Goal: Information Seeking & Learning: Learn about a topic

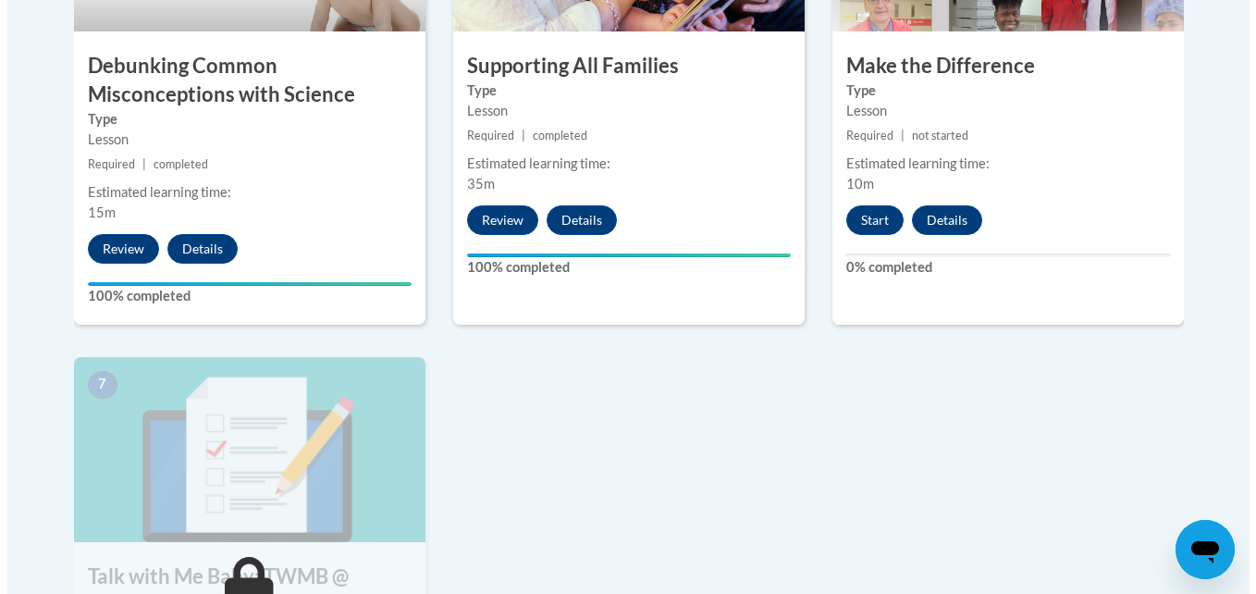
scroll to position [1221, 0]
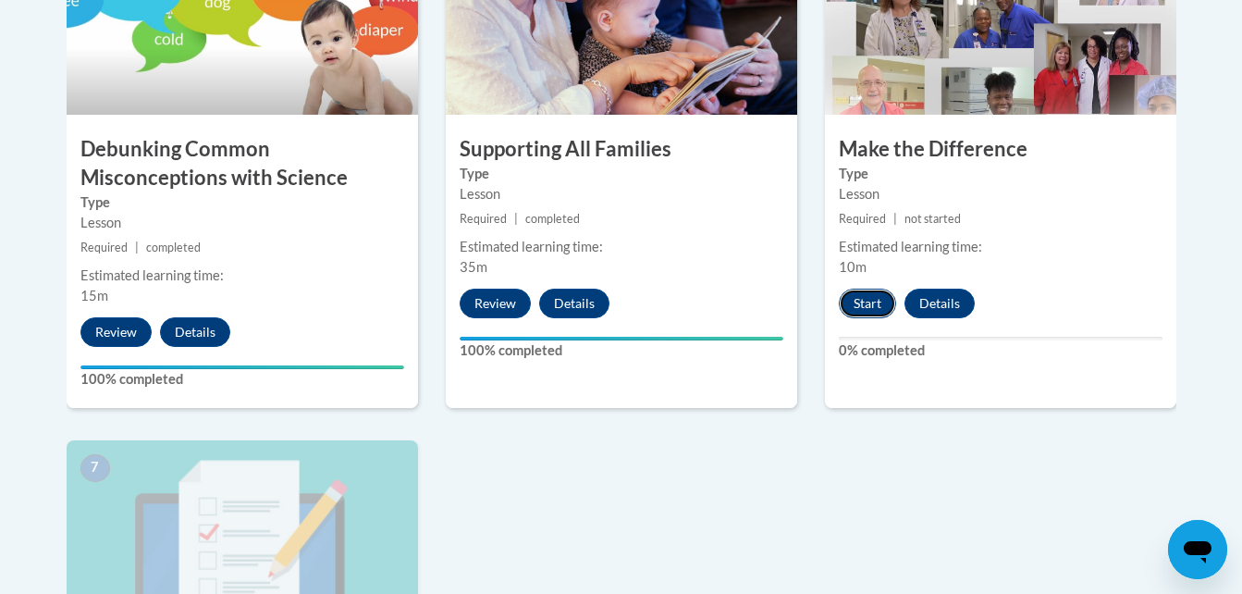
click at [862, 302] on button "Start" at bounding box center [867, 304] width 57 height 30
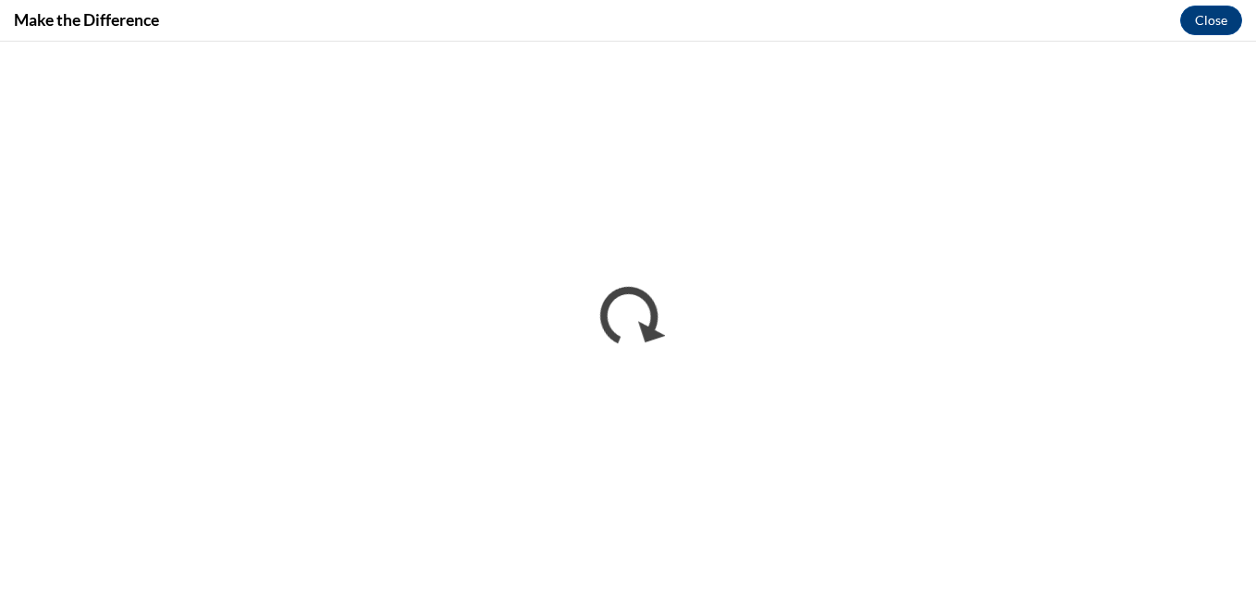
scroll to position [0, 0]
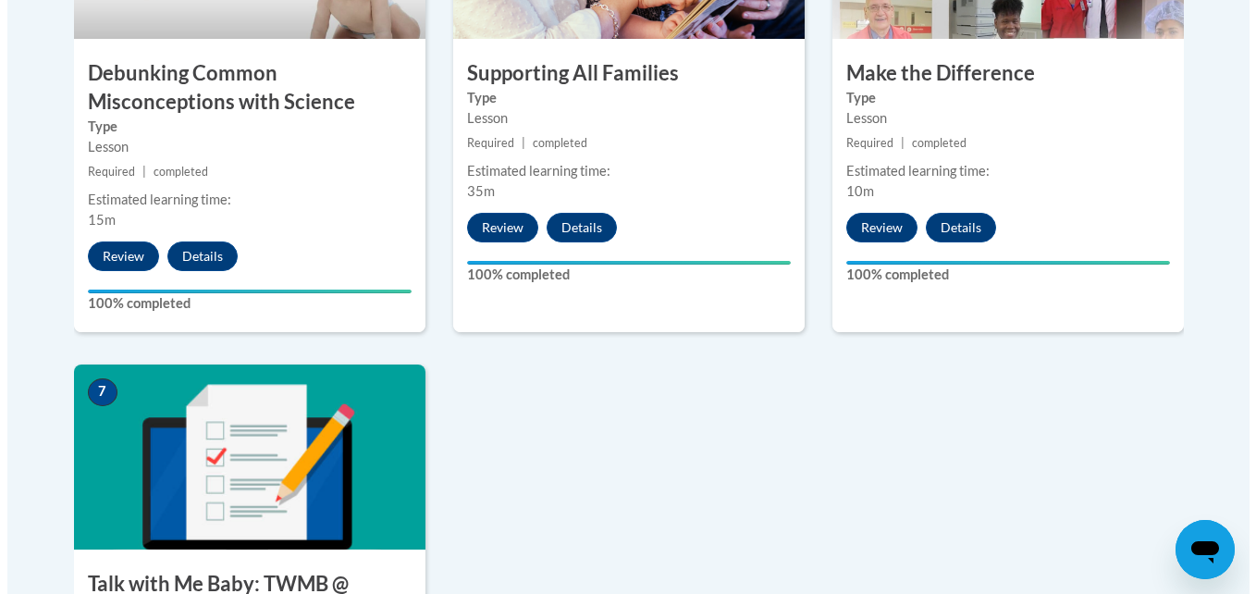
scroll to position [1816, 0]
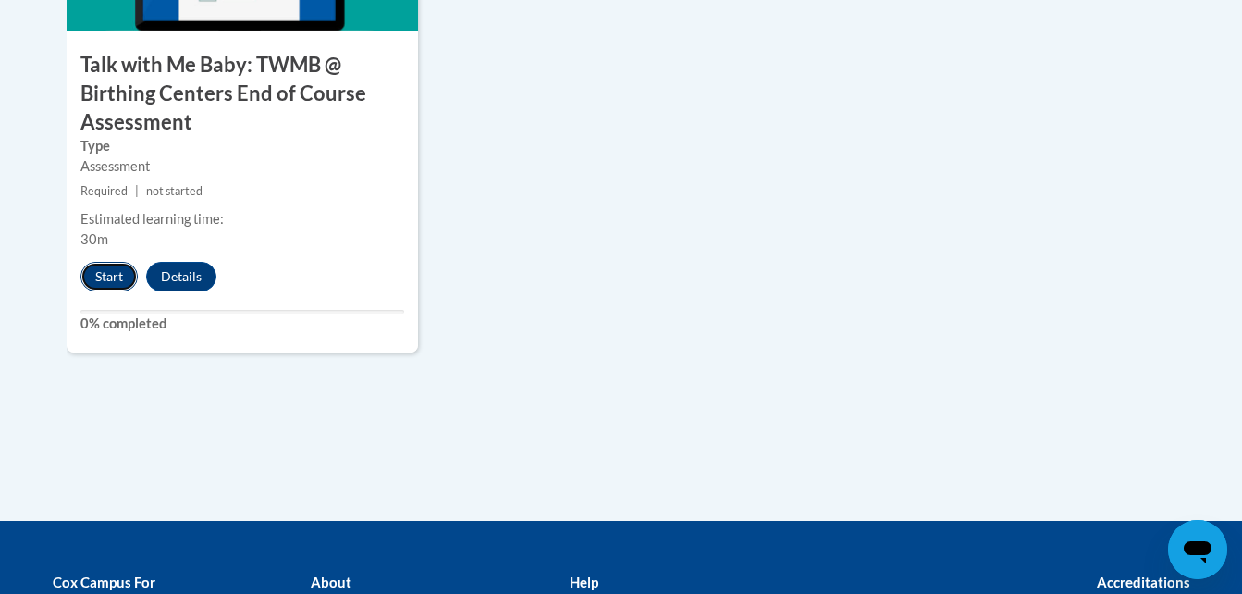
click at [121, 272] on button "Start" at bounding box center [108, 277] width 57 height 30
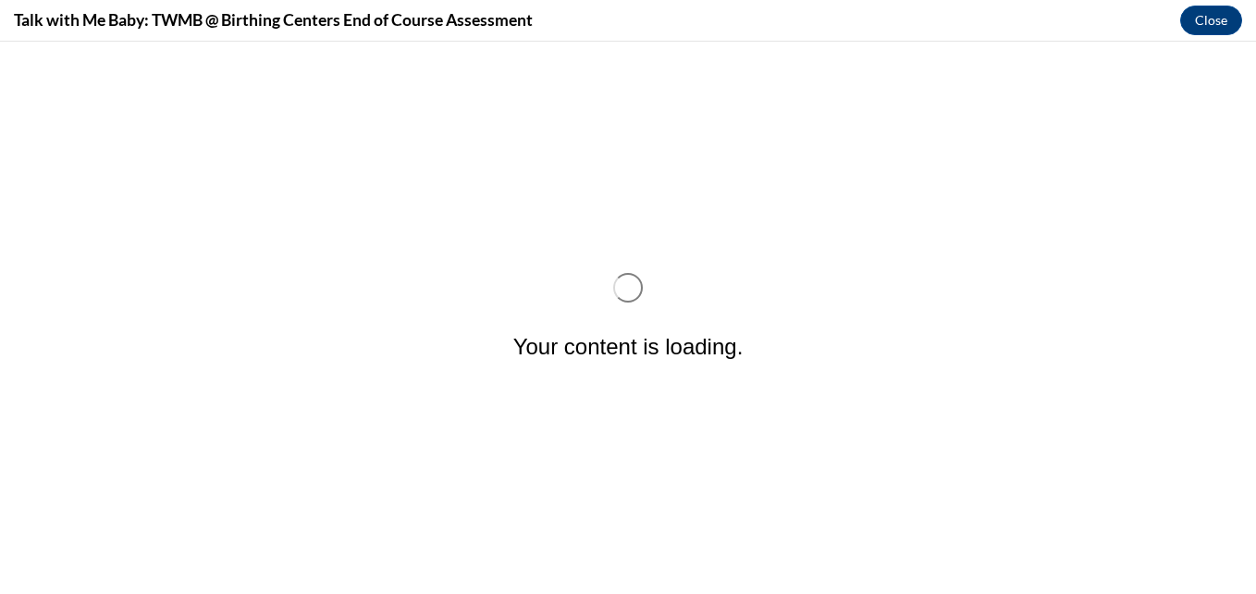
scroll to position [0, 0]
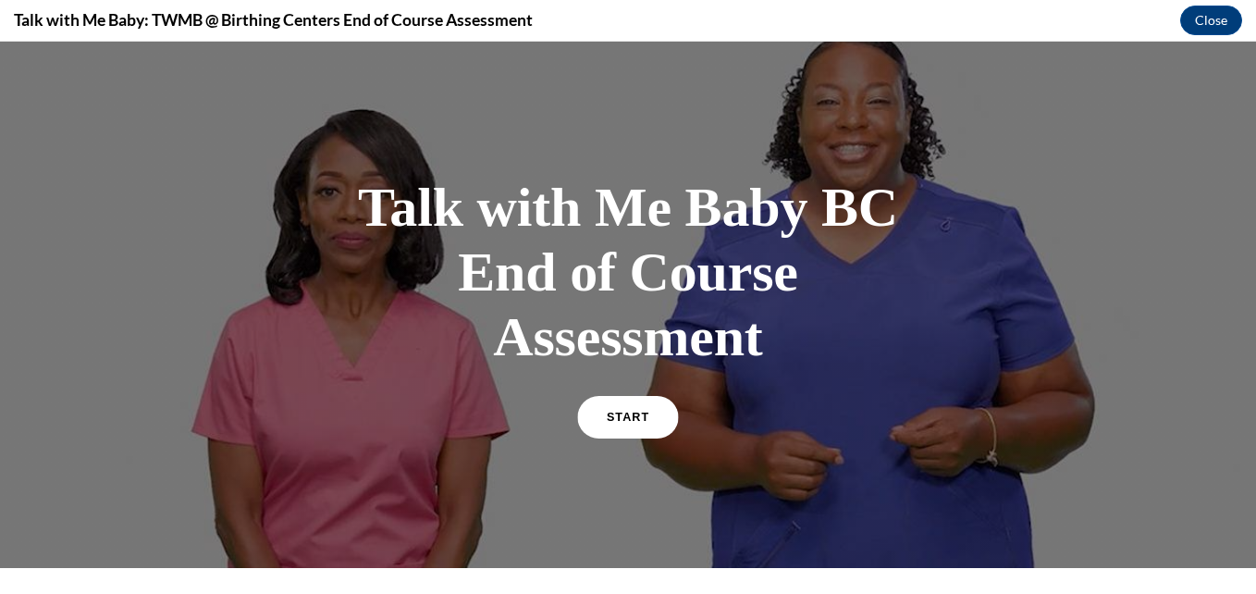
click at [622, 421] on span "START" at bounding box center [628, 418] width 43 height 14
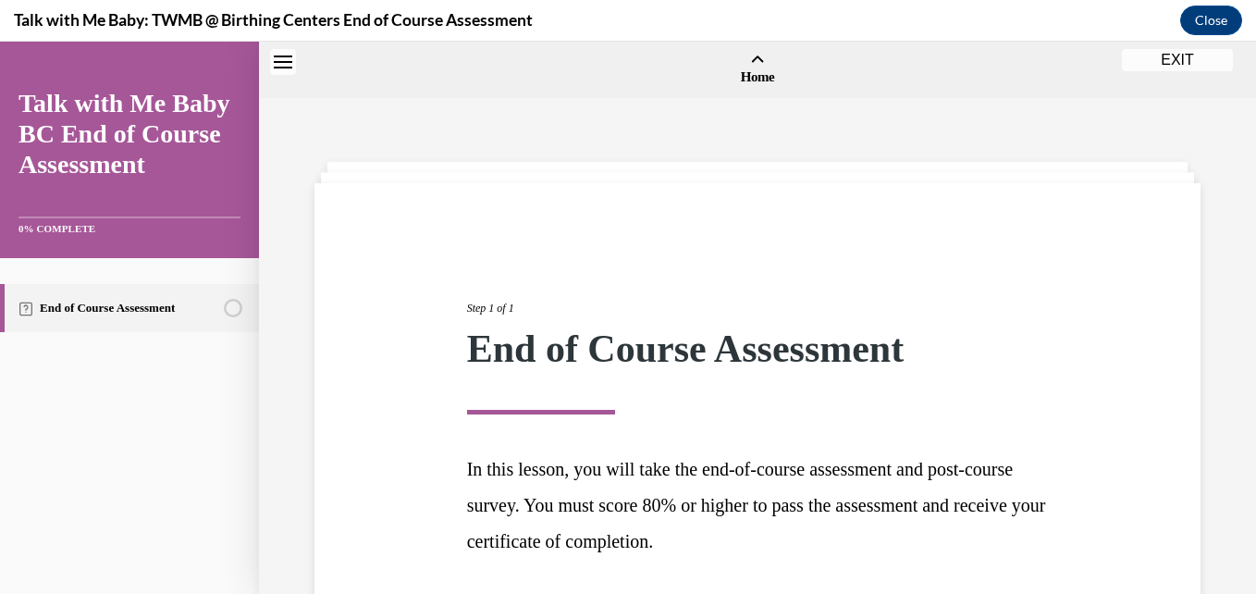
scroll to position [57, 0]
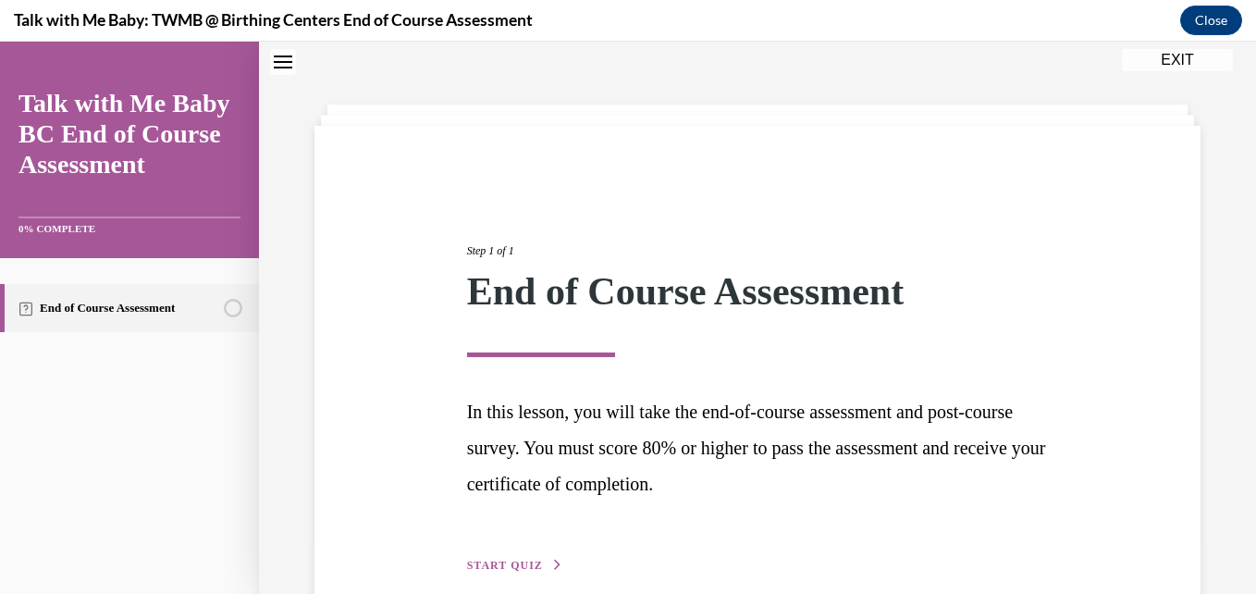
click at [505, 561] on span "START QUIZ" at bounding box center [505, 565] width 76 height 13
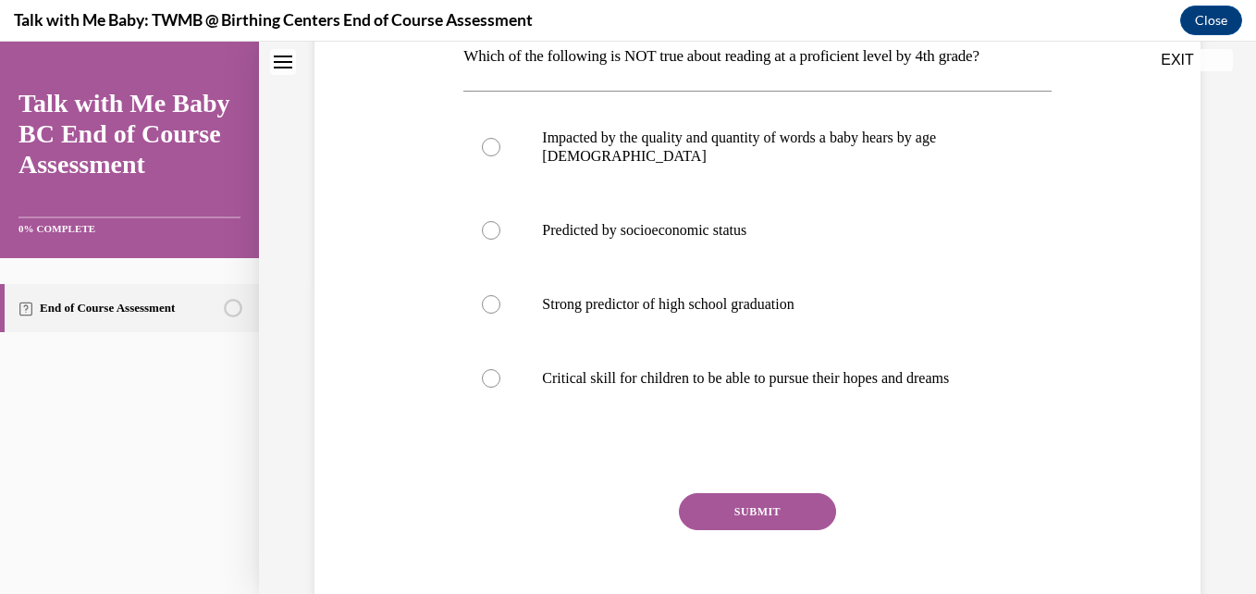
scroll to position [316, 0]
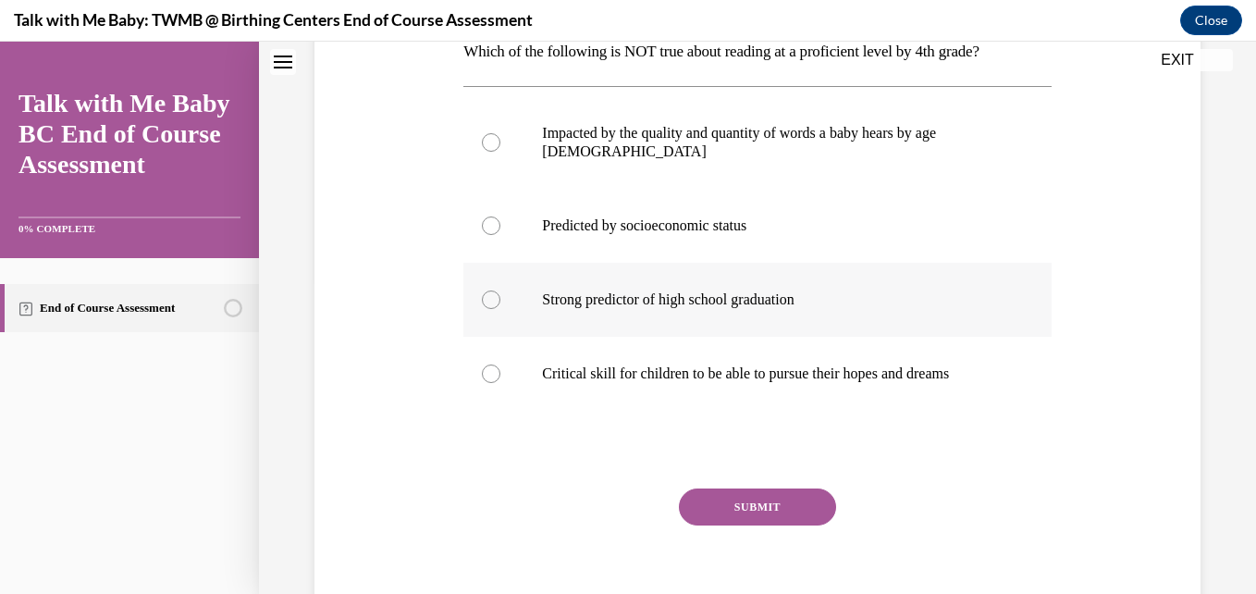
click at [783, 290] on p "Strong predictor of high school graduation" at bounding box center [773, 299] width 462 height 18
click at [500, 290] on input "Strong predictor of high school graduation" at bounding box center [491, 299] width 18 height 18
radio input "true"
click at [759, 488] on button "SUBMIT" at bounding box center [757, 506] width 157 height 37
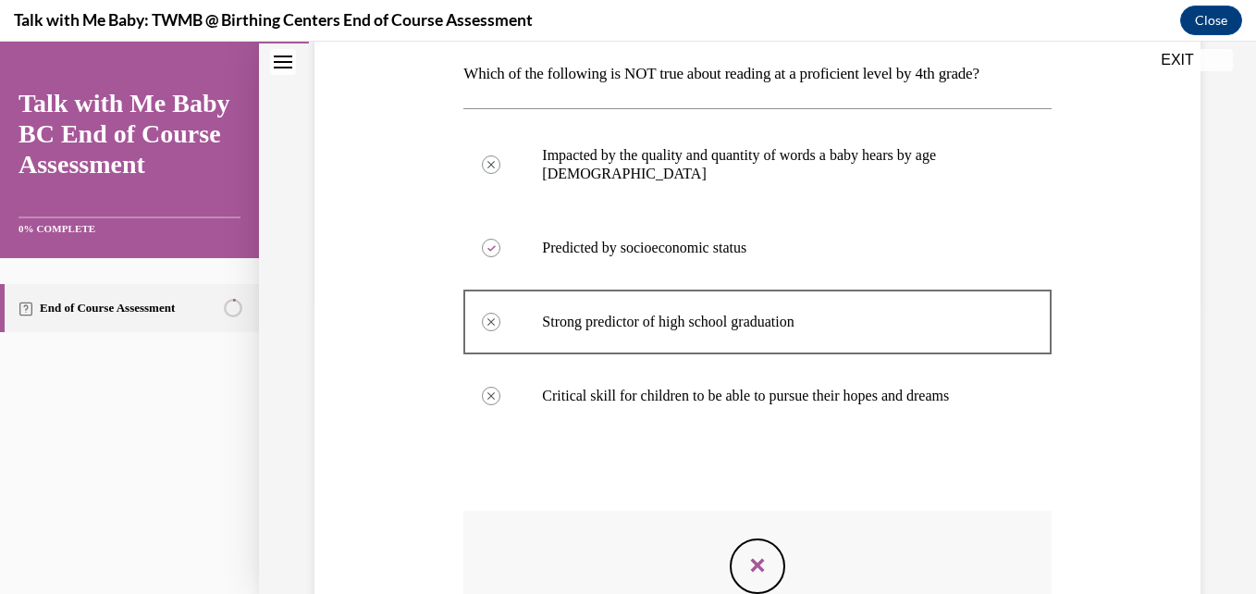
scroll to position [553, 0]
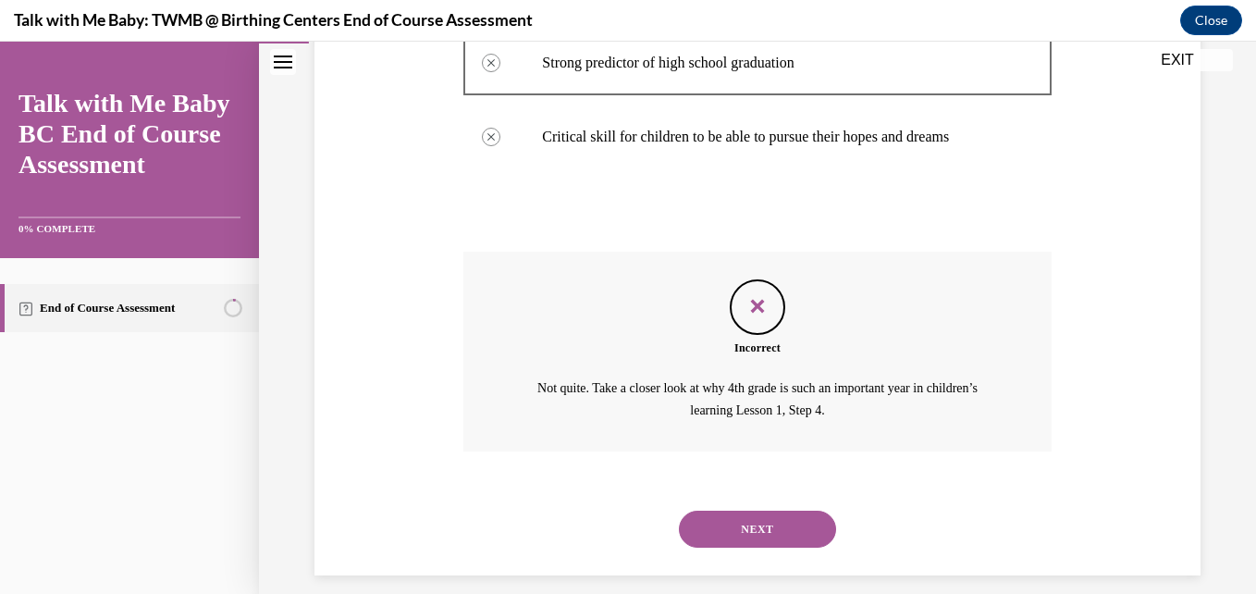
click at [770, 511] on button "NEXT" at bounding box center [757, 529] width 157 height 37
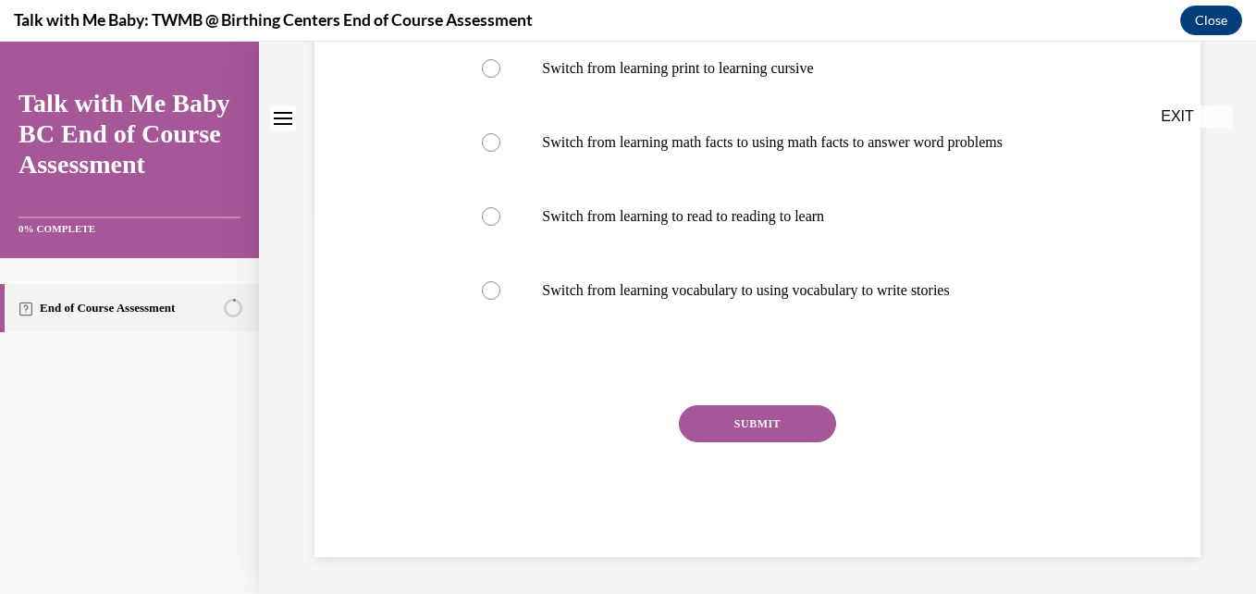
scroll to position [0, 0]
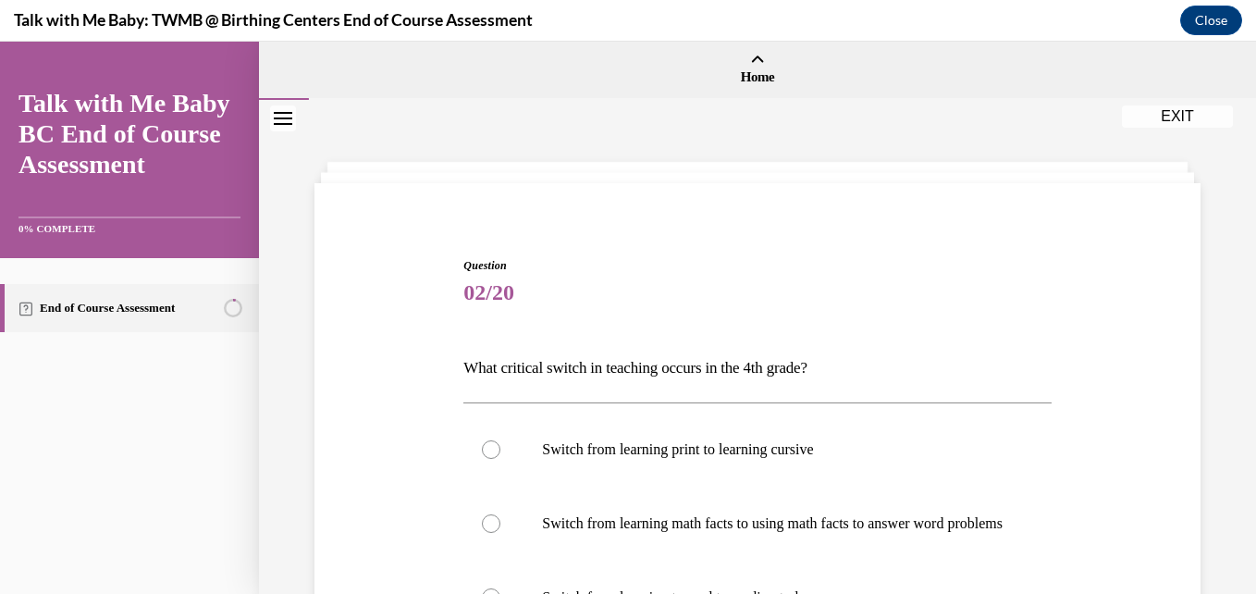
click at [770, 511] on label "Switch from learning math facts to using math facts to answer word problems" at bounding box center [756, 524] width 587 height 74
click at [500, 514] on input "Switch from learning math facts to using math facts to answer word problems" at bounding box center [491, 523] width 18 height 18
radio input "true"
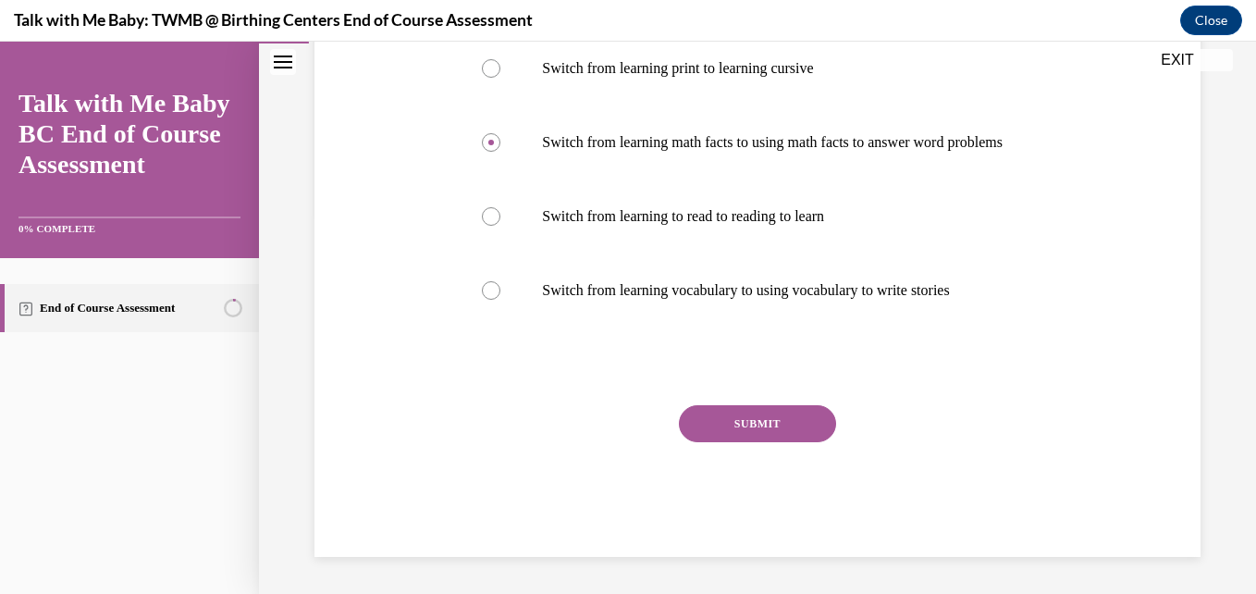
click at [775, 414] on button "SUBMIT" at bounding box center [757, 423] width 157 height 37
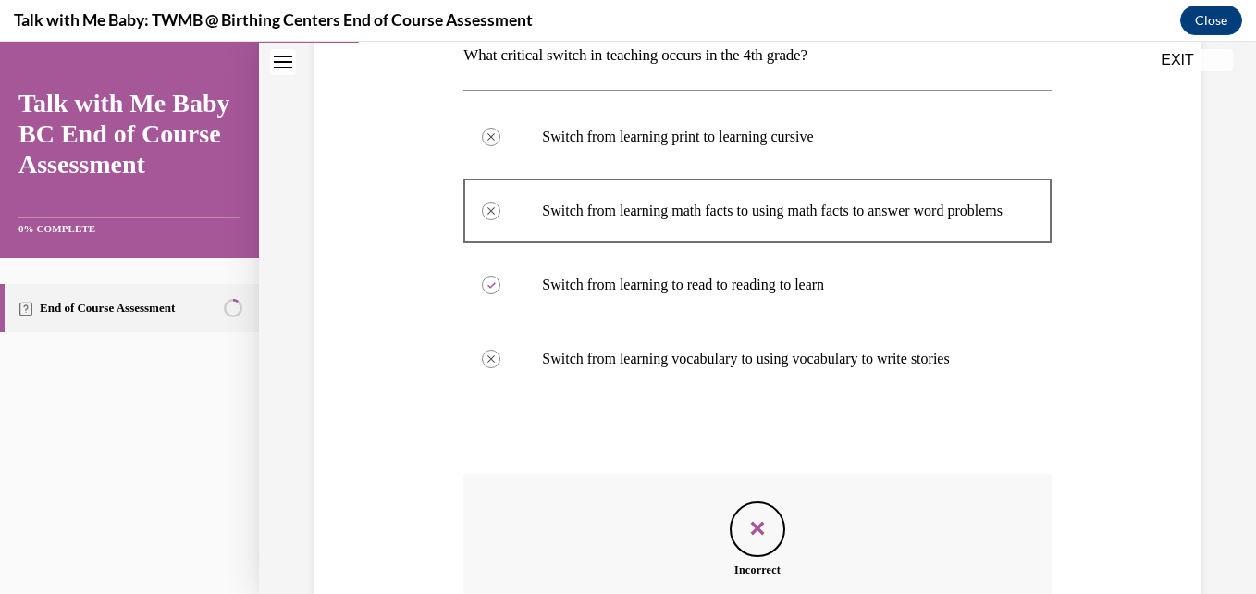
scroll to position [572, 0]
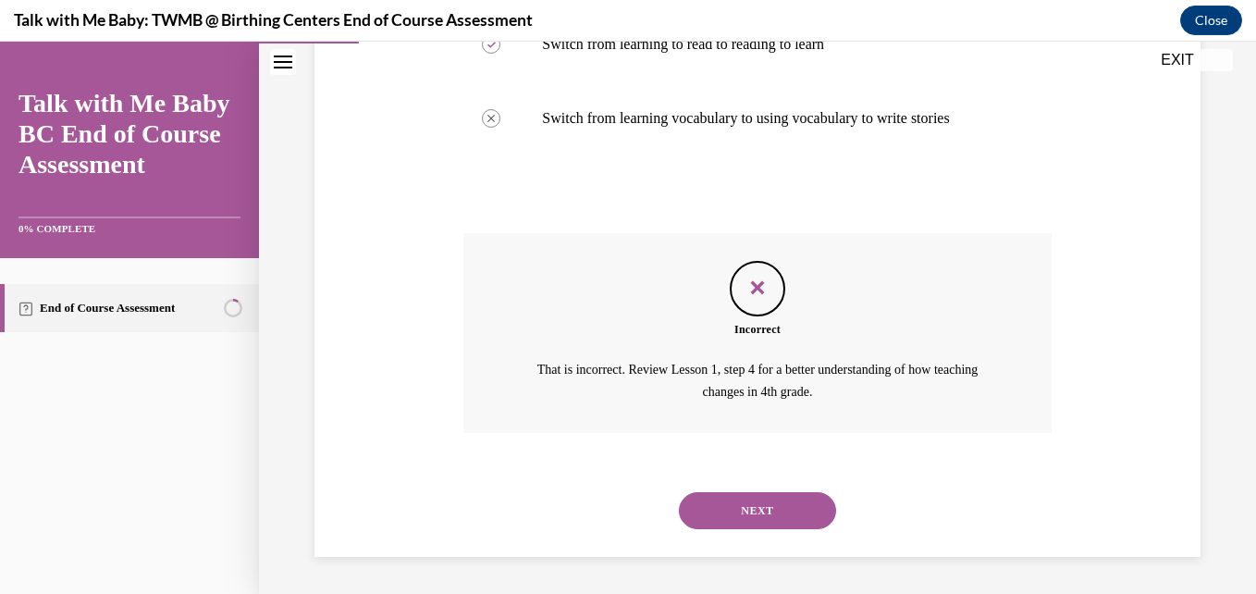
click at [736, 499] on button "NEXT" at bounding box center [757, 510] width 157 height 37
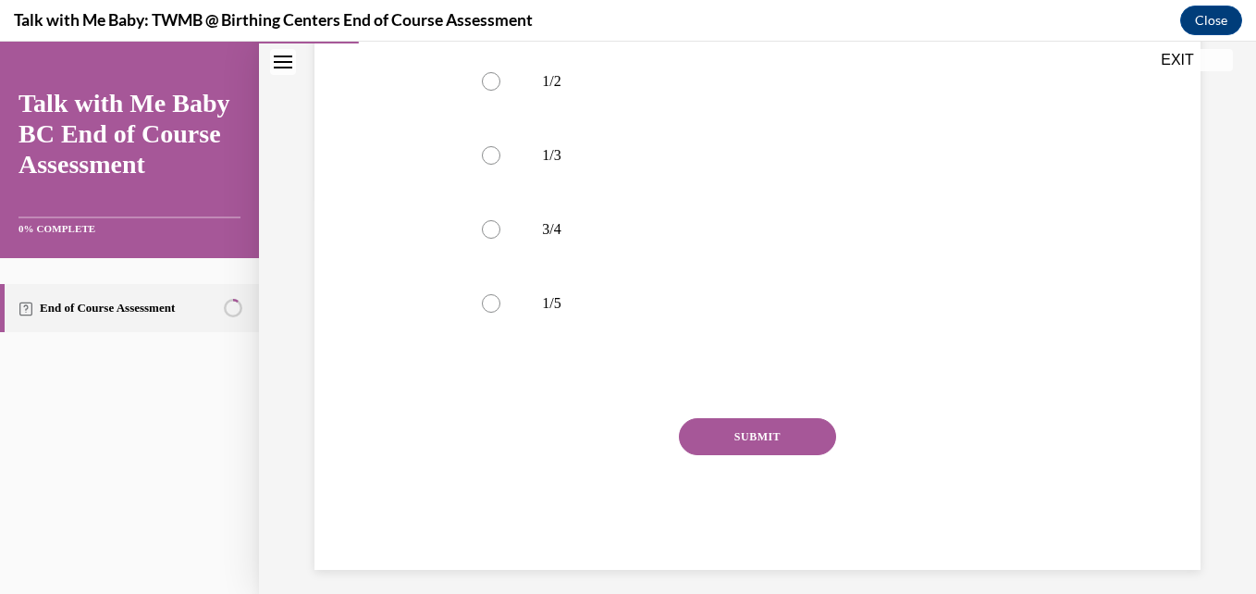
scroll to position [407, 0]
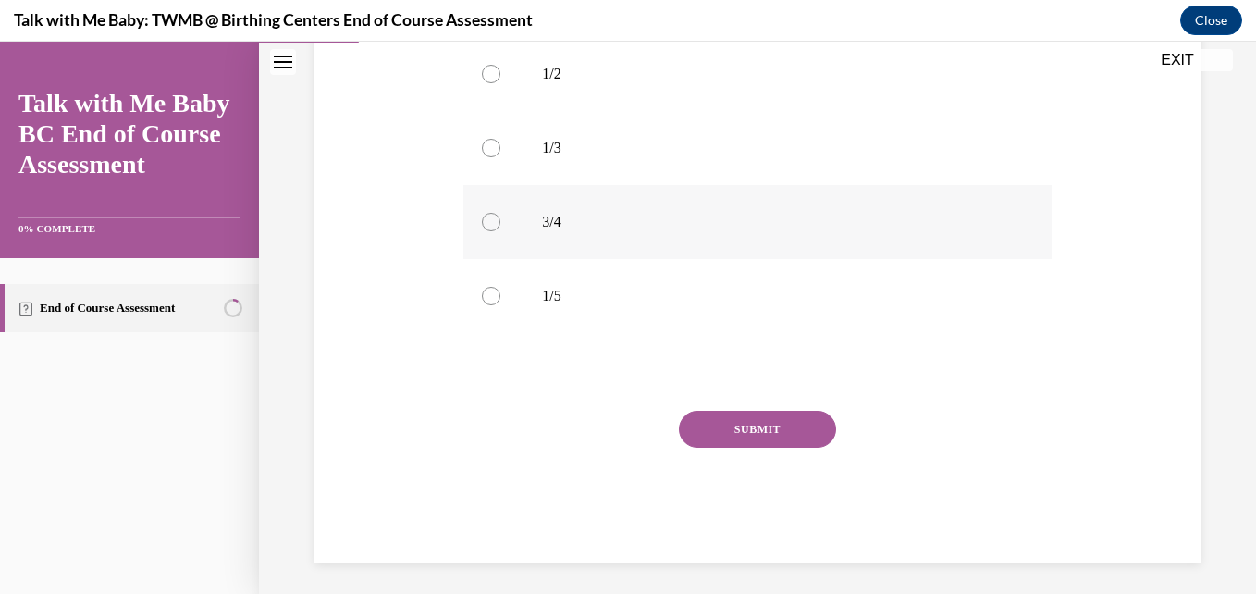
click at [613, 237] on label "3/4" at bounding box center [756, 222] width 587 height 74
click at [500, 231] on input "3/4" at bounding box center [491, 222] width 18 height 18
radio input "true"
click at [710, 424] on button "SUBMIT" at bounding box center [757, 429] width 157 height 37
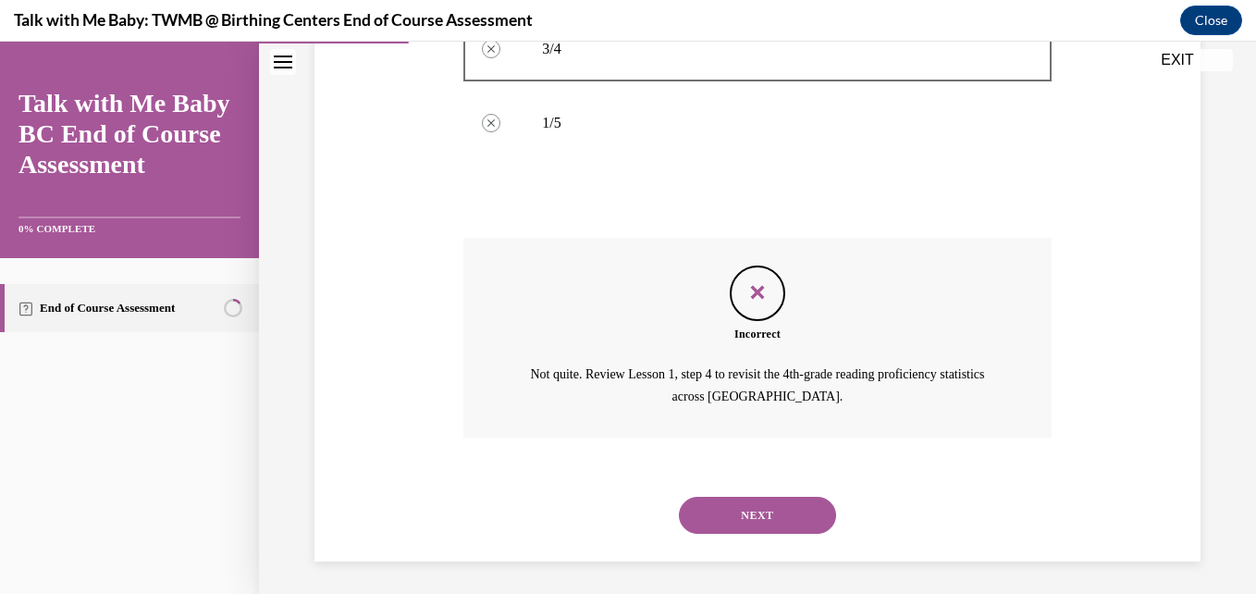
scroll to position [585, 0]
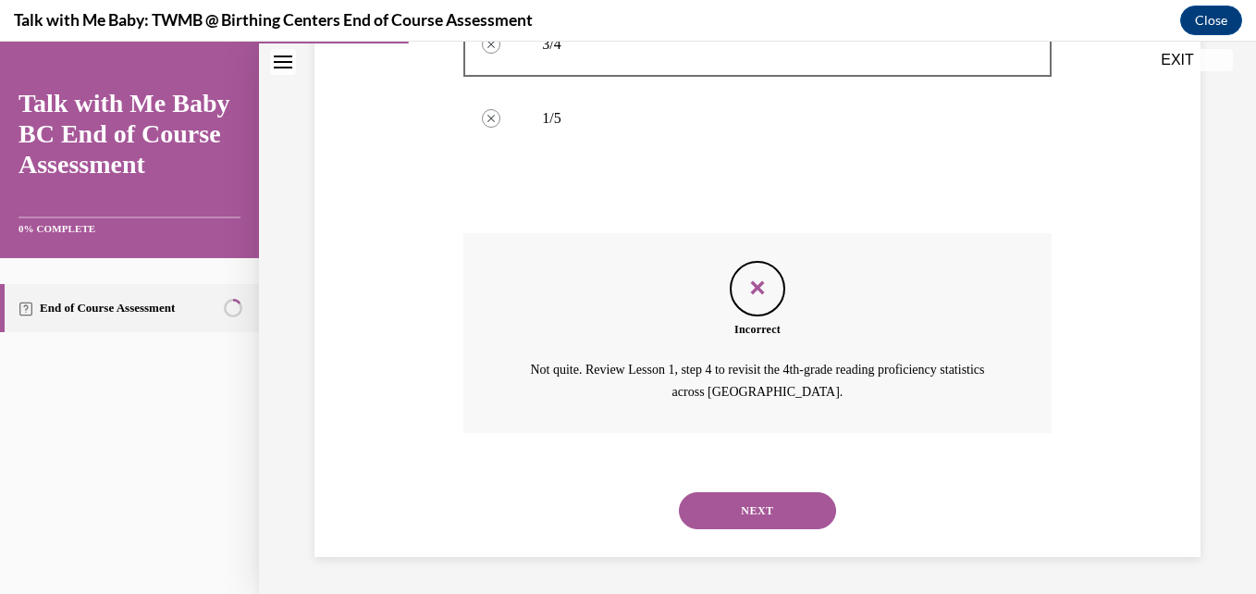
click at [766, 497] on button "NEXT" at bounding box center [757, 510] width 157 height 37
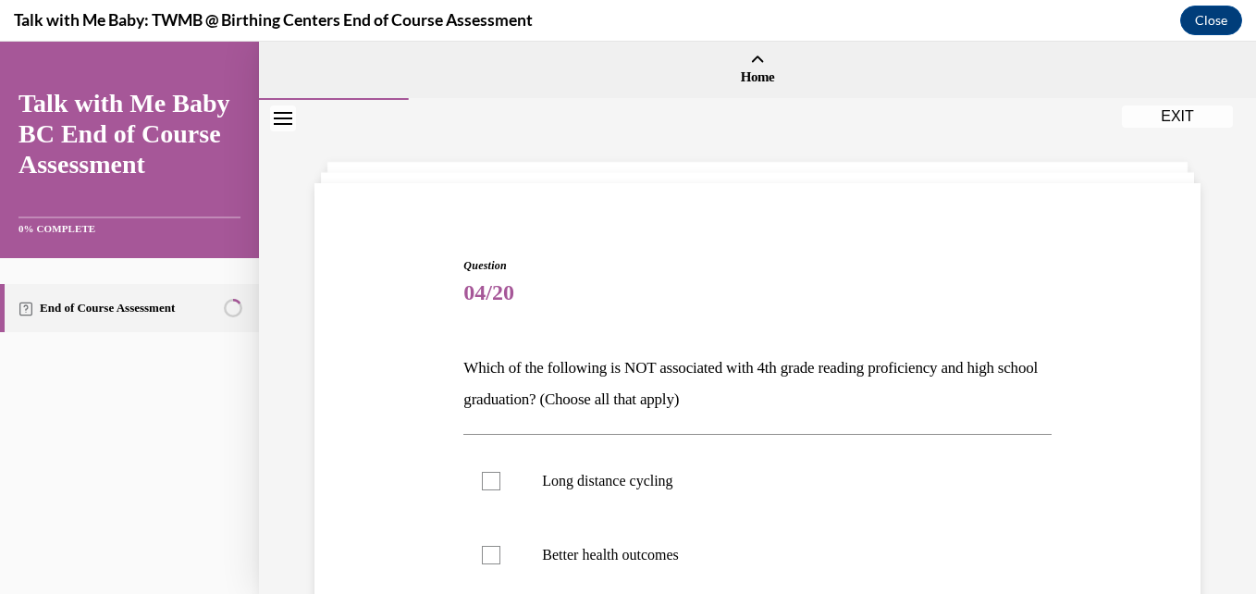
scroll to position [413, 0]
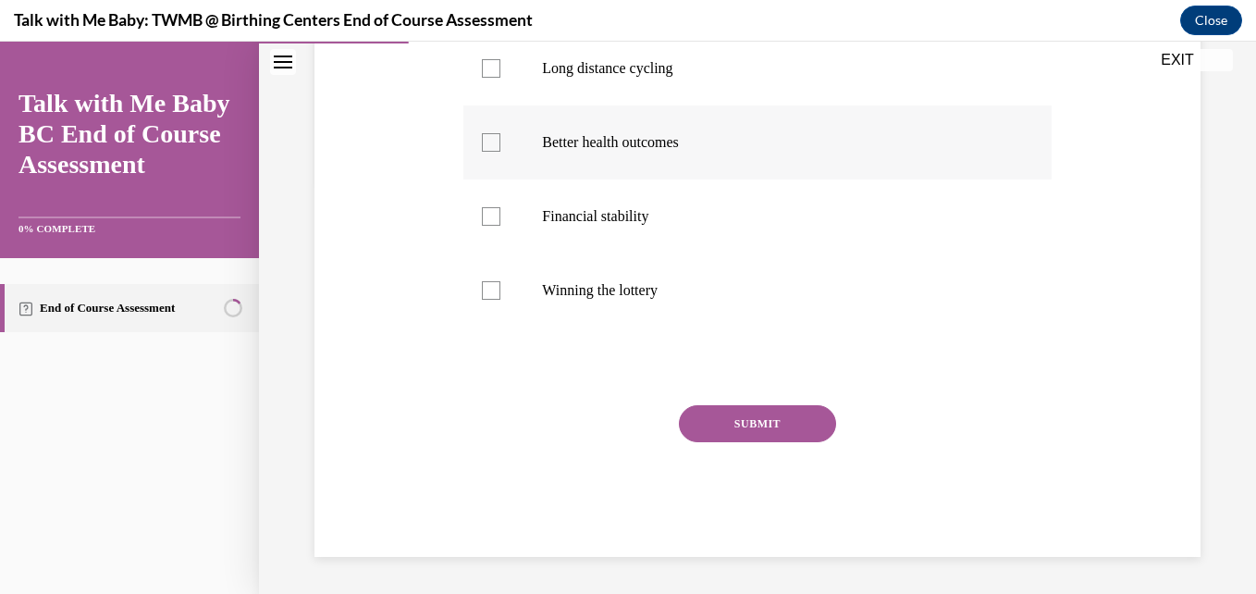
click at [738, 153] on label "Better health outcomes" at bounding box center [756, 142] width 587 height 74
click at [500, 152] on input "Better health outcomes" at bounding box center [491, 142] width 18 height 18
checkbox input "true"
click at [747, 419] on button "SUBMIT" at bounding box center [757, 423] width 157 height 37
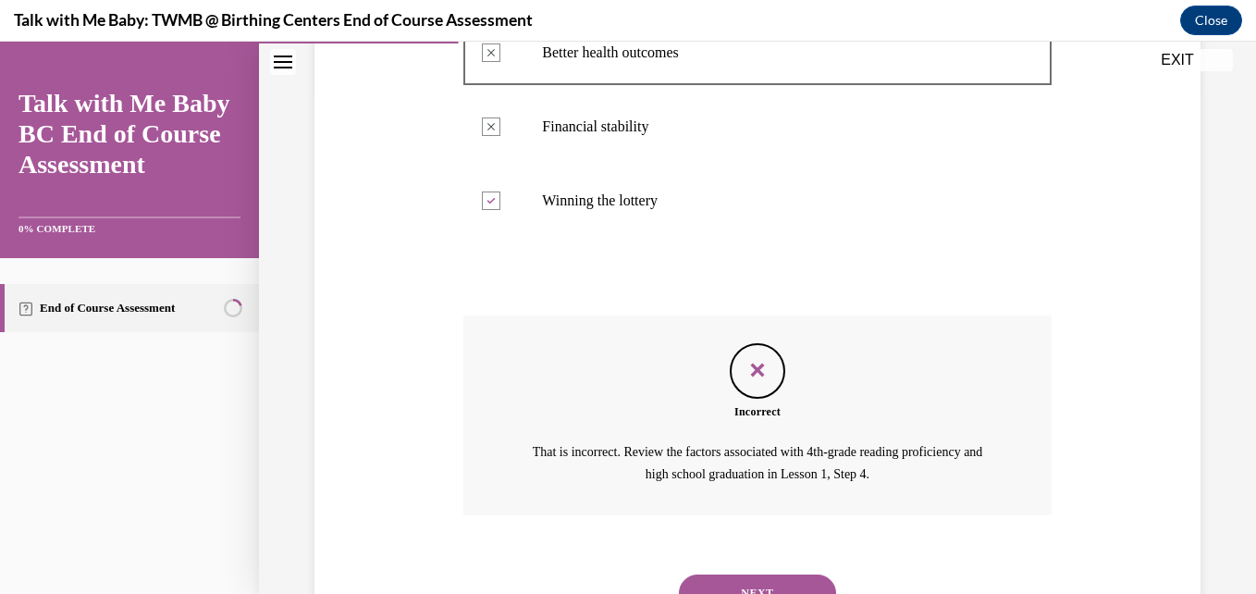
scroll to position [585, 0]
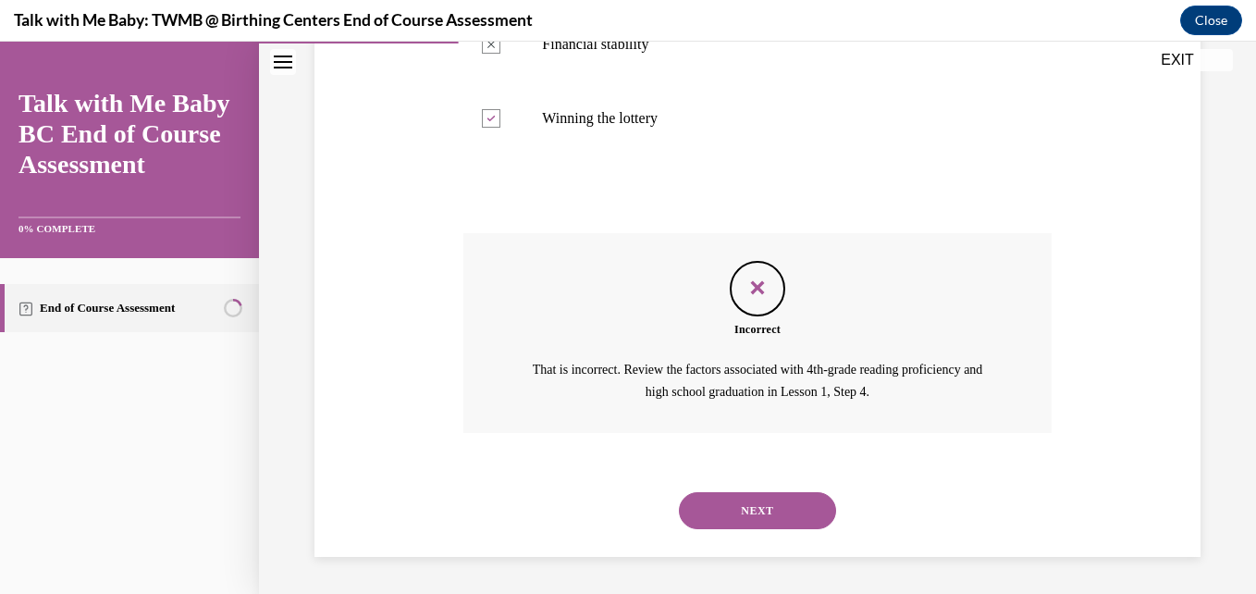
click at [759, 512] on button "NEXT" at bounding box center [757, 510] width 157 height 37
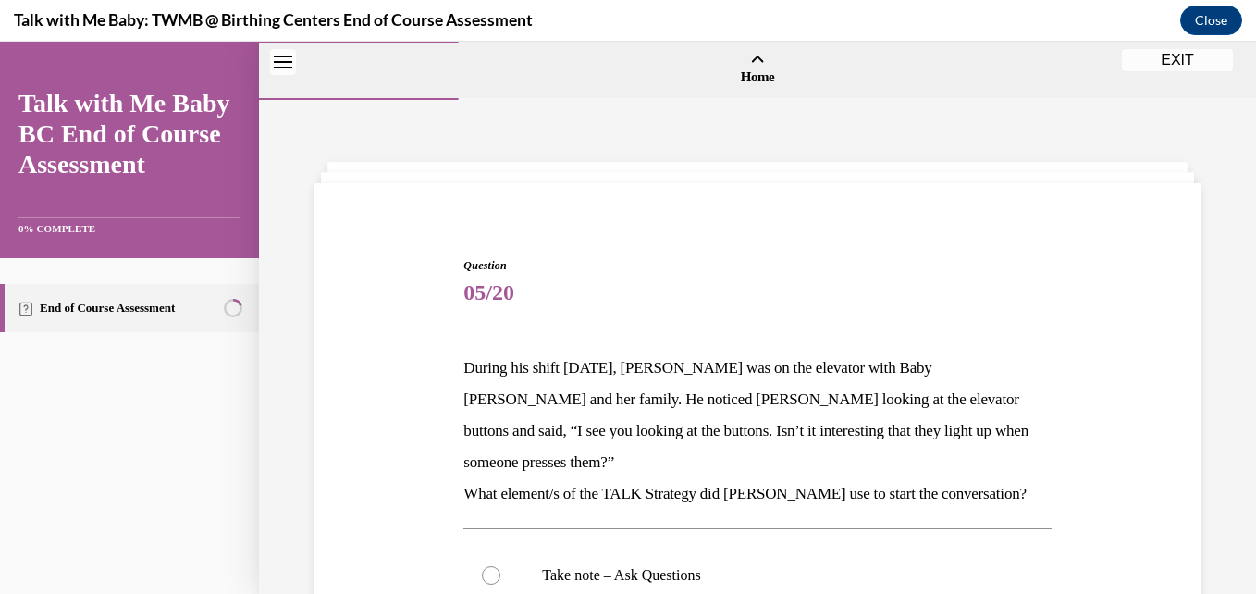
scroll to position [475, 0]
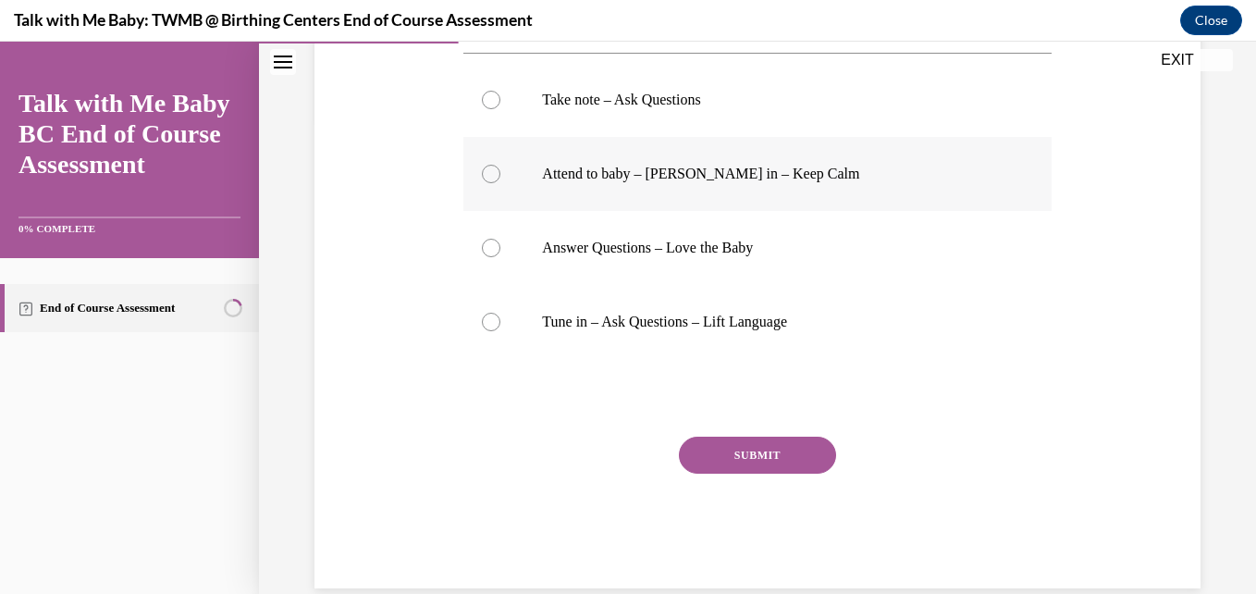
click at [698, 137] on label "Attend to baby – Lean in – Keep Calm" at bounding box center [756, 174] width 587 height 74
click at [500, 165] on input "Attend to baby – Lean in – Keep Calm" at bounding box center [491, 174] width 18 height 18
radio input "true"
click at [712, 437] on button "SUBMIT" at bounding box center [757, 455] width 157 height 37
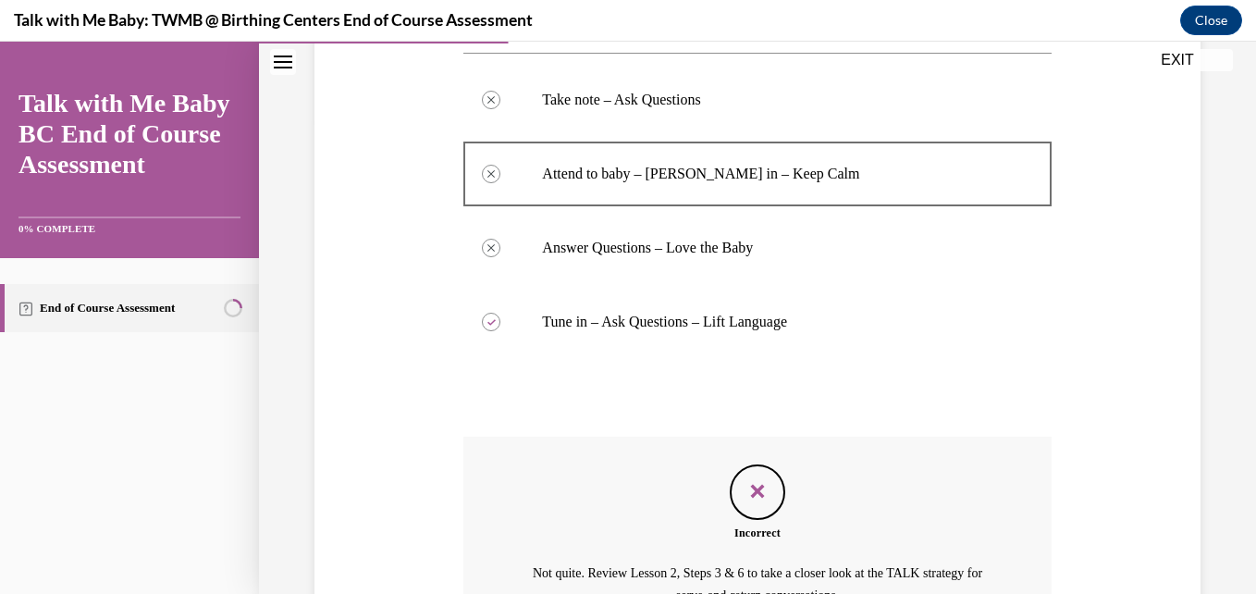
scroll to position [647, 0]
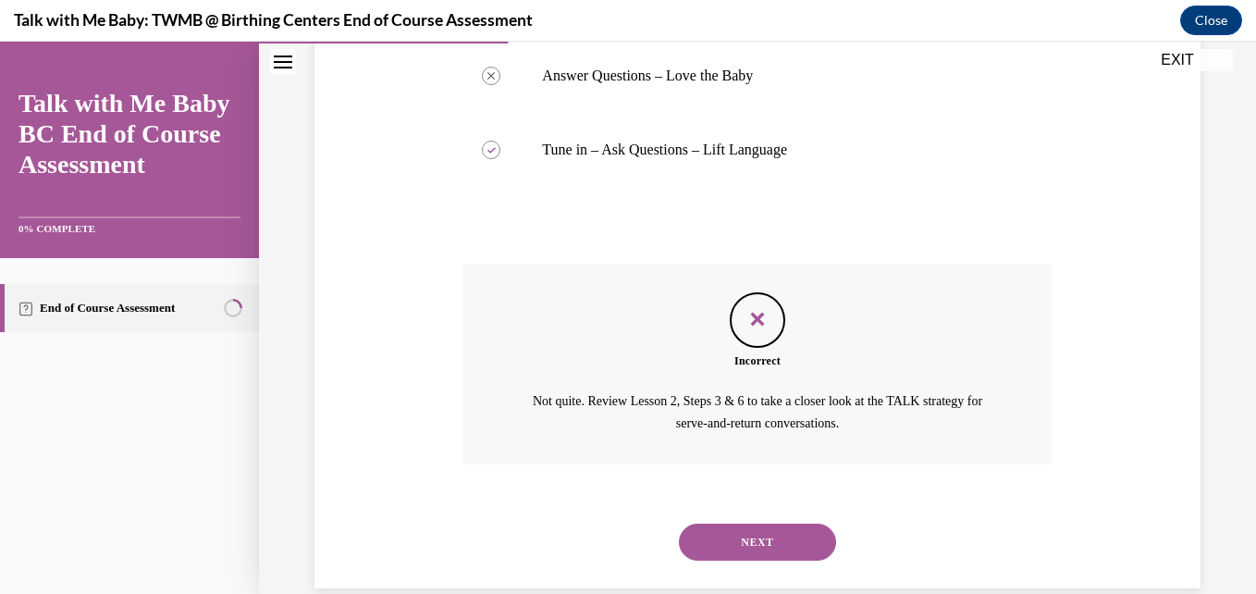
click at [732, 524] on button "NEXT" at bounding box center [757, 542] width 157 height 37
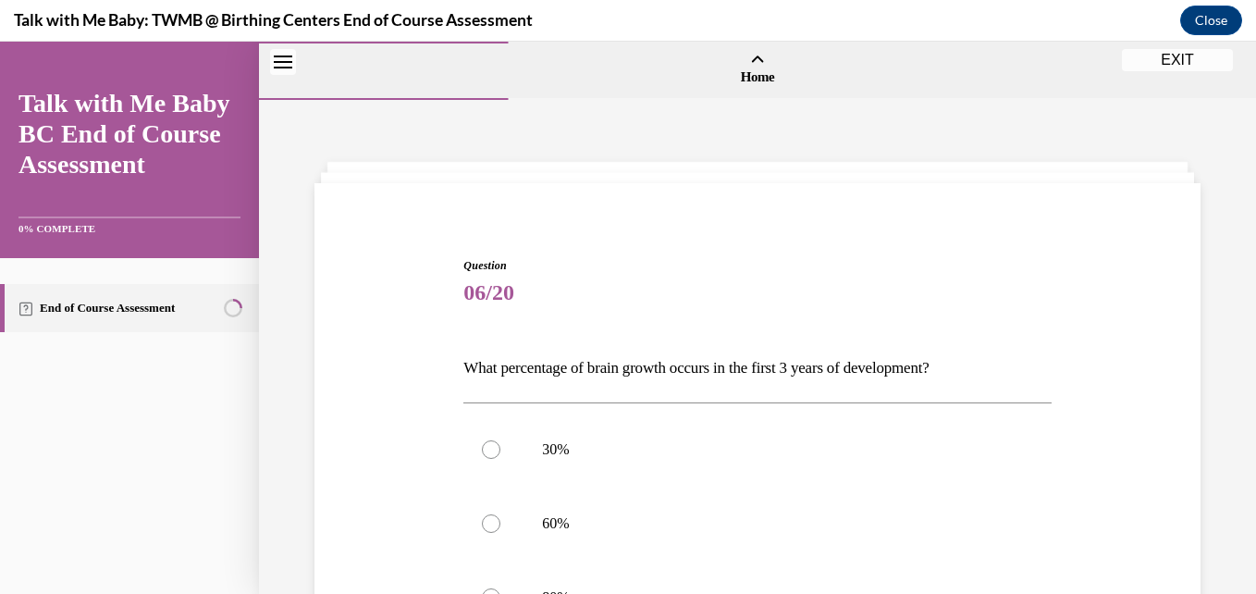
scroll to position [381, 0]
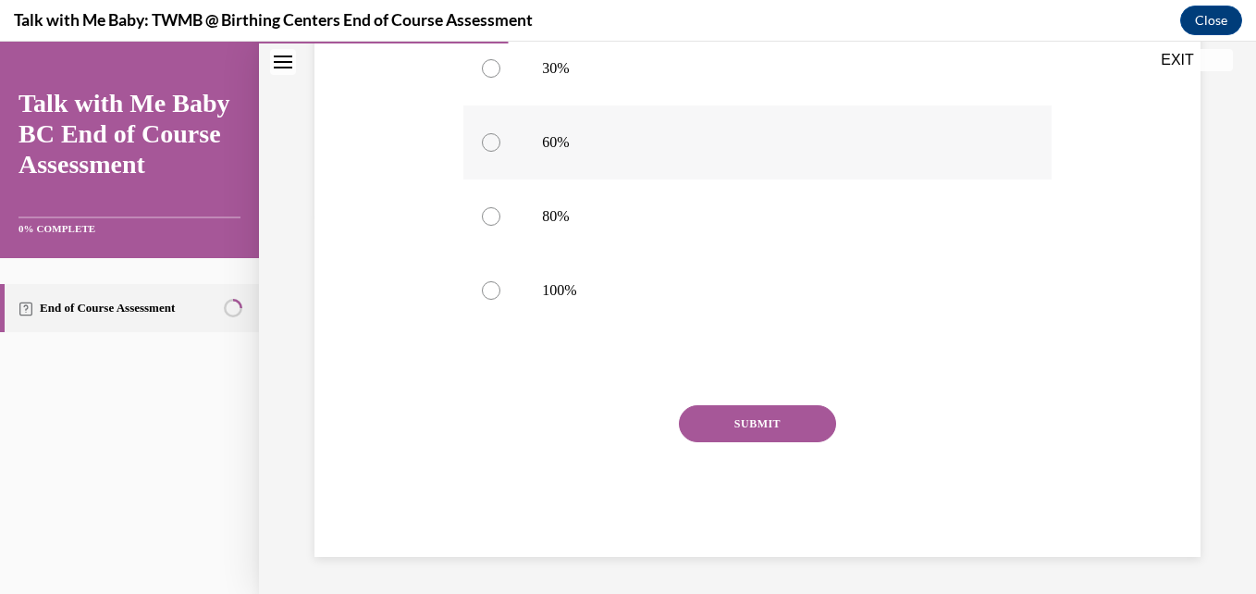
click at [775, 171] on label "60%" at bounding box center [756, 142] width 587 height 74
click at [500, 152] on input "60%" at bounding box center [491, 142] width 18 height 18
radio input "true"
click at [734, 429] on button "SUBMIT" at bounding box center [757, 423] width 157 height 37
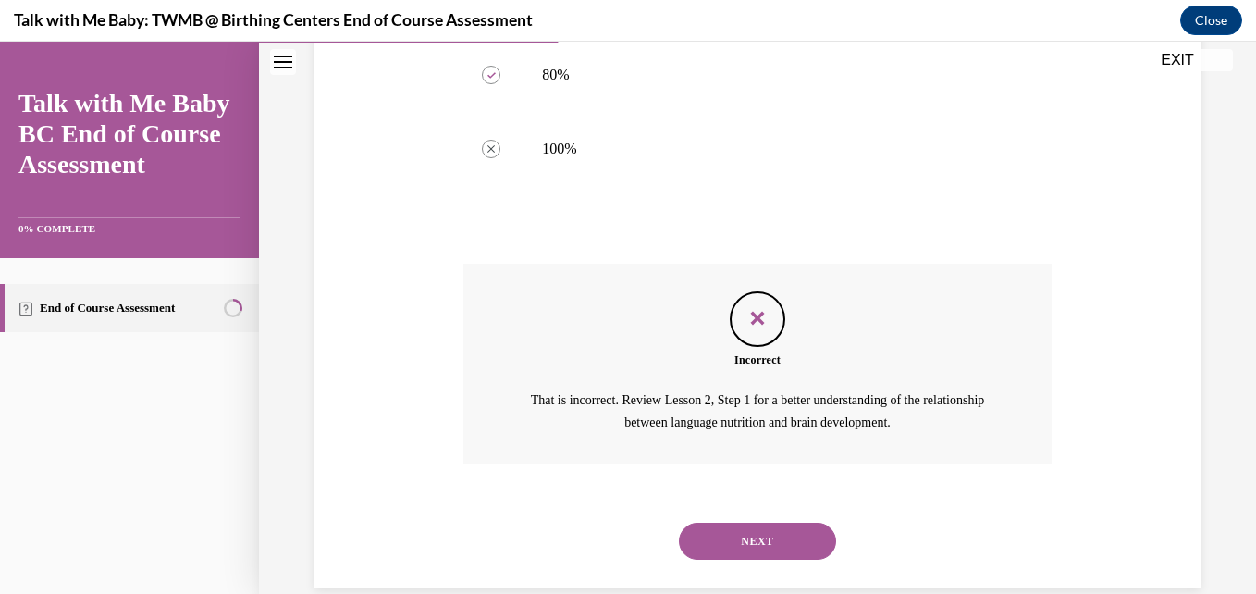
scroll to position [516, 0]
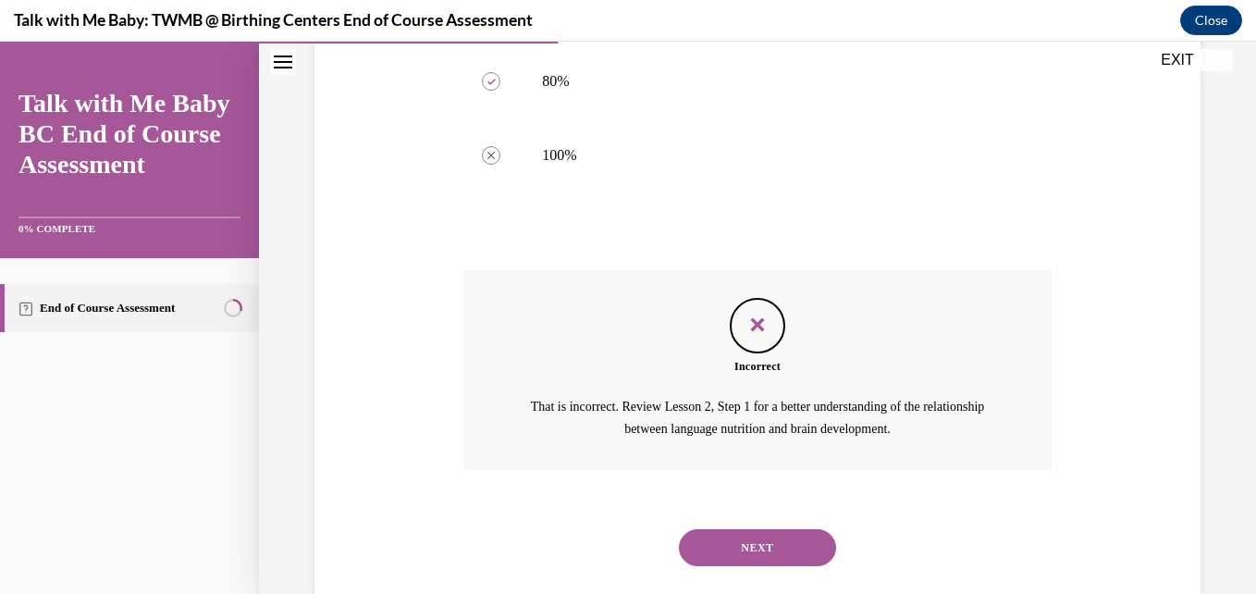
click at [756, 565] on button "NEXT" at bounding box center [757, 547] width 157 height 37
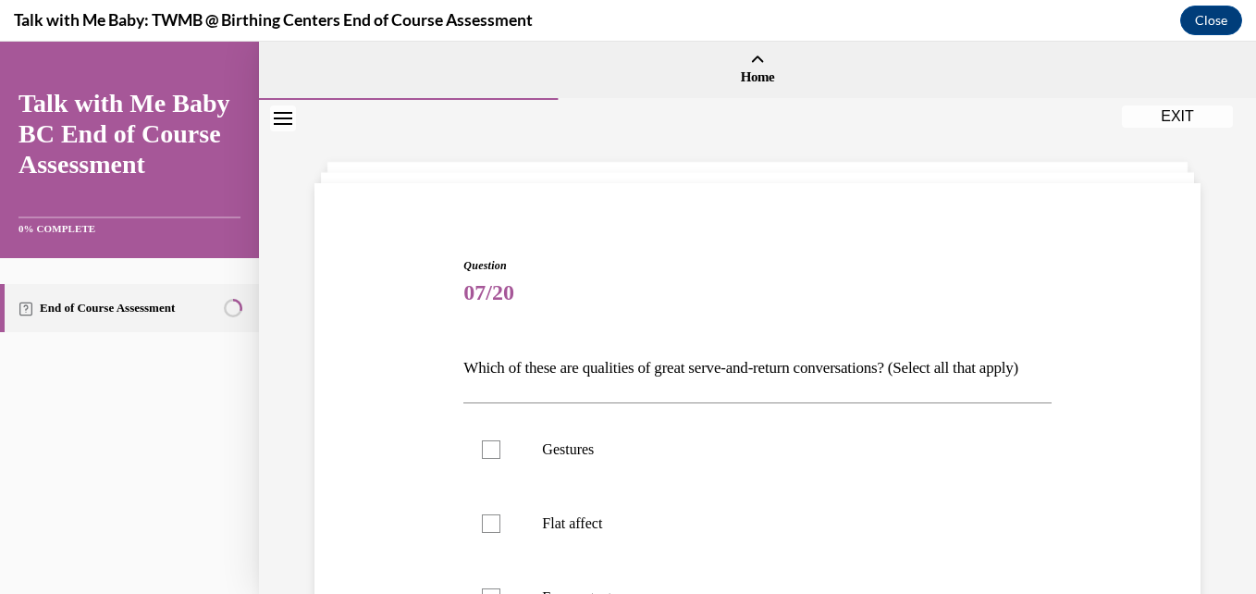
scroll to position [483, 0]
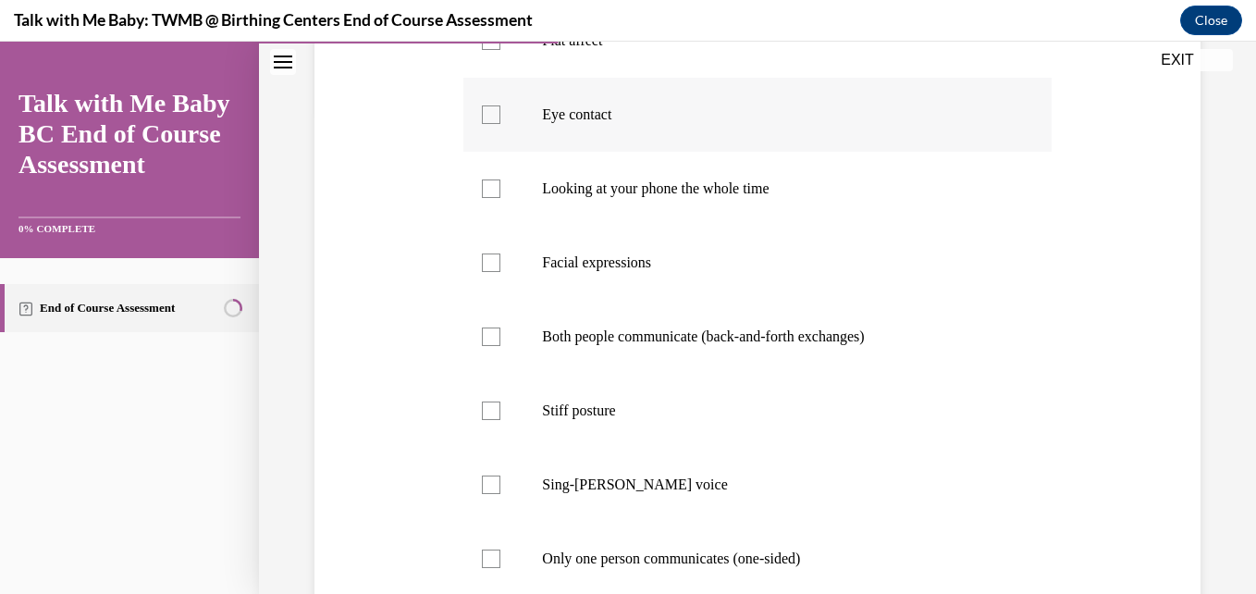
click at [702, 152] on label "Eye contact" at bounding box center [756, 115] width 587 height 74
click at [500, 124] on input "Eye contact" at bounding box center [491, 114] width 18 height 18
checkbox input "true"
click at [669, 226] on label "Looking at your phone the whole time" at bounding box center [756, 189] width 587 height 74
click at [500, 198] on input "Looking at your phone the whole time" at bounding box center [491, 188] width 18 height 18
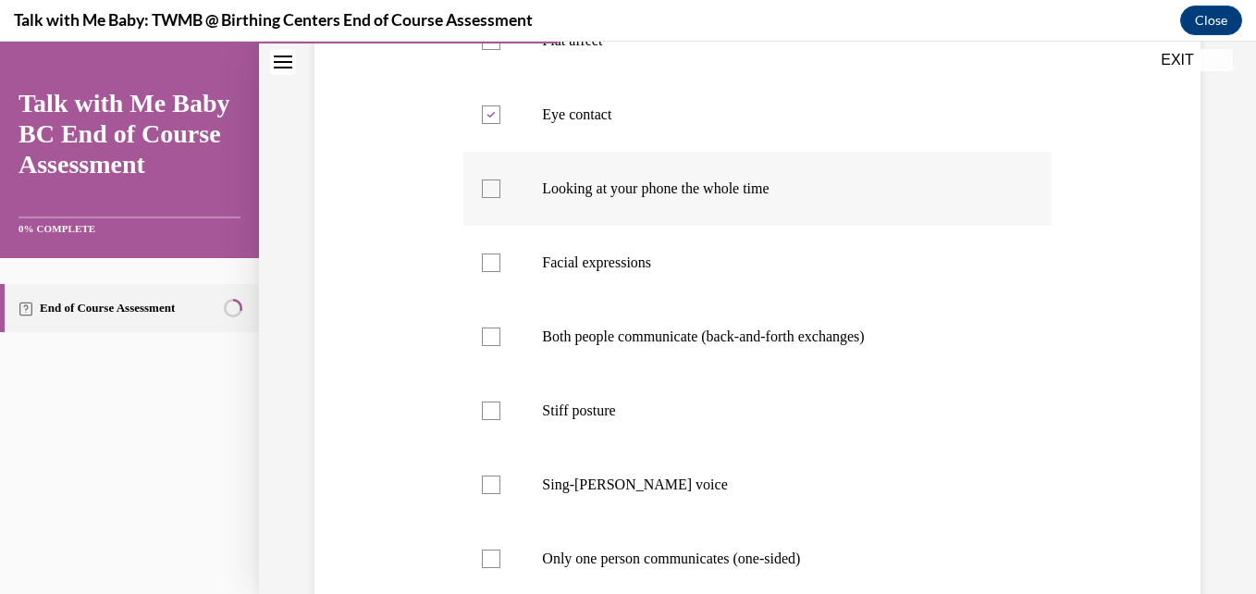
checkbox input "true"
click at [623, 374] on label "Both people communicate (back-and-forth exchanges)" at bounding box center [756, 337] width 587 height 74
click at [500, 346] on input "Both people communicate (back-and-forth exchanges)" at bounding box center [491, 336] width 18 height 18
checkbox input "true"
click at [572, 448] on label "Stiff posture" at bounding box center [756, 411] width 587 height 74
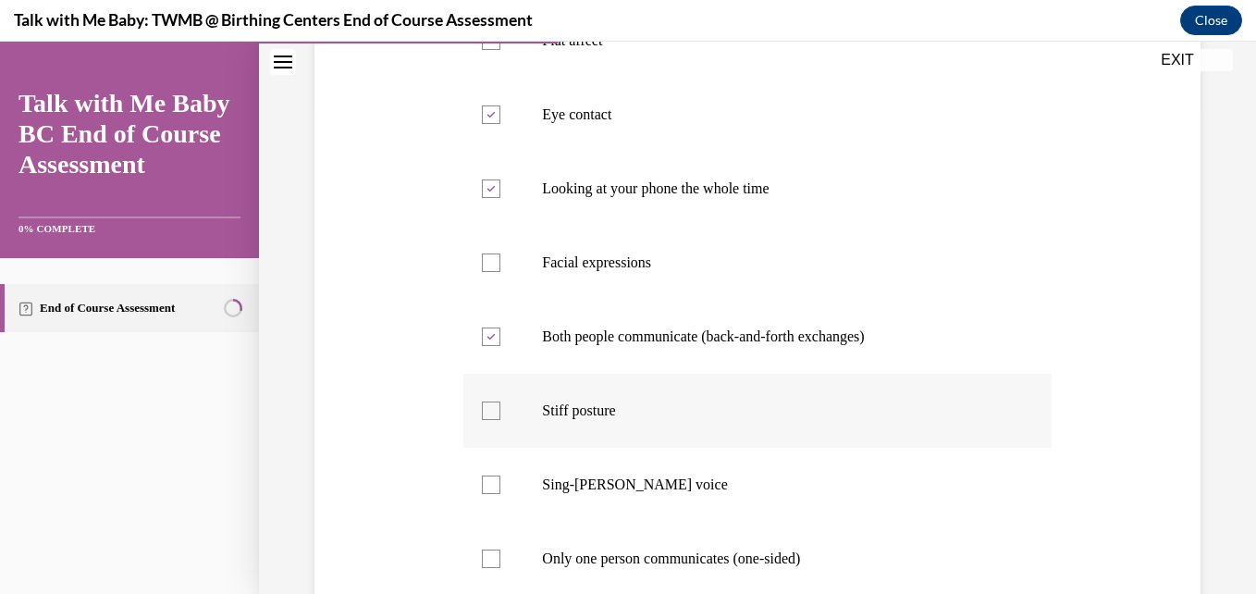
click at [500, 420] on input "Stiff posture" at bounding box center [491, 410] width 18 height 18
checkbox input "true"
click at [577, 494] on p "Sing-songy voice" at bounding box center [773, 484] width 462 height 18
click at [500, 494] on input "Sing-songy voice" at bounding box center [491, 484] width 18 height 18
checkbox input "true"
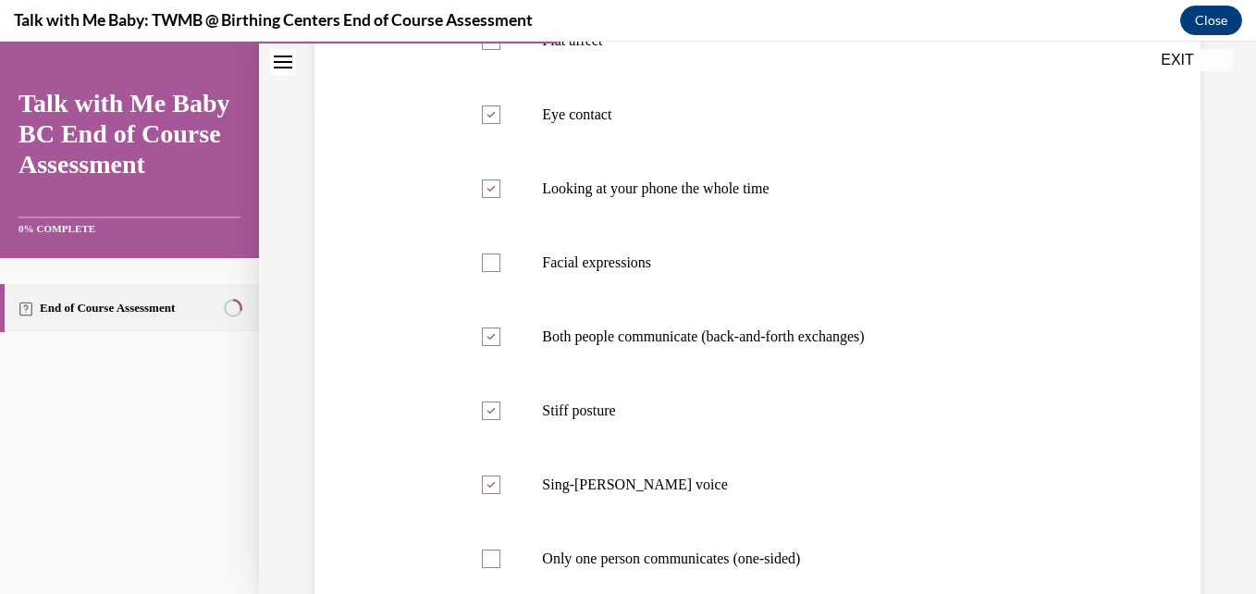
scroll to position [856, 0]
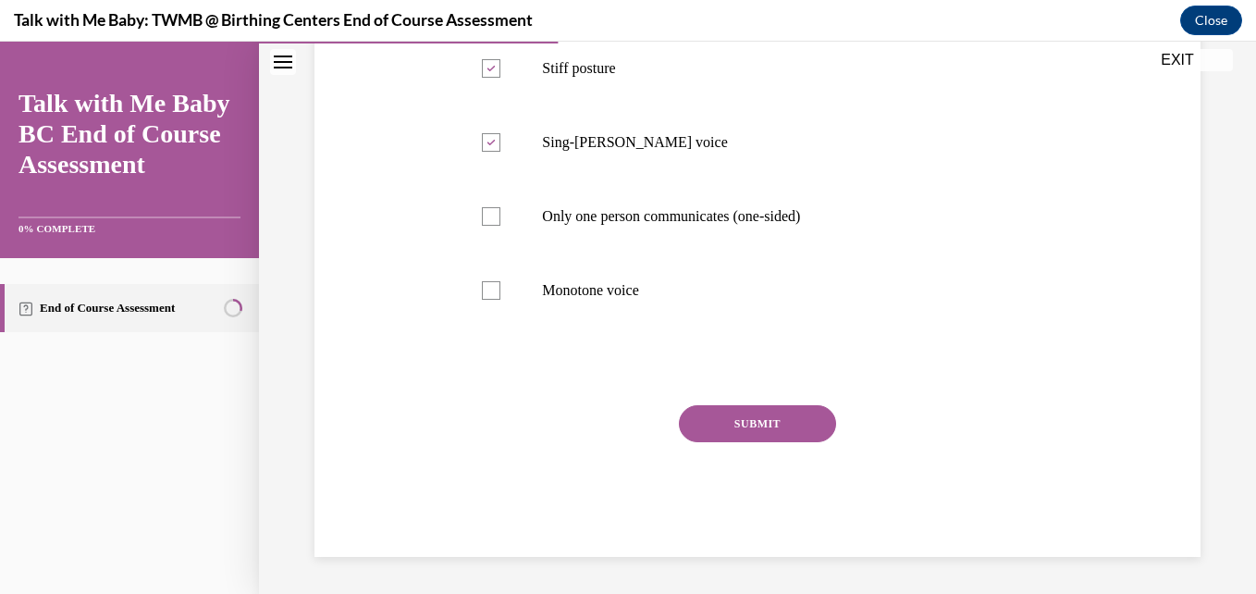
click at [774, 429] on button "SUBMIT" at bounding box center [757, 423] width 157 height 37
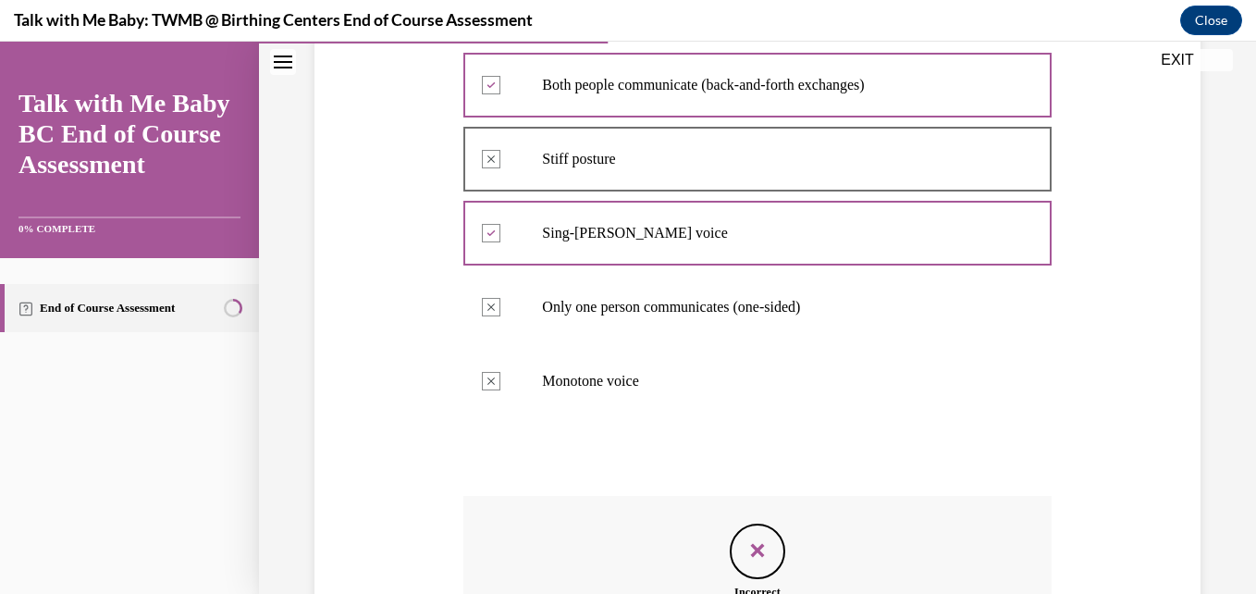
scroll to position [1029, 0]
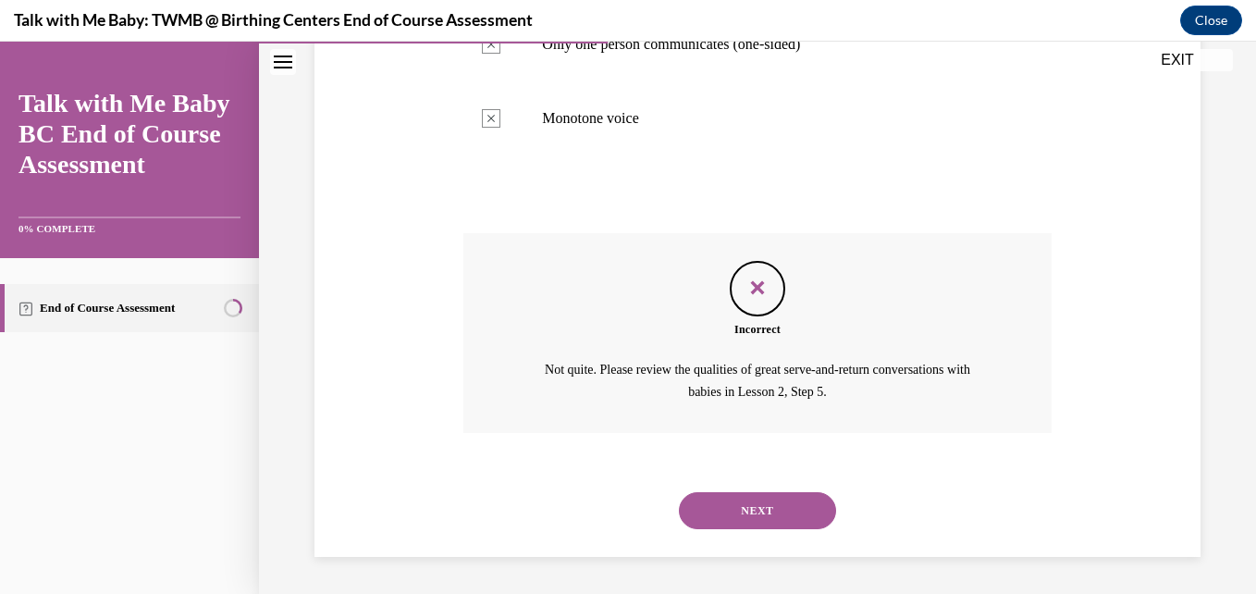
click at [776, 502] on button "NEXT" at bounding box center [757, 510] width 157 height 37
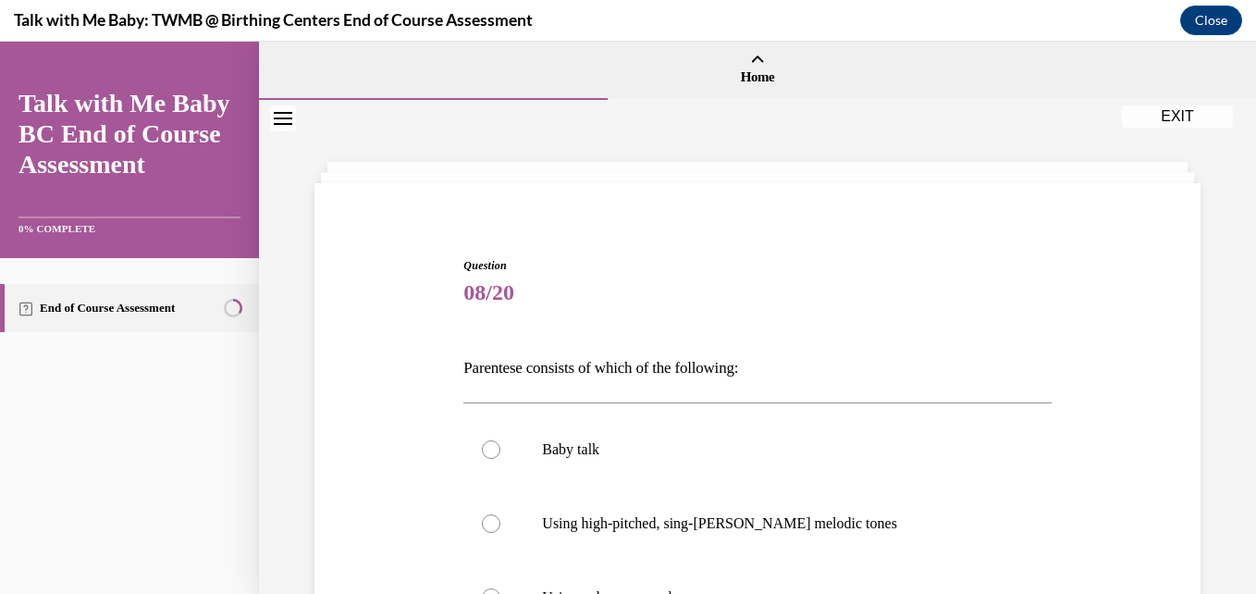
scroll to position [381, 0]
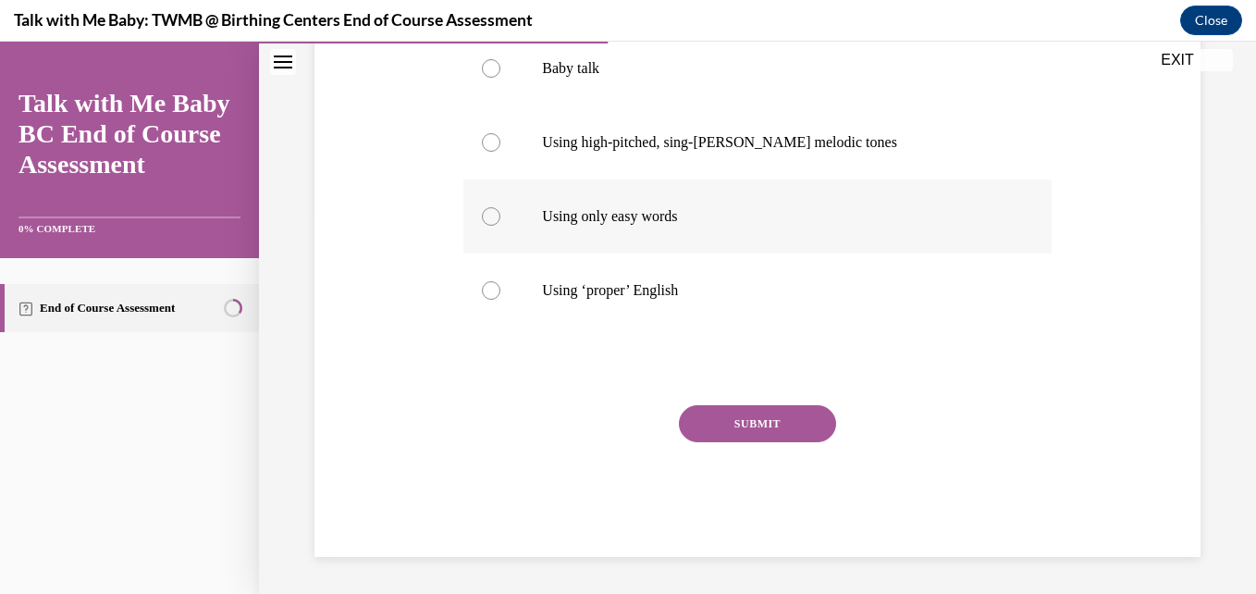
click at [665, 209] on p "Using only easy words" at bounding box center [773, 216] width 462 height 18
click at [500, 209] on input "Using only easy words" at bounding box center [491, 216] width 18 height 18
radio input "true"
click at [710, 416] on button "SUBMIT" at bounding box center [757, 423] width 157 height 37
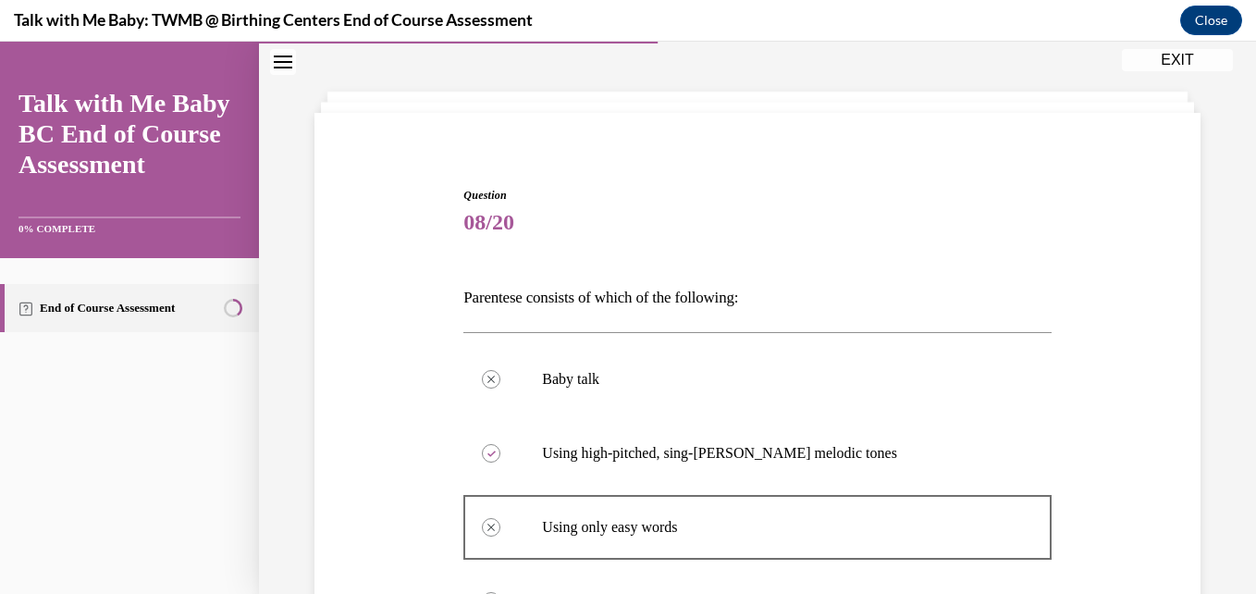
scroll to position [553, 0]
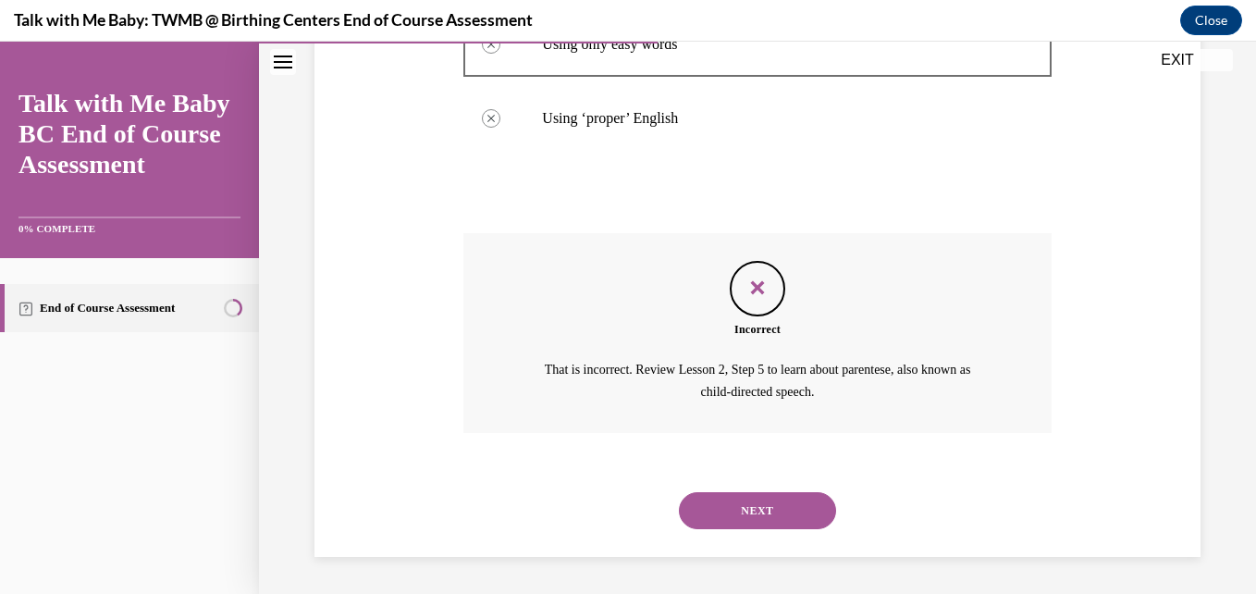
click at [755, 509] on button "NEXT" at bounding box center [757, 510] width 157 height 37
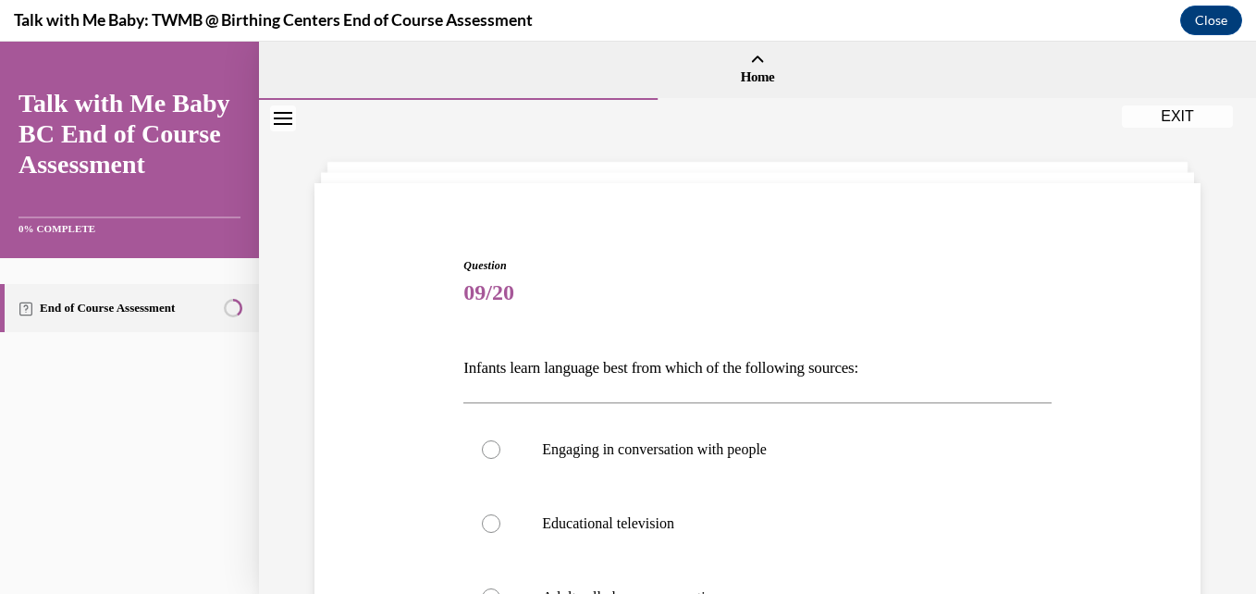
scroll to position [381, 0]
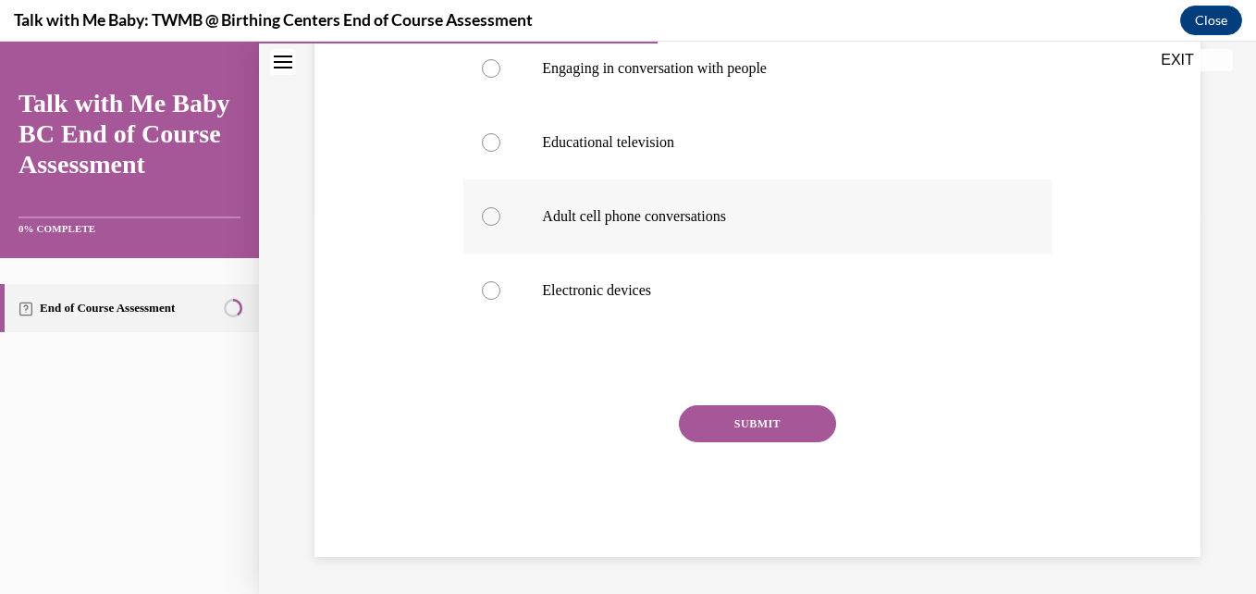
click at [707, 203] on label "Adult cell phone conversations" at bounding box center [756, 216] width 587 height 74
click at [500, 207] on input "Adult cell phone conversations" at bounding box center [491, 216] width 18 height 18
radio input "true"
click at [746, 423] on button "SUBMIT" at bounding box center [757, 423] width 157 height 37
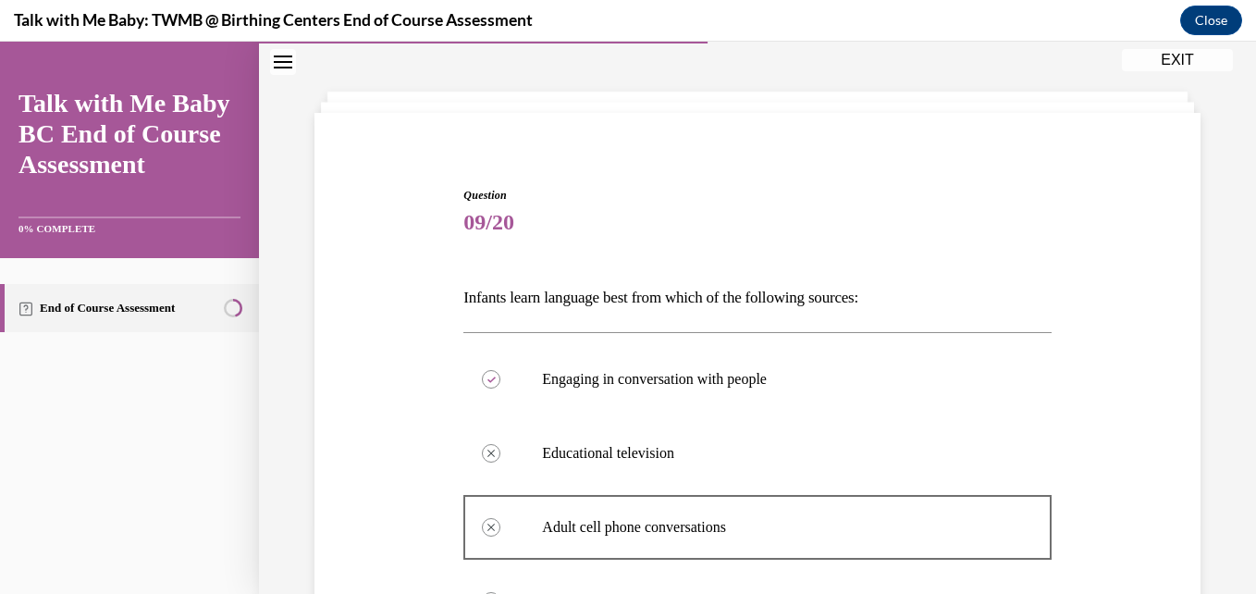
scroll to position [553, 0]
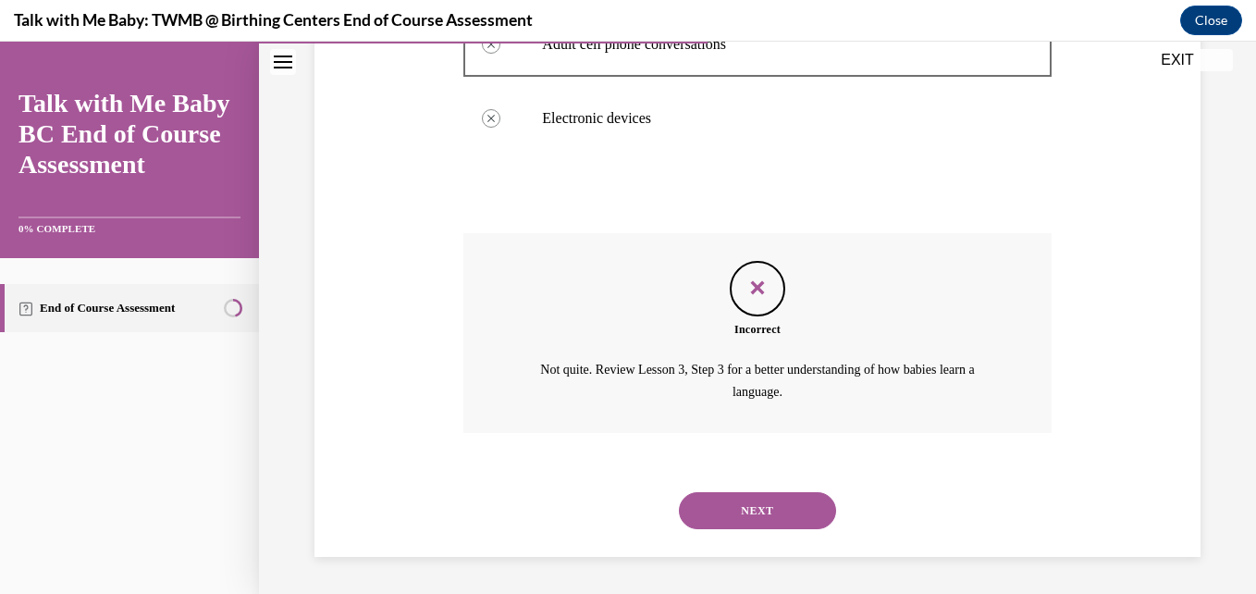
click at [732, 508] on button "NEXT" at bounding box center [757, 510] width 157 height 37
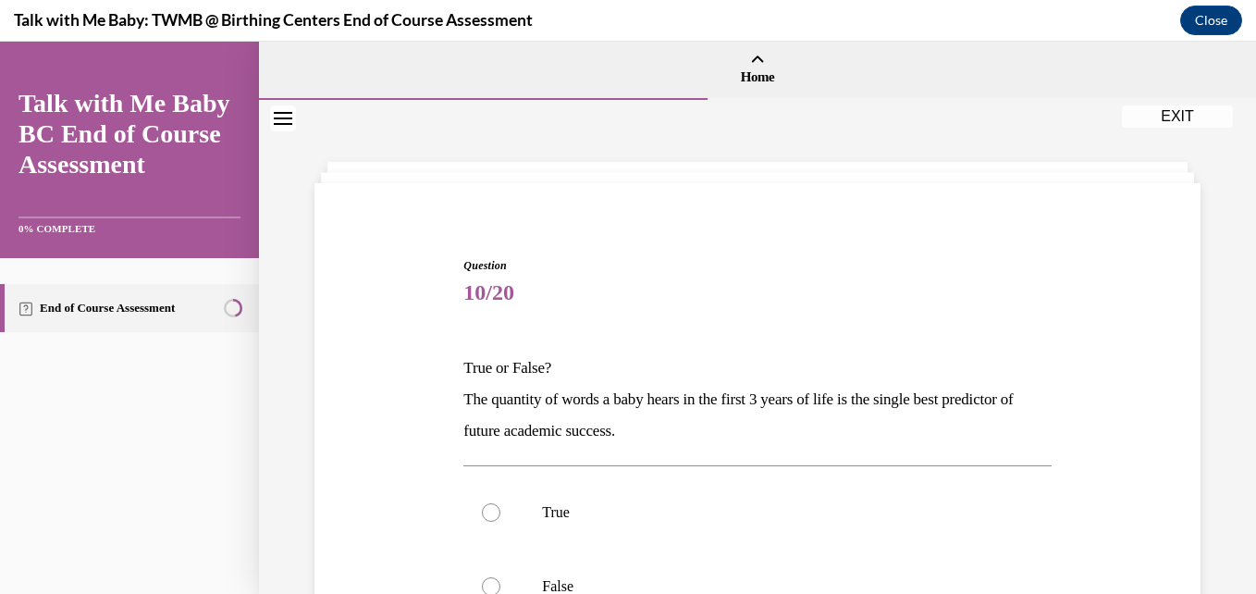
scroll to position [296, 0]
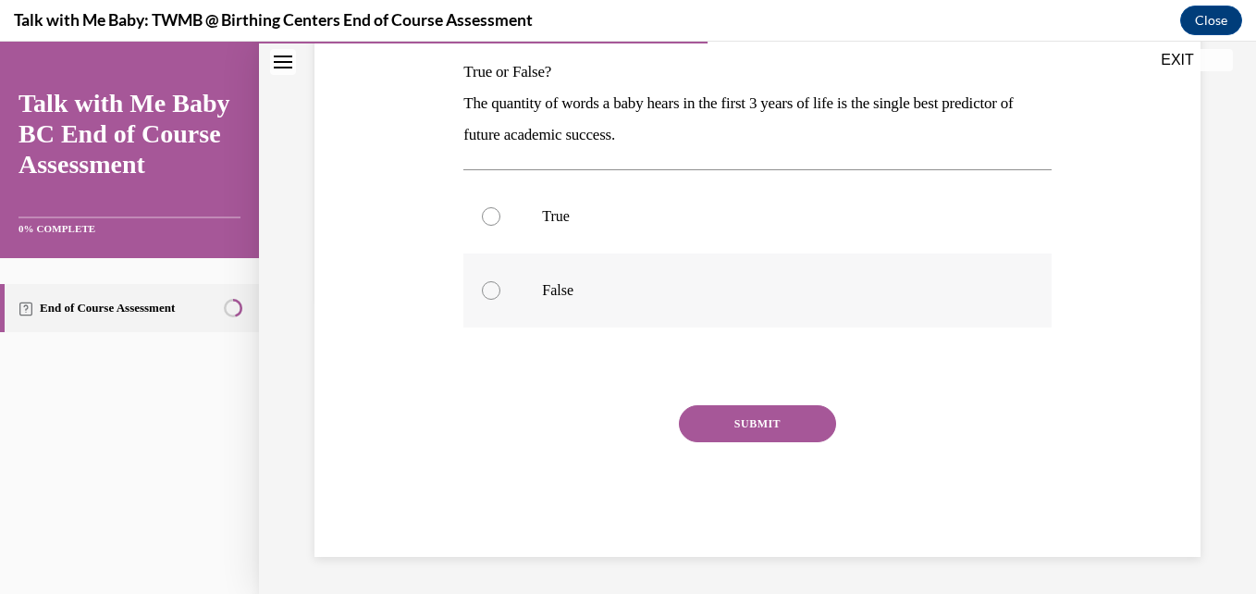
click at [869, 276] on label "False" at bounding box center [756, 290] width 587 height 74
click at [500, 281] on input "False" at bounding box center [491, 290] width 18 height 18
radio input "true"
click at [764, 406] on button "SUBMIT" at bounding box center [757, 423] width 157 height 37
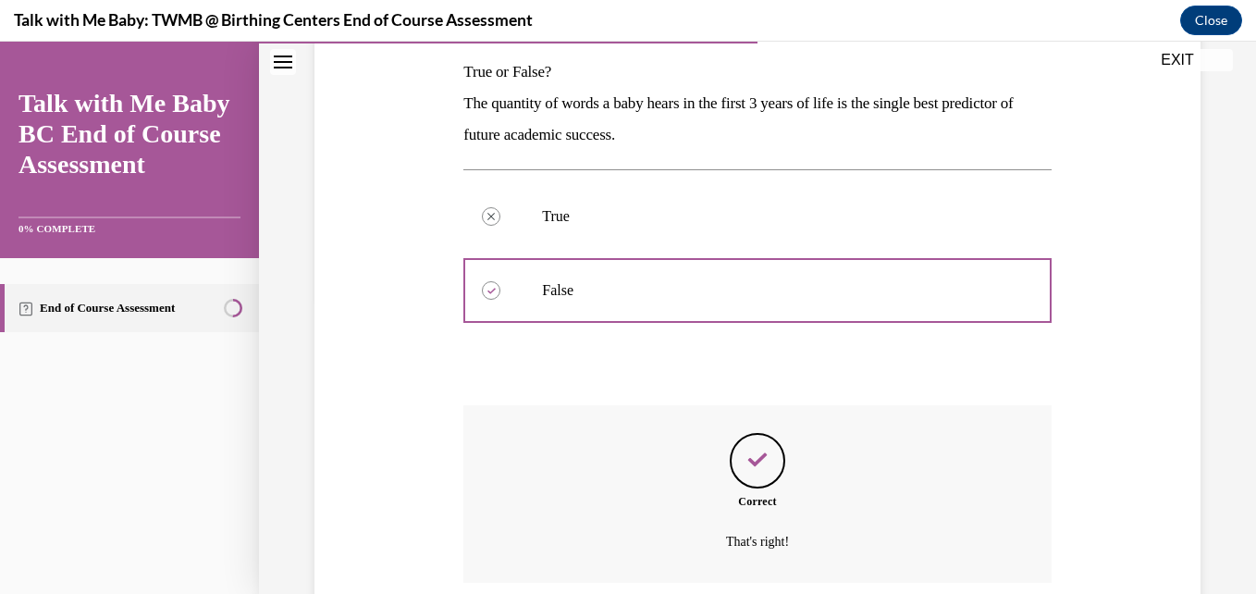
scroll to position [446, 0]
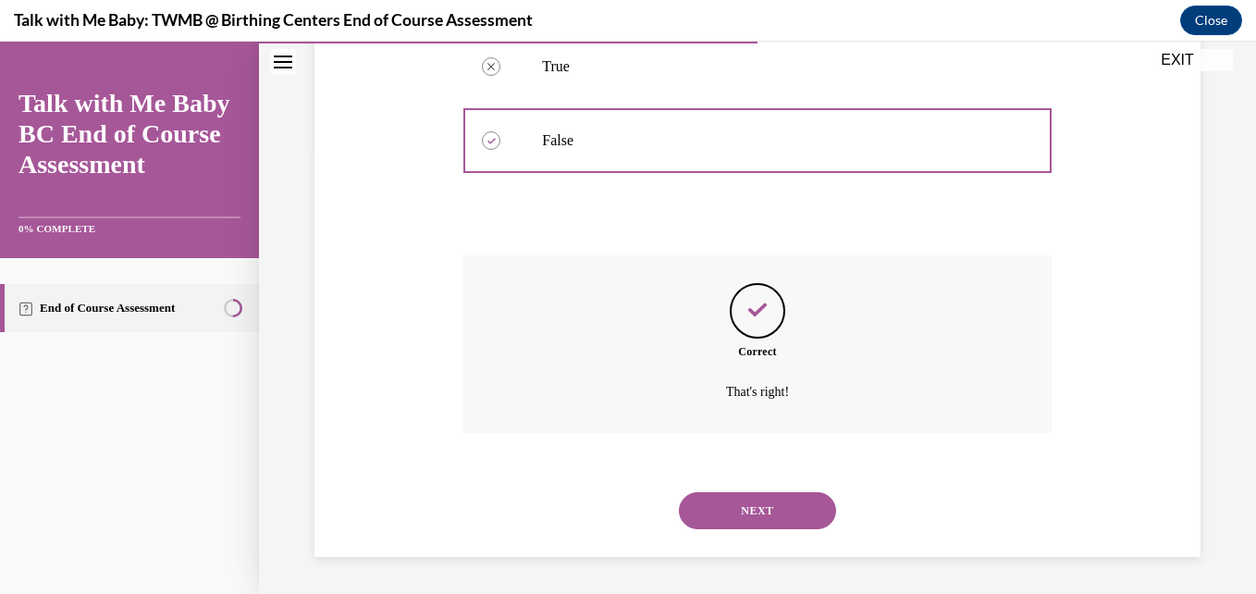
click at [756, 520] on button "NEXT" at bounding box center [757, 510] width 157 height 37
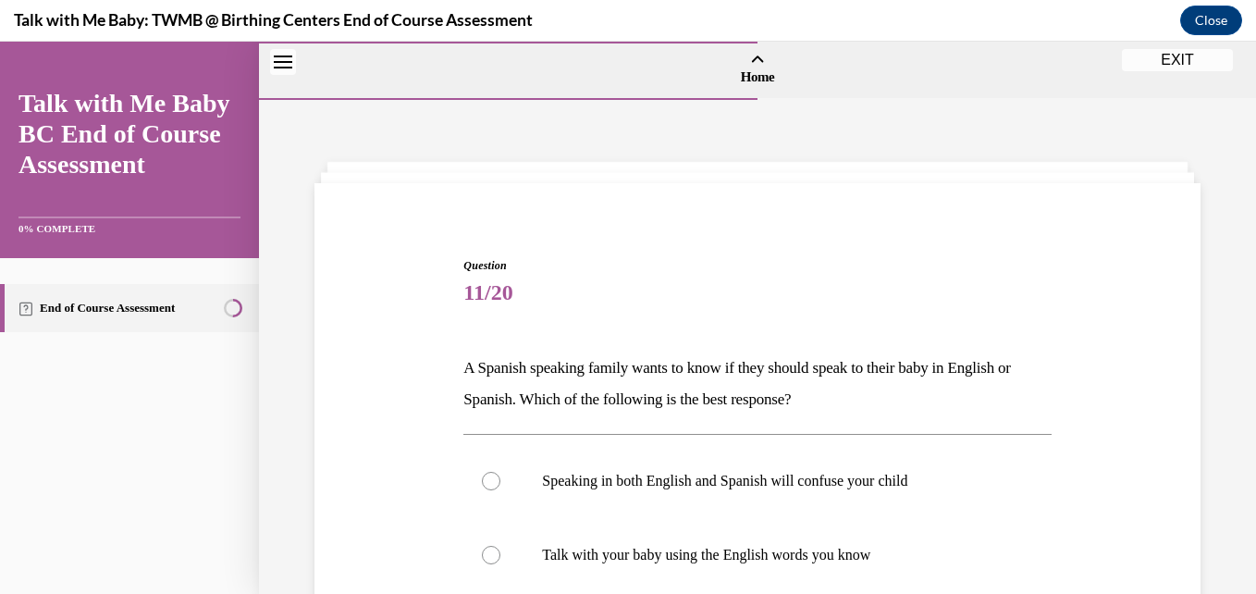
scroll to position [431, 0]
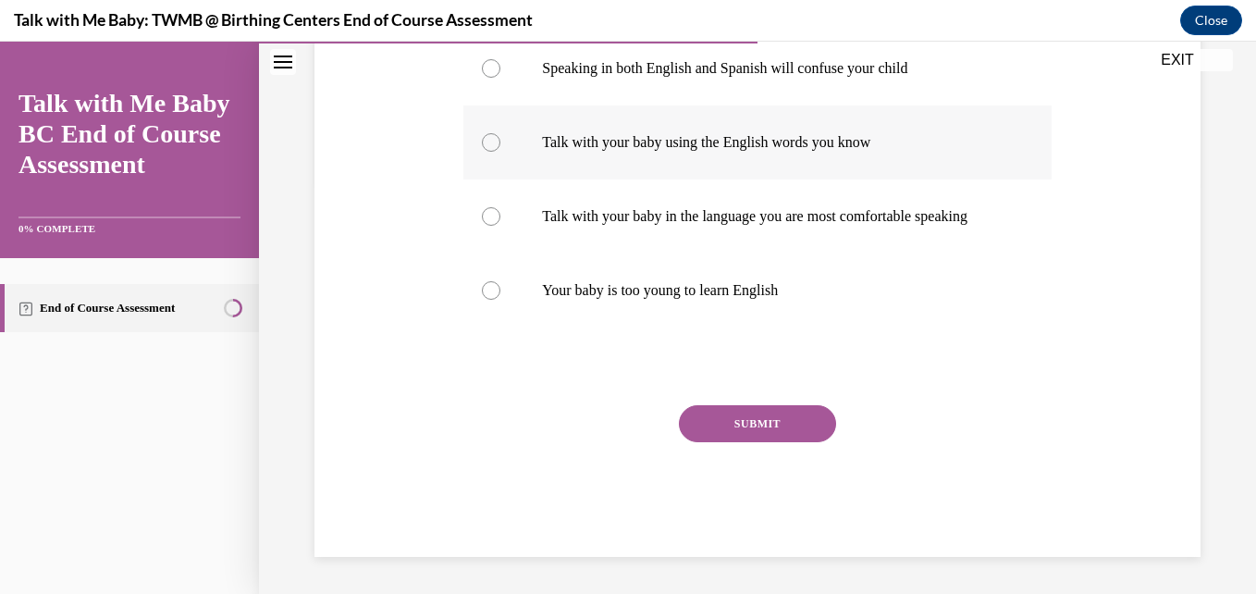
click at [732, 109] on label "Talk with your baby using the English words you know" at bounding box center [756, 142] width 587 height 74
click at [500, 133] on input "Talk with your baby using the English words you know" at bounding box center [491, 142] width 18 height 18
radio input "true"
click at [722, 443] on div "SUBMIT" at bounding box center [756, 451] width 587 height 92
click at [734, 428] on button "SUBMIT" at bounding box center [757, 423] width 157 height 37
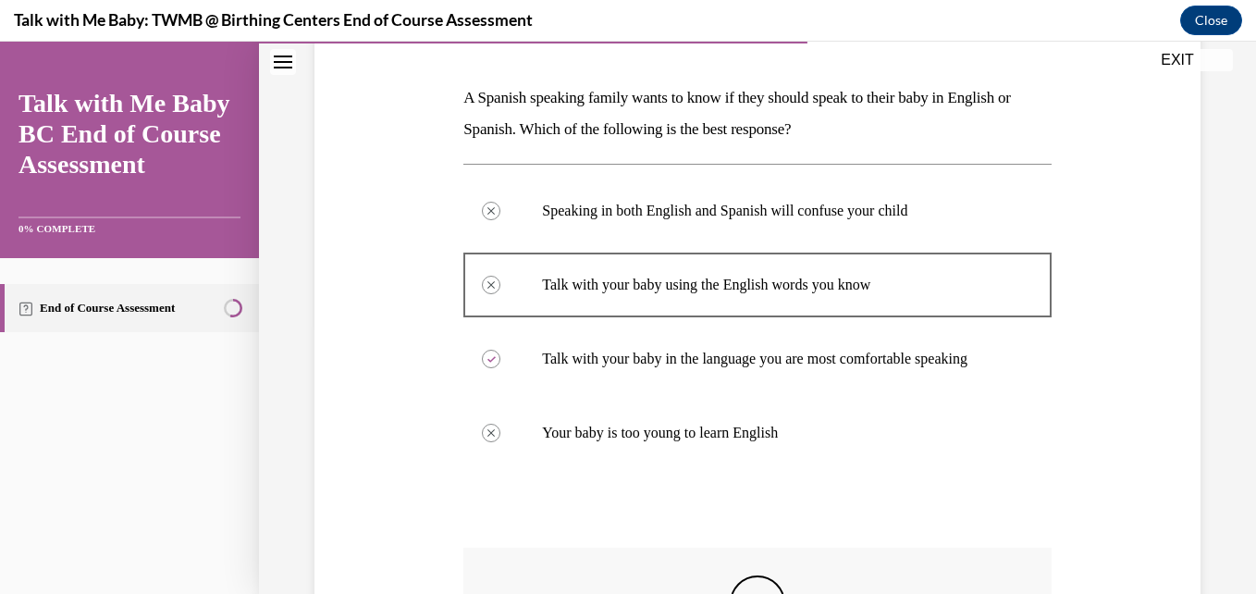
scroll to position [603, 0]
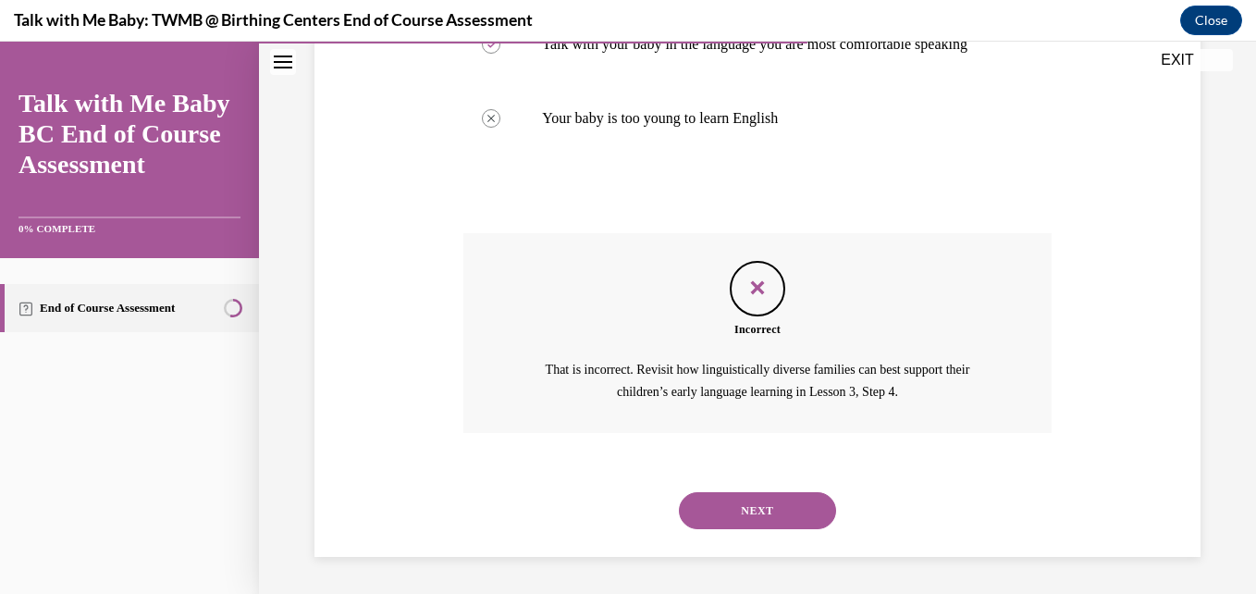
click at [750, 503] on button "NEXT" at bounding box center [757, 510] width 157 height 37
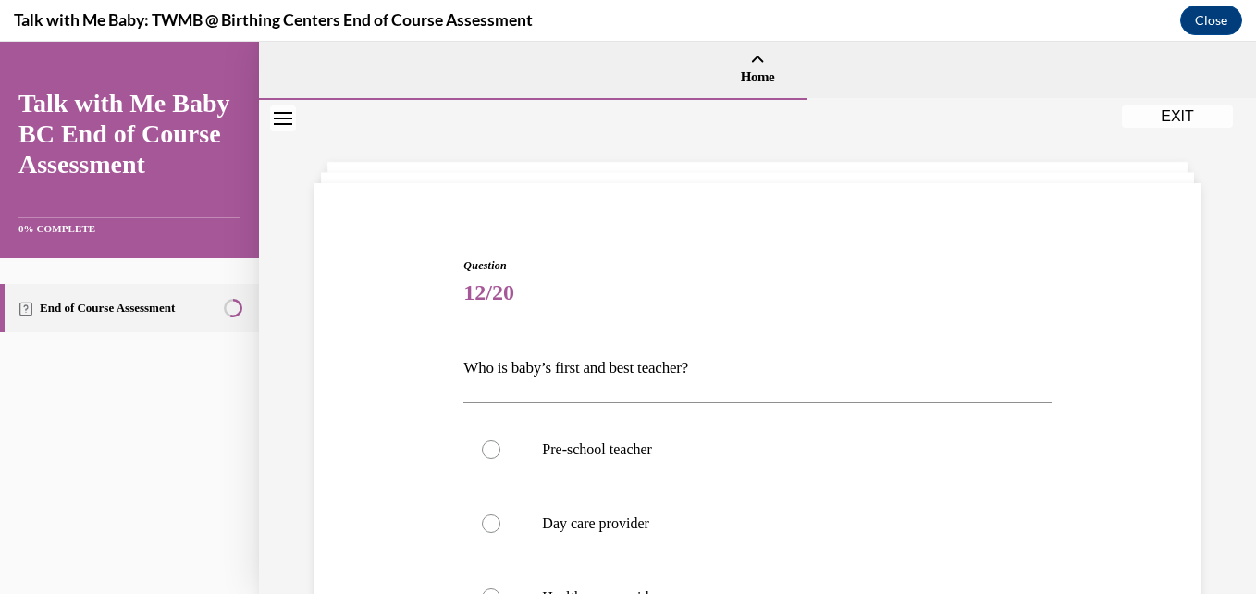
scroll to position [381, 0]
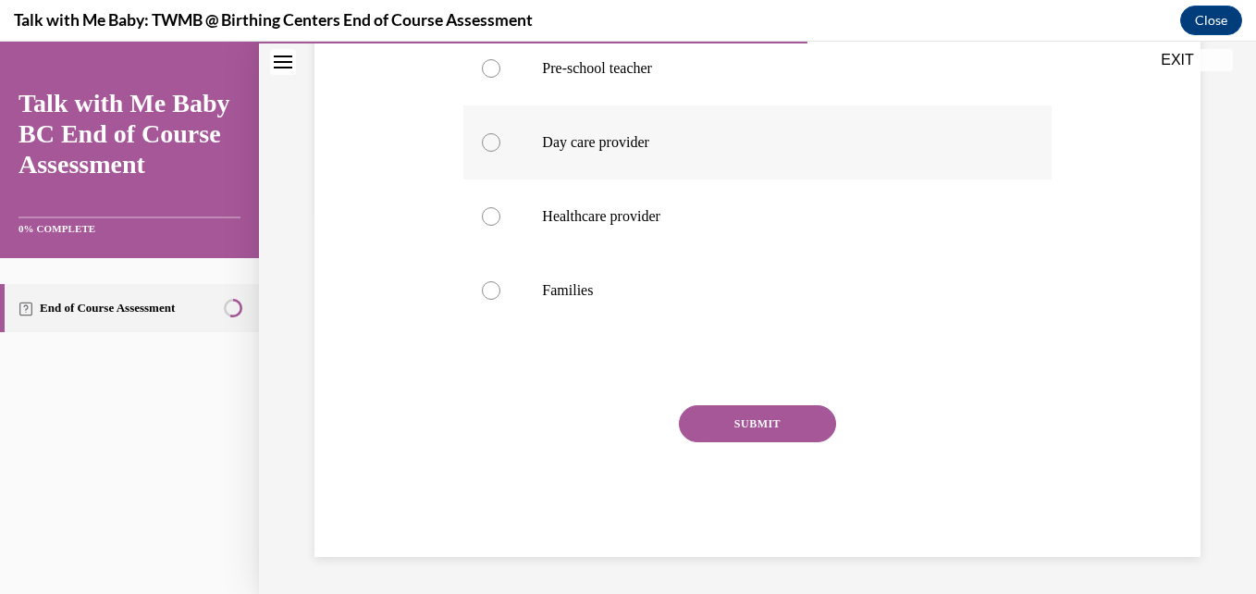
click at [820, 136] on p "Day care provider" at bounding box center [773, 142] width 462 height 18
click at [500, 136] on input "Day care provider" at bounding box center [491, 142] width 18 height 18
radio input "true"
click at [751, 426] on button "SUBMIT" at bounding box center [757, 423] width 157 height 37
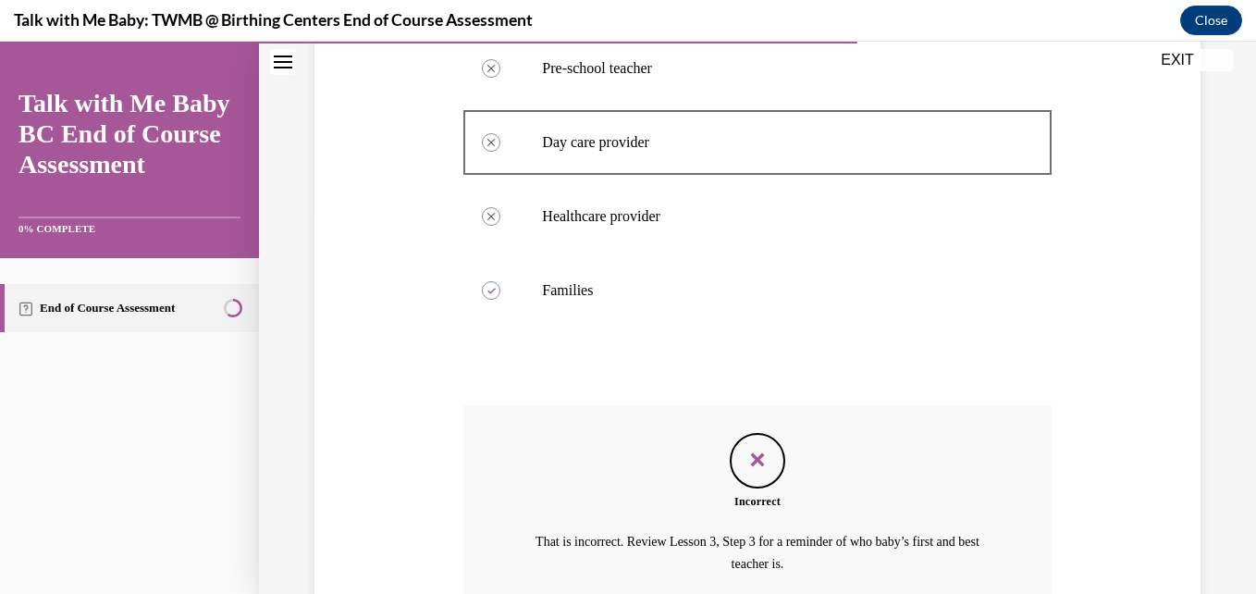
scroll to position [553, 0]
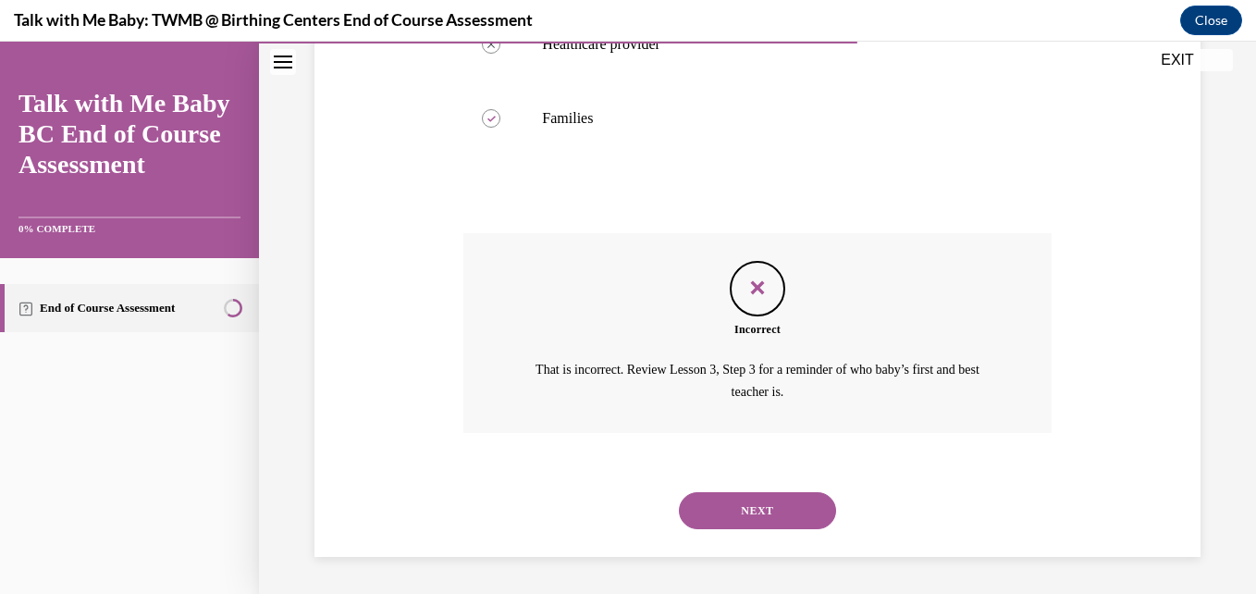
click at [793, 505] on button "NEXT" at bounding box center [757, 510] width 157 height 37
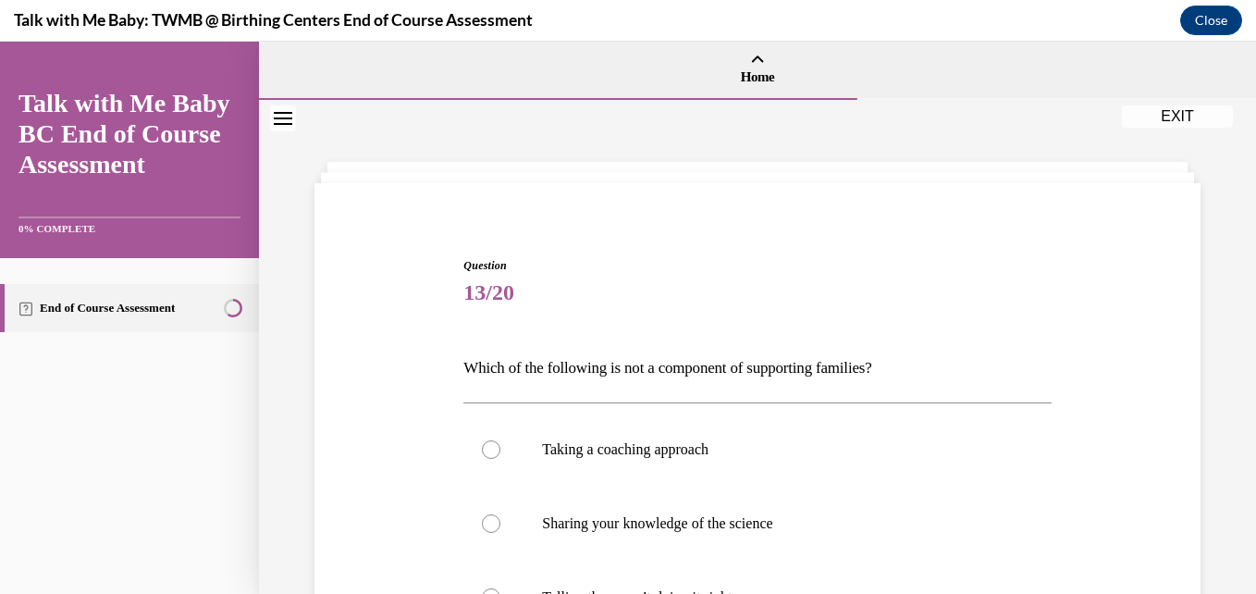
scroll to position [400, 0]
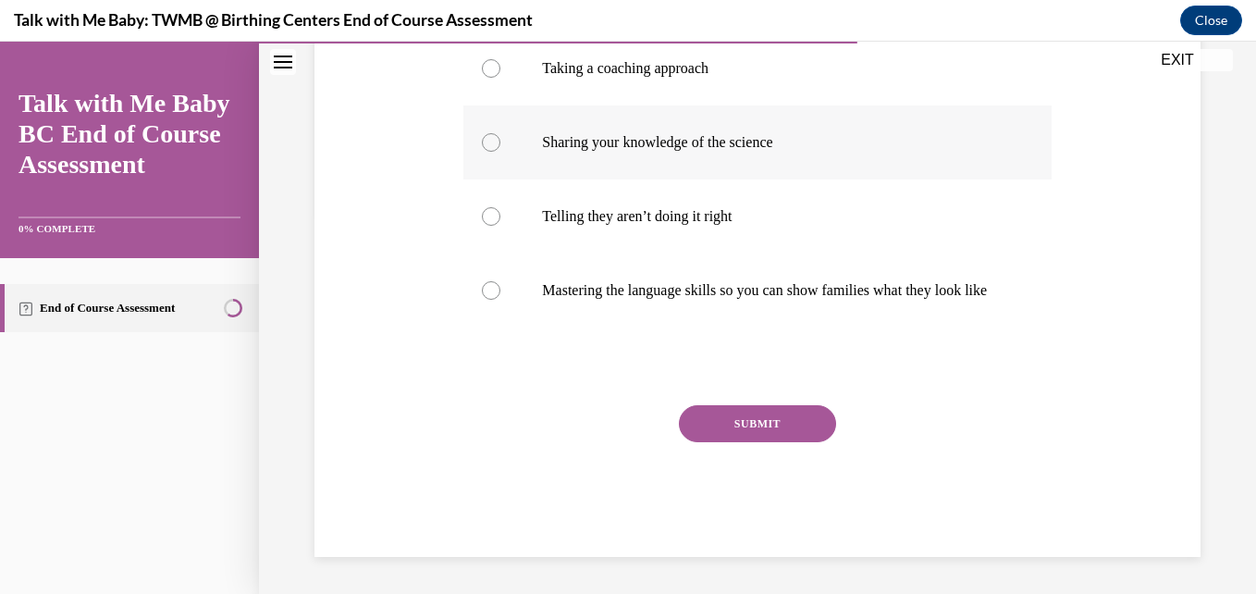
click at [675, 105] on label "Sharing your knowledge of the science" at bounding box center [756, 142] width 587 height 74
click at [500, 133] on input "Sharing your knowledge of the science" at bounding box center [491, 142] width 18 height 18
radio input "true"
click at [774, 408] on button "SUBMIT" at bounding box center [757, 423] width 157 height 37
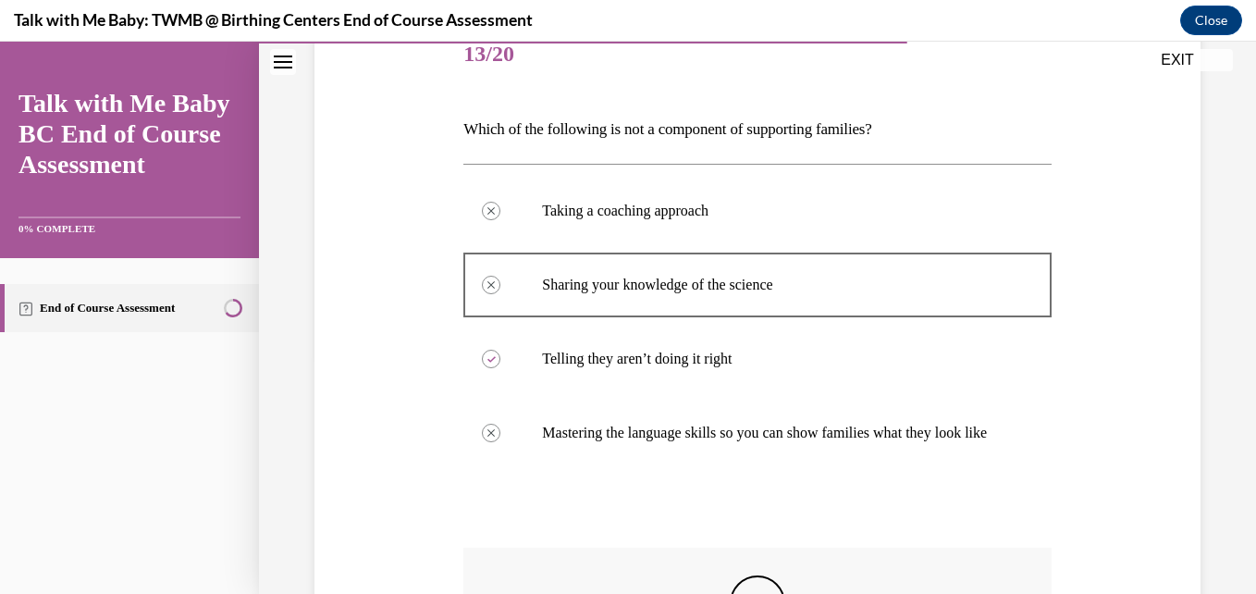
scroll to position [572, 0]
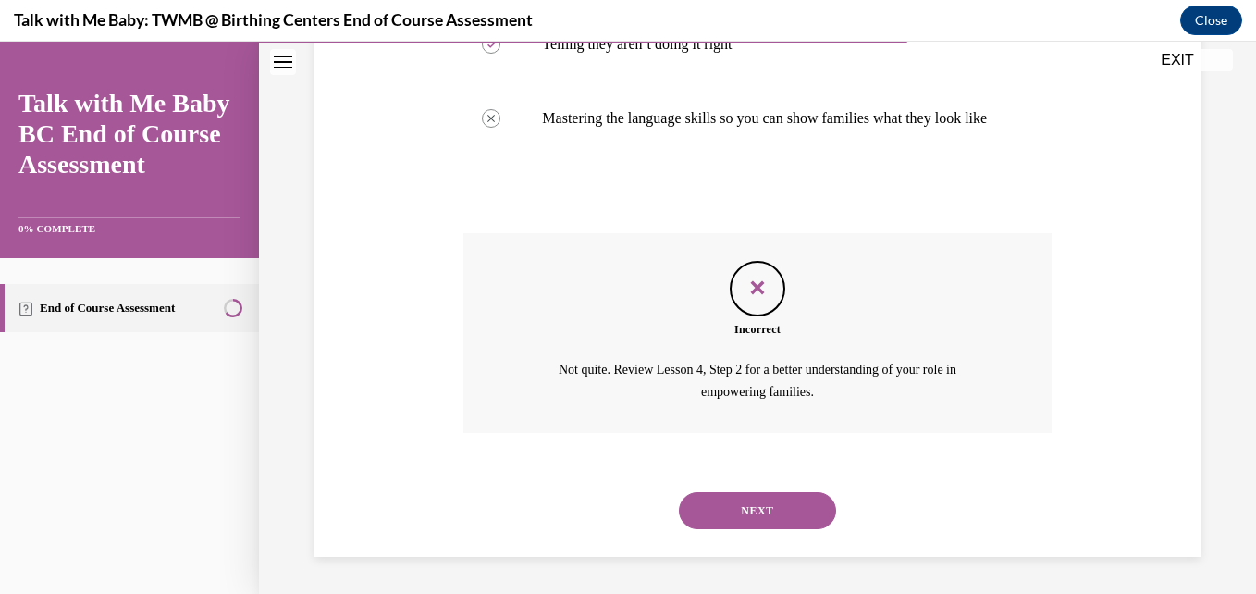
click at [724, 506] on button "NEXT" at bounding box center [757, 510] width 157 height 37
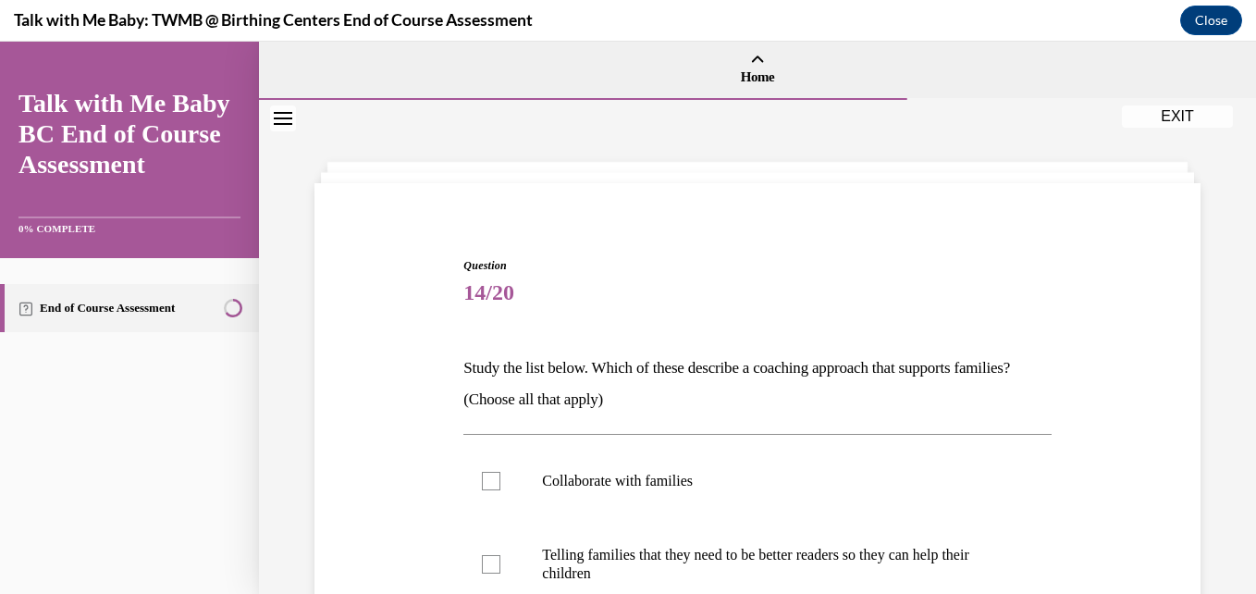
scroll to position [483, 0]
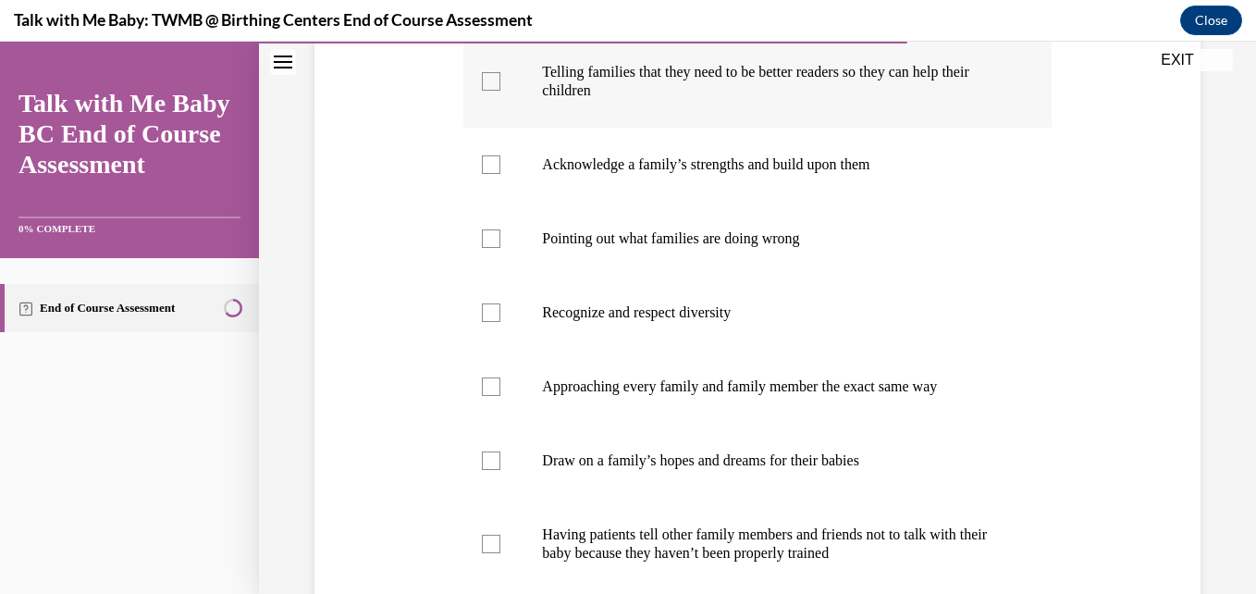
click at [872, 113] on label "Telling families that they need to be better readers so they can help their chi…" at bounding box center [756, 81] width 587 height 92
click at [500, 91] on input "Telling families that they need to be better readers so they can help their chi…" at bounding box center [491, 81] width 18 height 18
checkbox input "true"
click at [838, 162] on p "Acknowledge a family’s strengths and build upon them" at bounding box center [773, 164] width 462 height 18
click at [500, 162] on input "Acknowledge a family’s strengths and build upon them" at bounding box center [491, 164] width 18 height 18
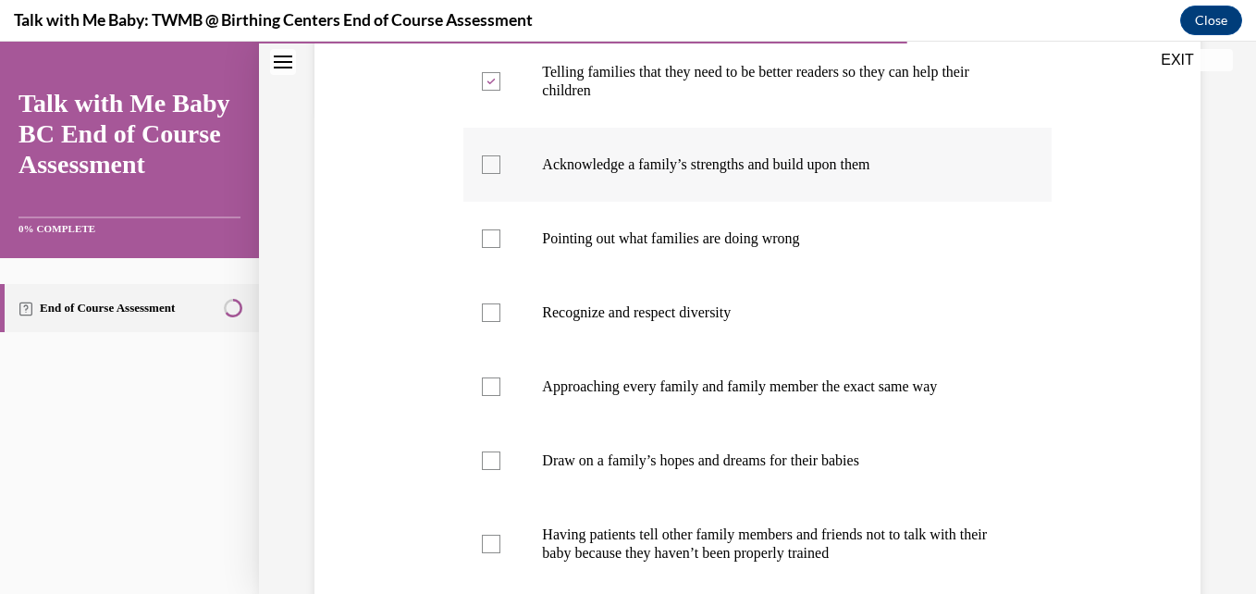
checkbox input "true"
click at [799, 230] on p "Pointing out what families are doing wrong" at bounding box center [773, 238] width 462 height 18
click at [500, 230] on input "Pointing out what families are doing wrong" at bounding box center [491, 238] width 18 height 18
checkbox input "true"
click at [774, 378] on p "Approaching every family and family member the exact same way" at bounding box center [773, 386] width 462 height 18
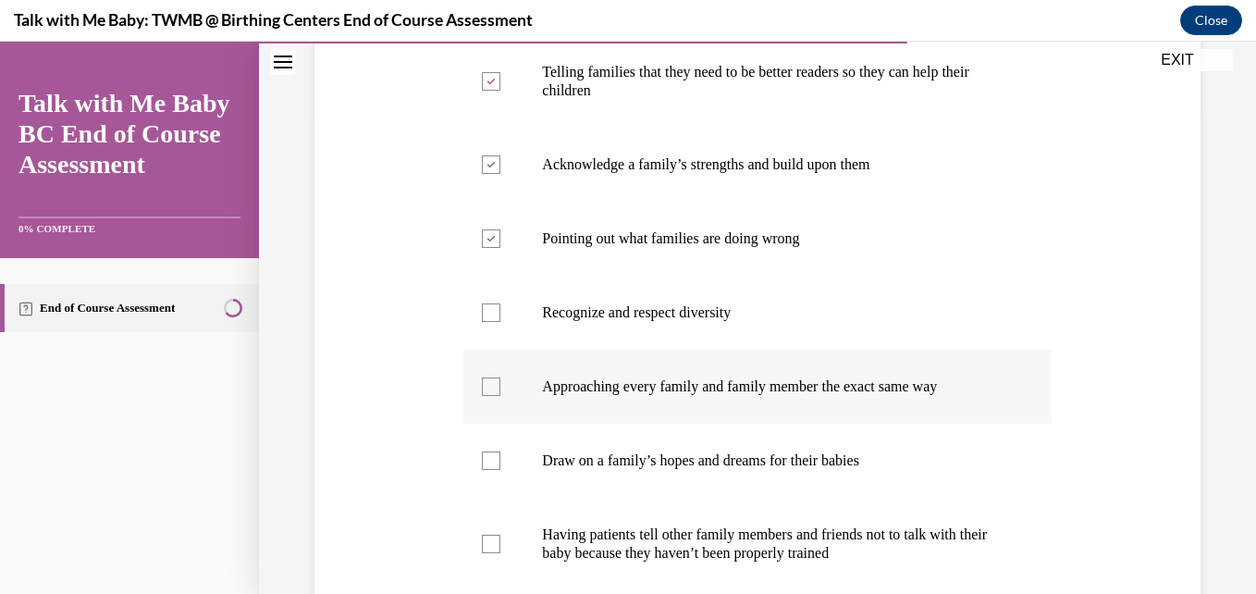
click at [500, 378] on input "Approaching every family and family member the exact same way" at bounding box center [491, 386] width 18 height 18
checkbox input "true"
click at [772, 447] on label "Draw on a family’s hopes and dreams for their babies" at bounding box center [756, 461] width 587 height 74
click at [500, 451] on input "Draw on a family’s hopes and dreams for their babies" at bounding box center [491, 460] width 18 height 18
checkbox input "true"
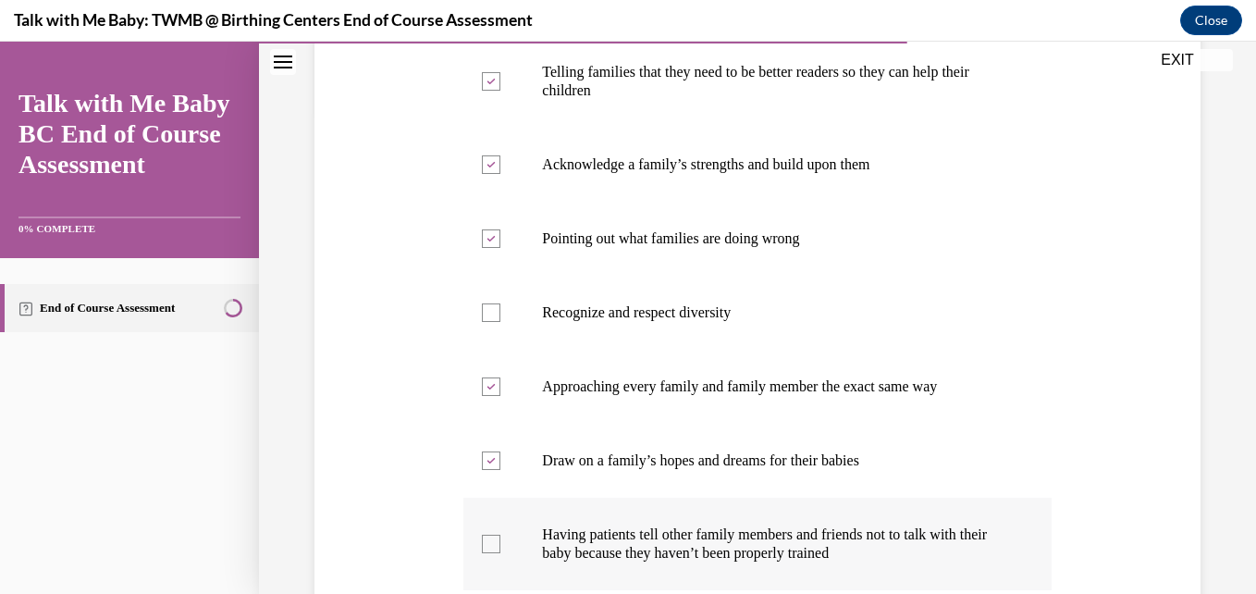
click at [799, 534] on p "Having patients tell other family members and friends not to talk with their ba…" at bounding box center [773, 543] width 462 height 37
click at [500, 535] on input "Having patients tell other family members and friends not to talk with their ba…" at bounding box center [491, 544] width 18 height 18
checkbox input "true"
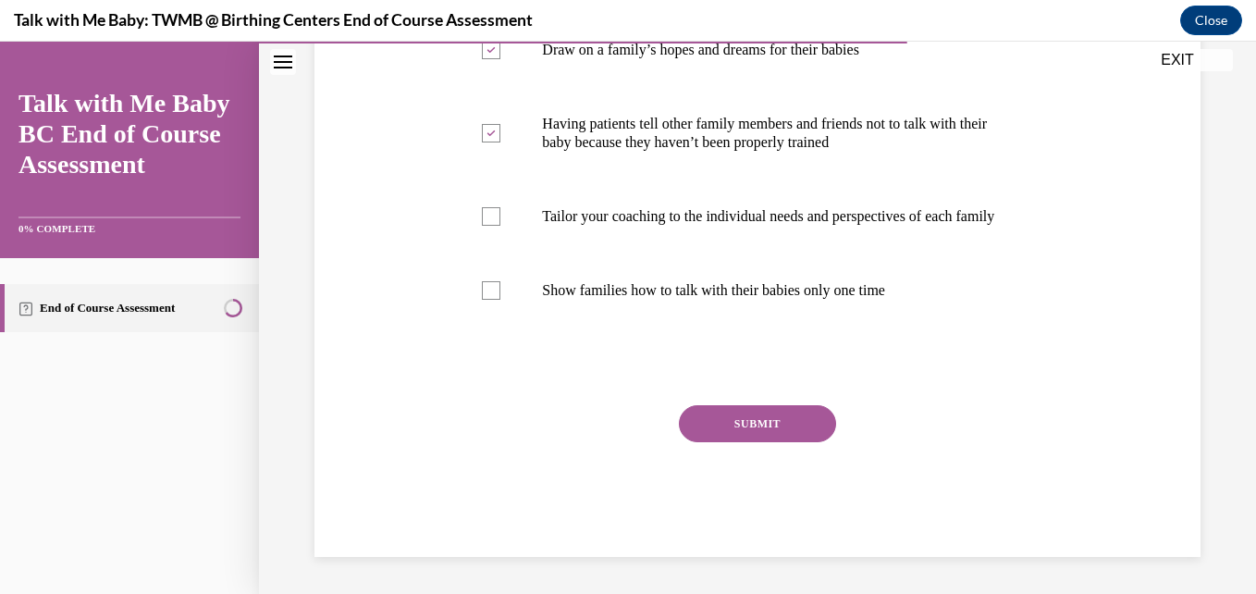
click at [795, 428] on button "SUBMIT" at bounding box center [757, 423] width 157 height 37
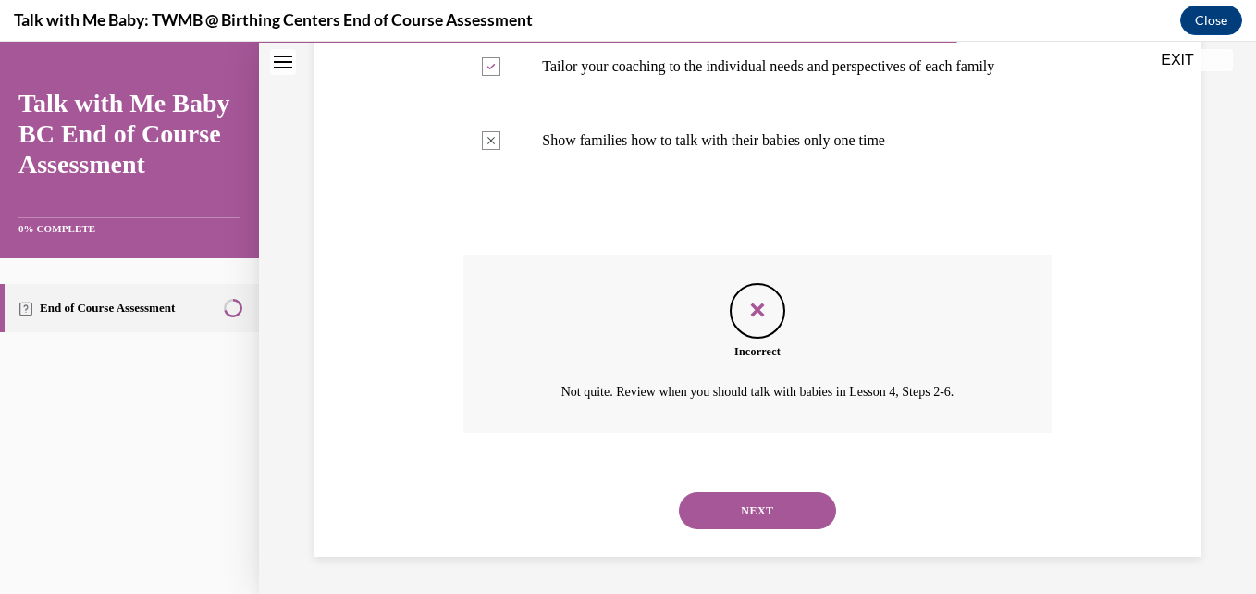
scroll to position [1062, 0]
click at [768, 499] on button "NEXT" at bounding box center [757, 510] width 157 height 37
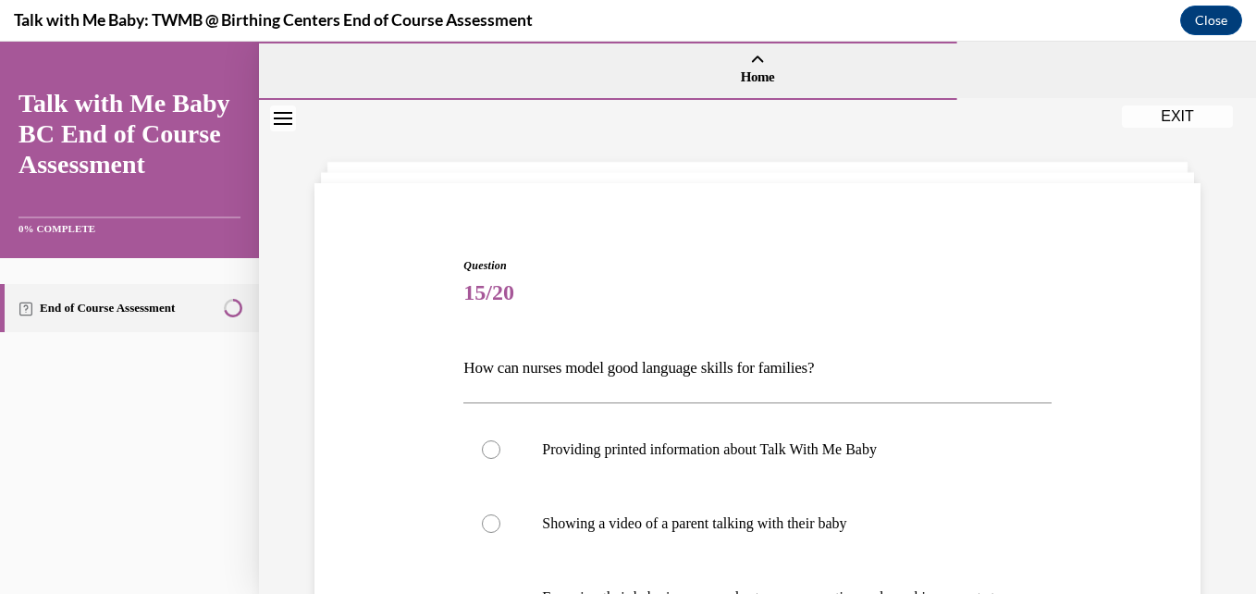
scroll to position [400, 0]
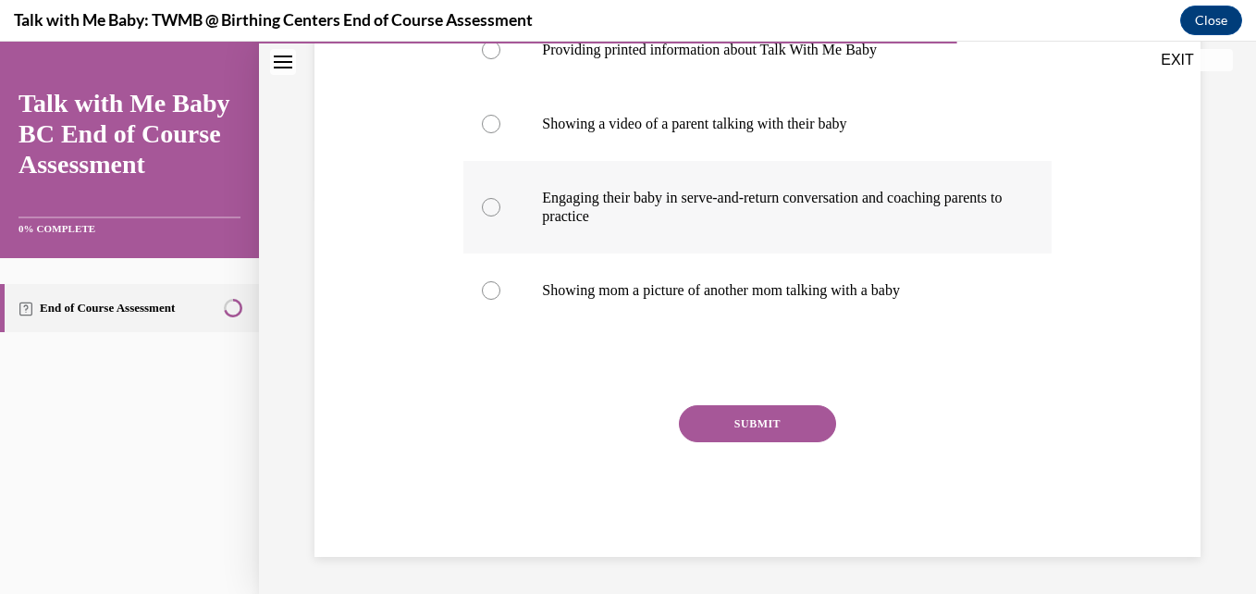
click at [982, 182] on label "Engaging their baby in serve-and-return conversation and coaching parents to pr…" at bounding box center [756, 207] width 587 height 92
click at [500, 198] on input "Engaging their baby in serve-and-return conversation and coaching parents to pr…" at bounding box center [491, 207] width 18 height 18
radio input "true"
click at [770, 425] on button "SUBMIT" at bounding box center [757, 423] width 157 height 37
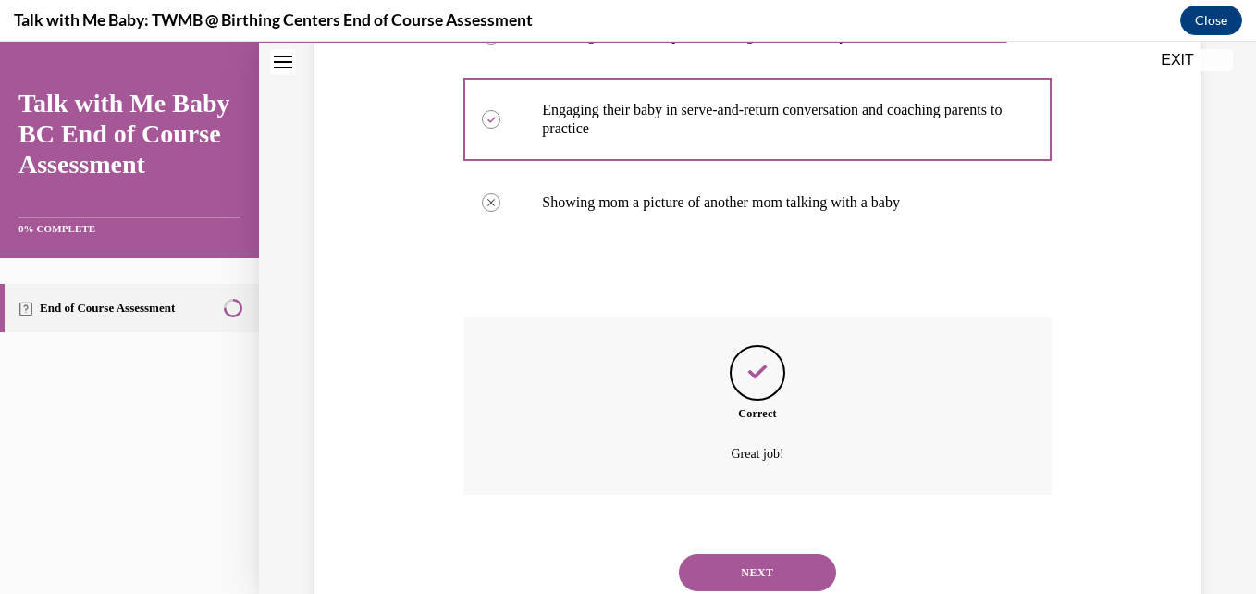
scroll to position [549, 0]
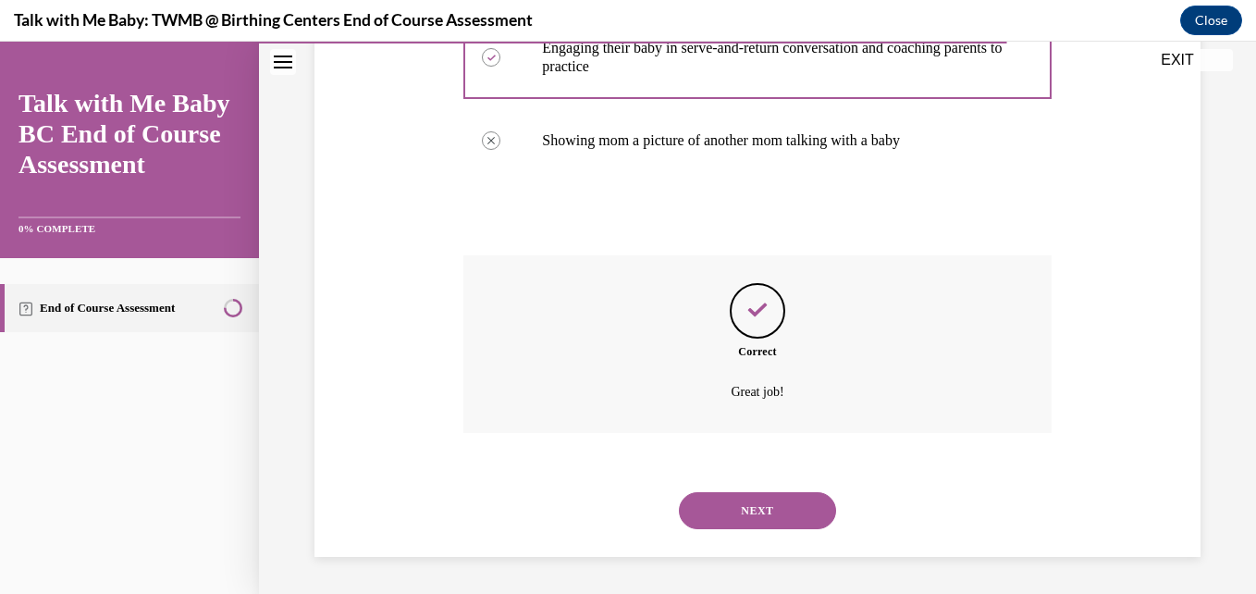
click at [761, 509] on button "NEXT" at bounding box center [757, 510] width 157 height 37
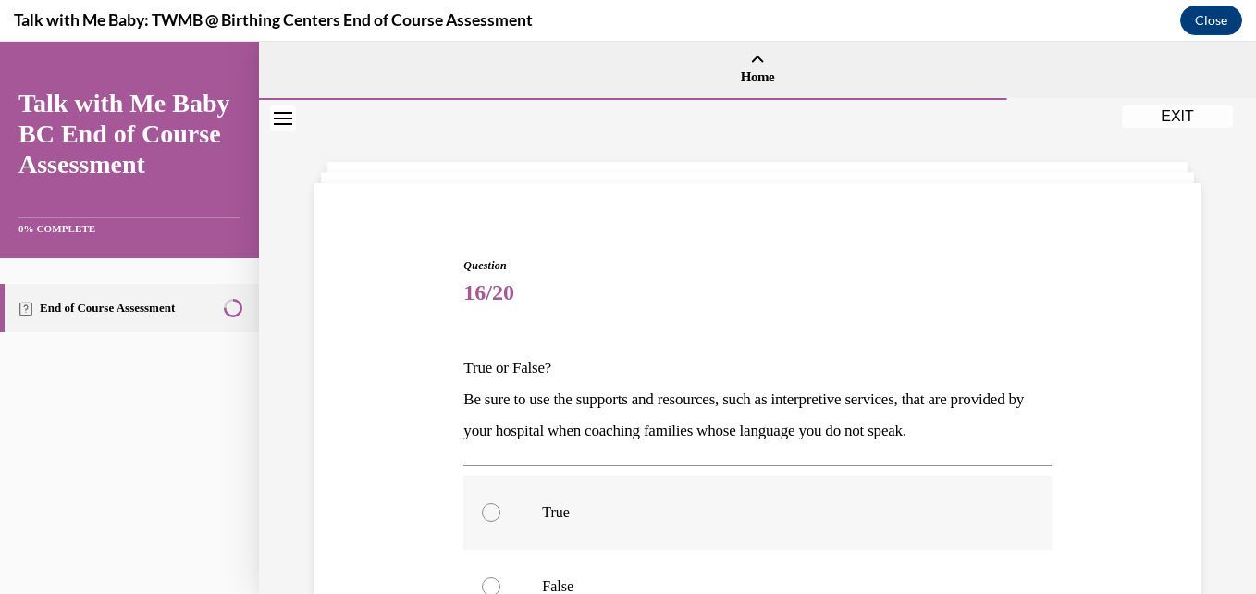
click at [764, 509] on p "True" at bounding box center [773, 512] width 462 height 18
click at [500, 509] on input "True" at bounding box center [491, 512] width 18 height 18
radio input "true"
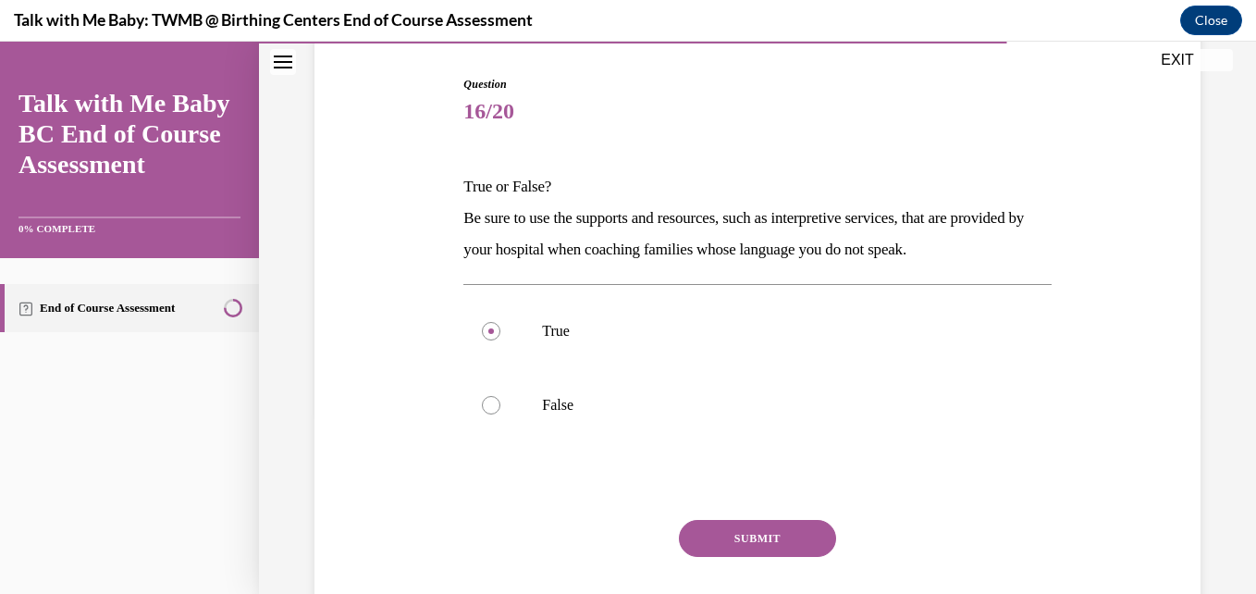
scroll to position [222, 0]
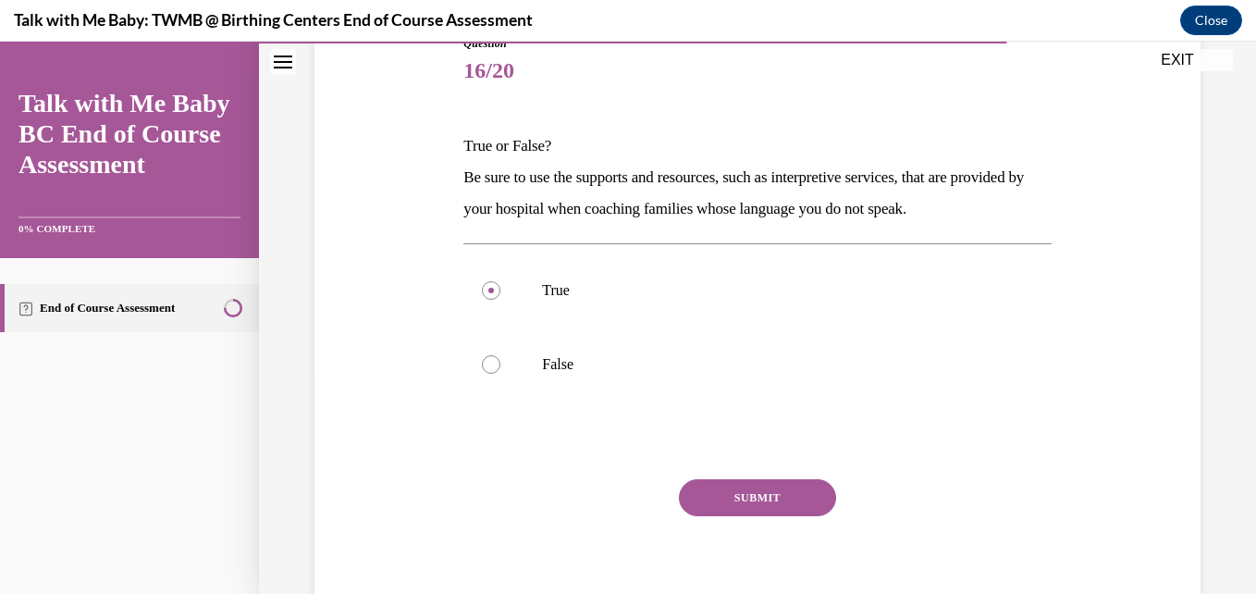
click at [746, 480] on button "SUBMIT" at bounding box center [757, 497] width 157 height 37
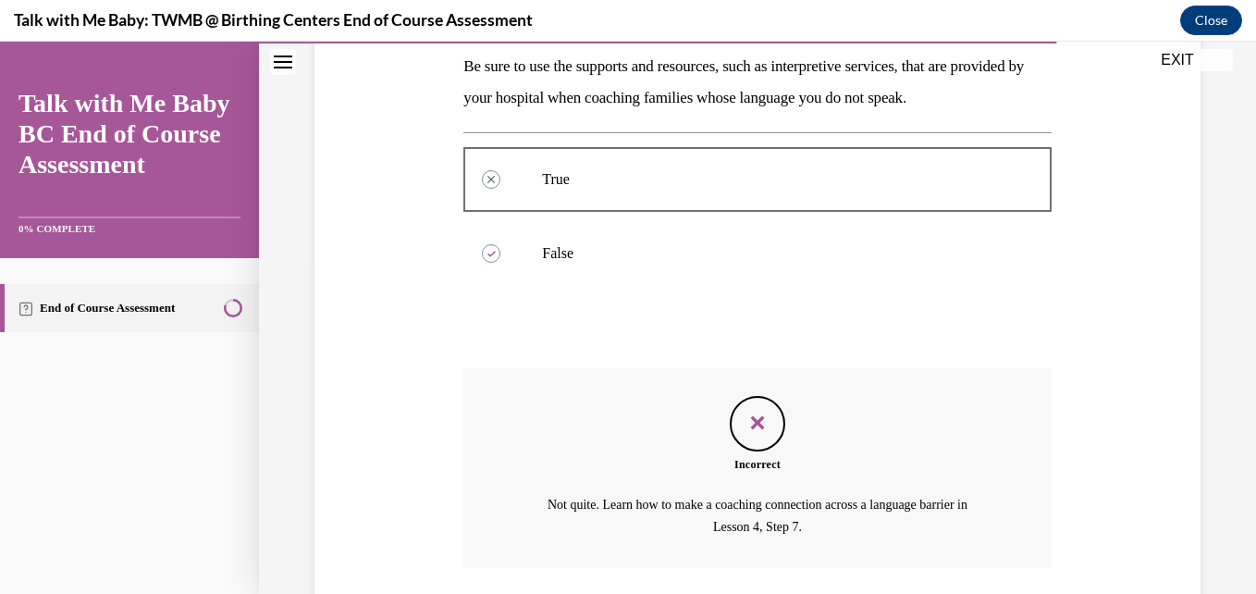
scroll to position [468, 0]
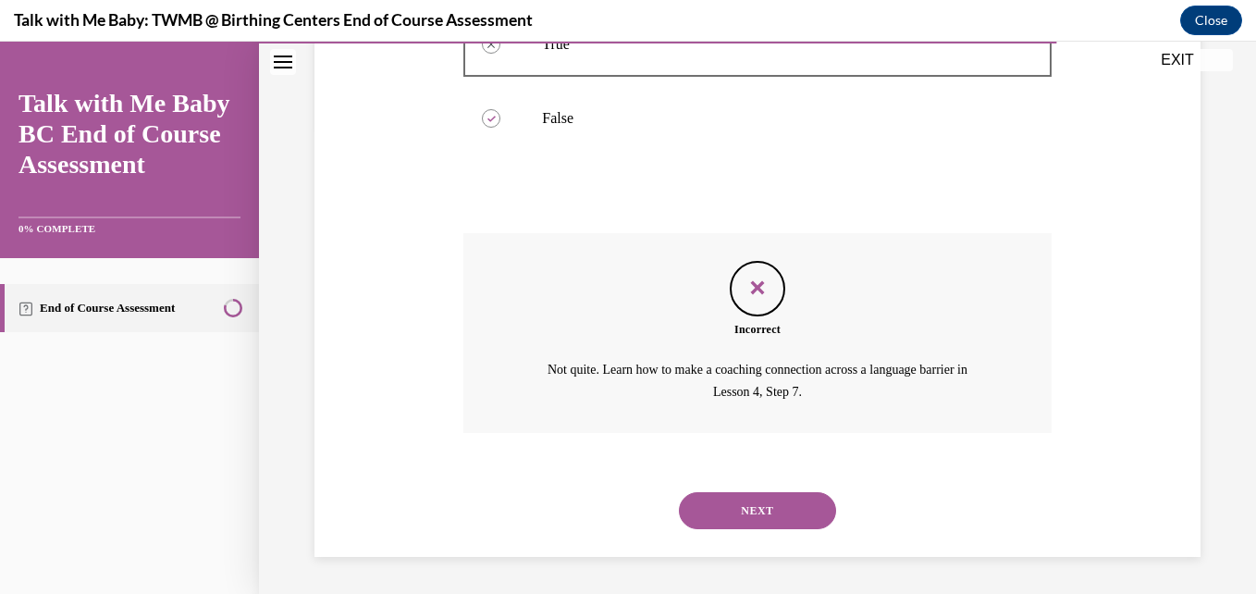
click at [747, 507] on button "NEXT" at bounding box center [757, 510] width 157 height 37
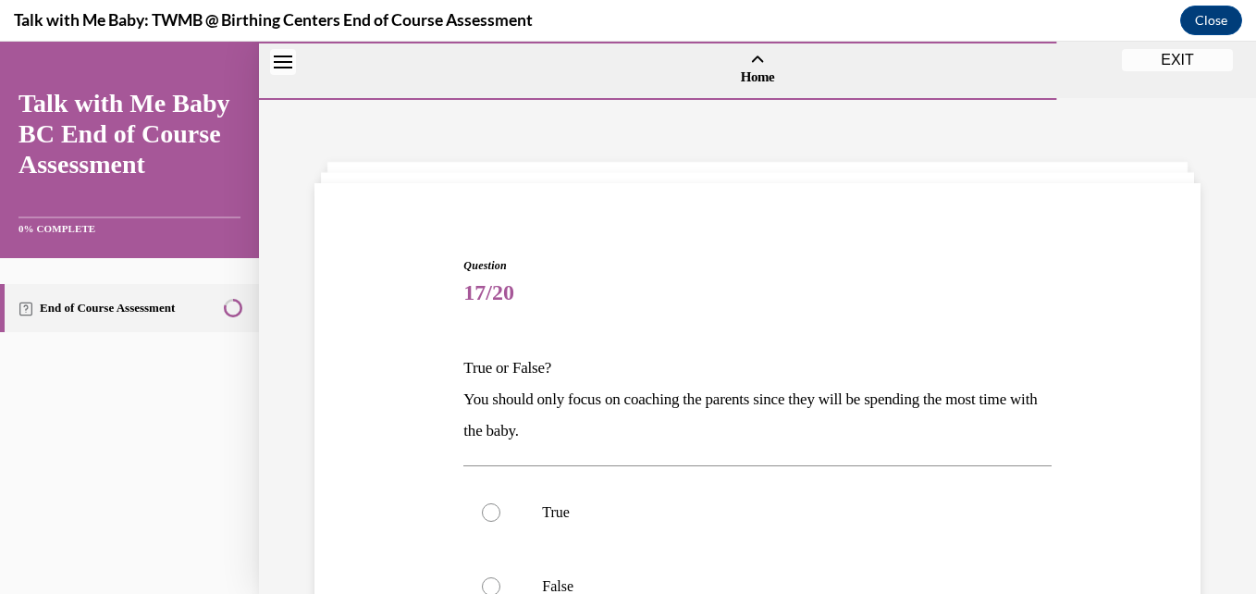
scroll to position [296, 0]
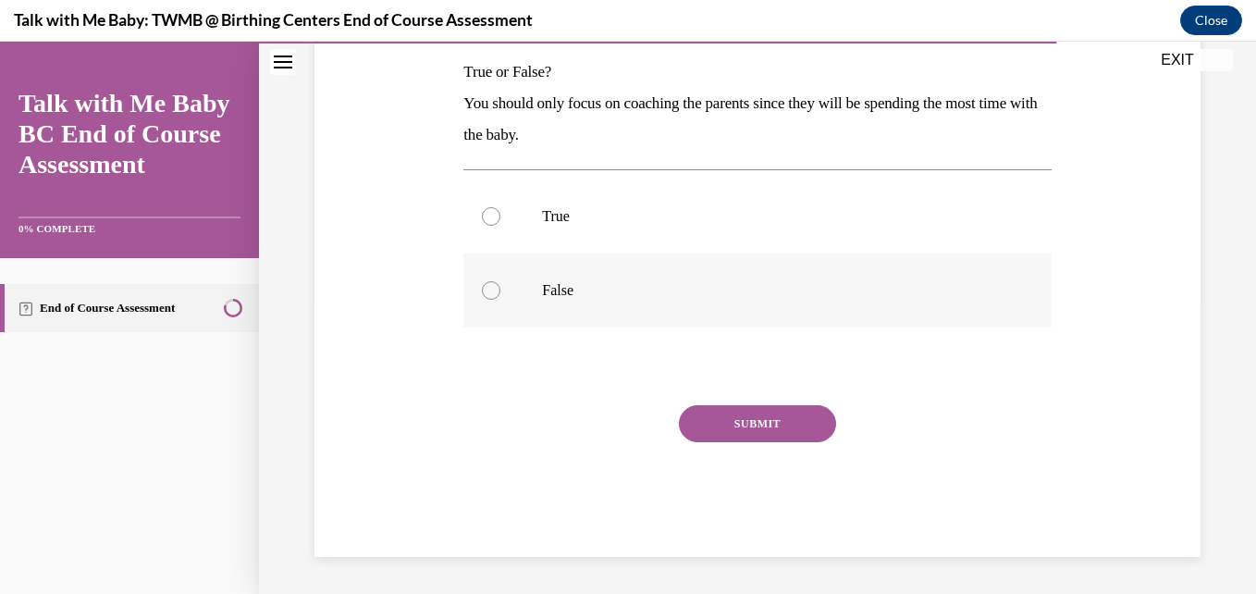
click at [677, 259] on label "False" at bounding box center [756, 290] width 587 height 74
click at [500, 281] on input "False" at bounding box center [491, 290] width 18 height 18
radio input "true"
click at [741, 409] on button "SUBMIT" at bounding box center [757, 423] width 157 height 37
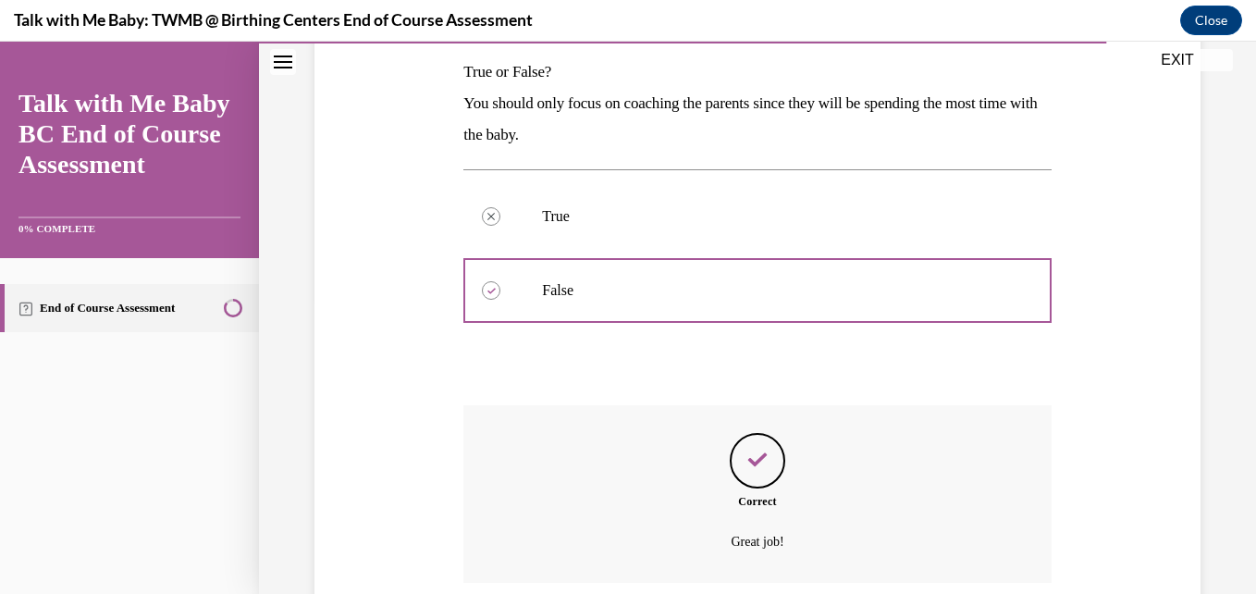
scroll to position [446, 0]
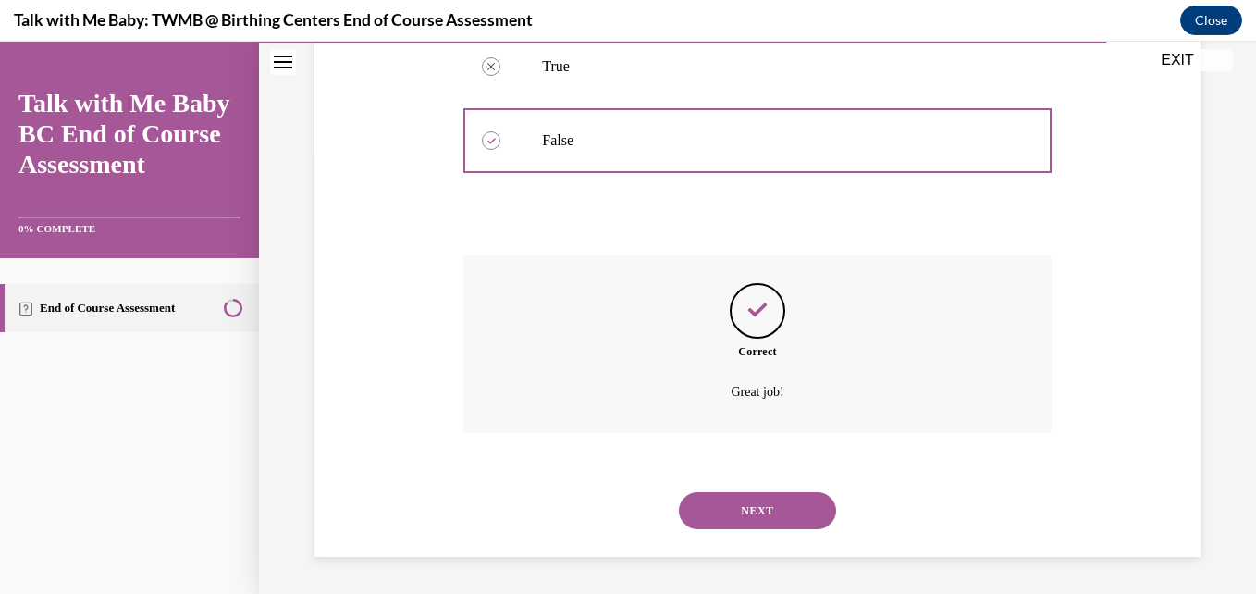
click at [760, 505] on button "NEXT" at bounding box center [757, 510] width 157 height 37
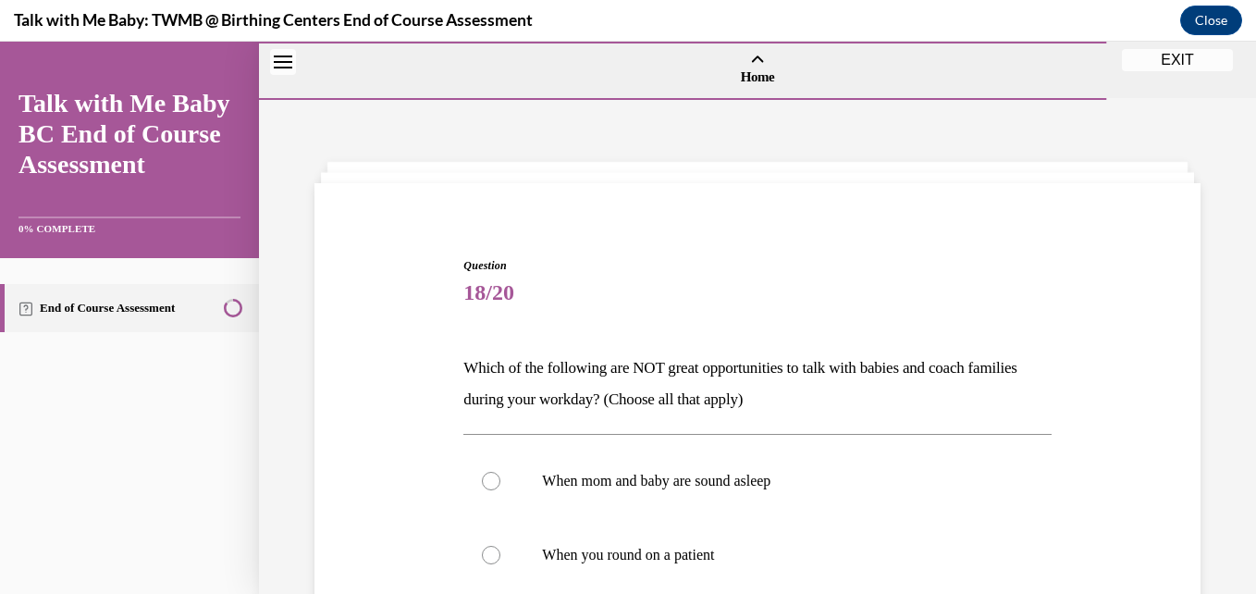
scroll to position [413, 0]
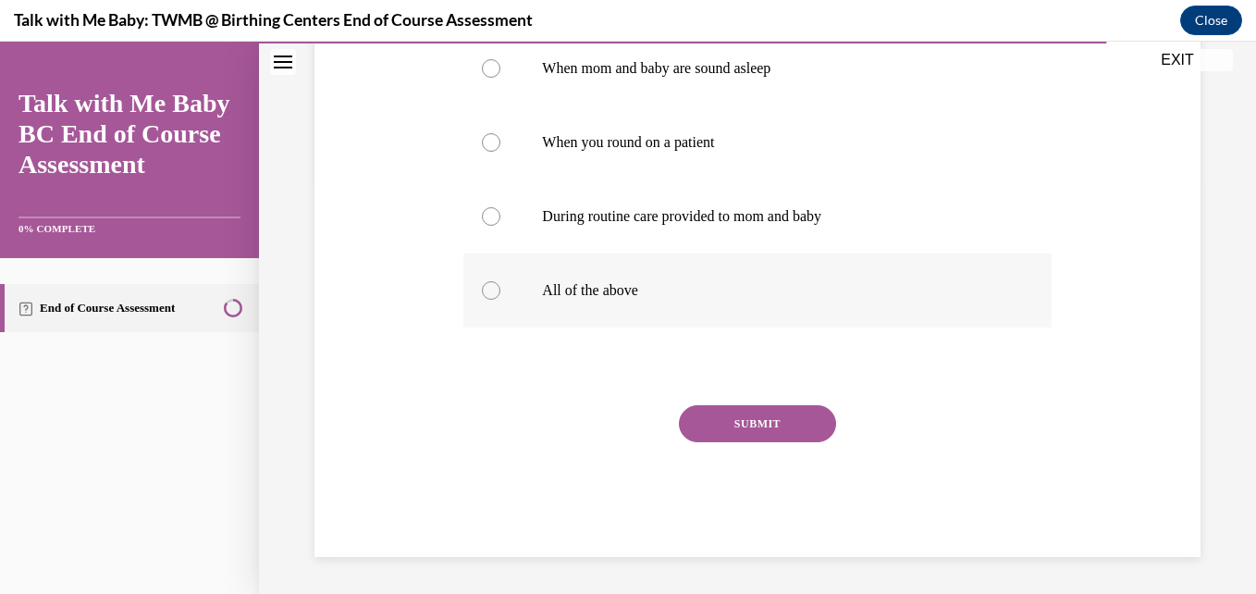
click at [764, 272] on label "All of the above" at bounding box center [756, 290] width 587 height 74
click at [500, 281] on input "All of the above" at bounding box center [491, 290] width 18 height 18
radio input "true"
click at [739, 416] on button "SUBMIT" at bounding box center [757, 423] width 157 height 37
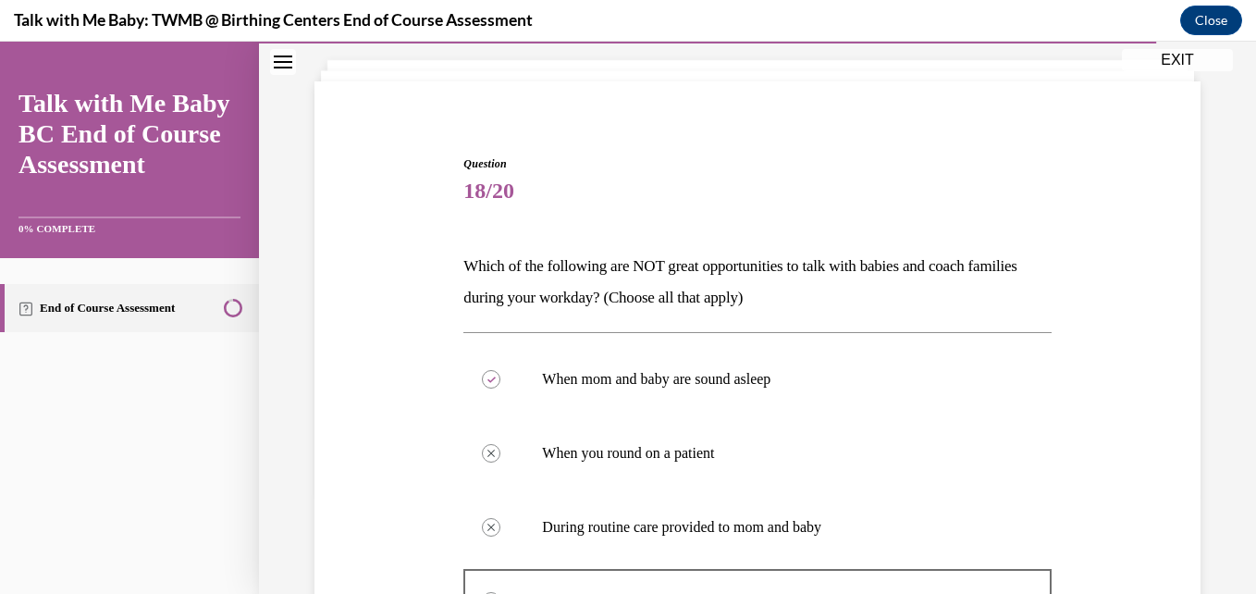
scroll to position [585, 0]
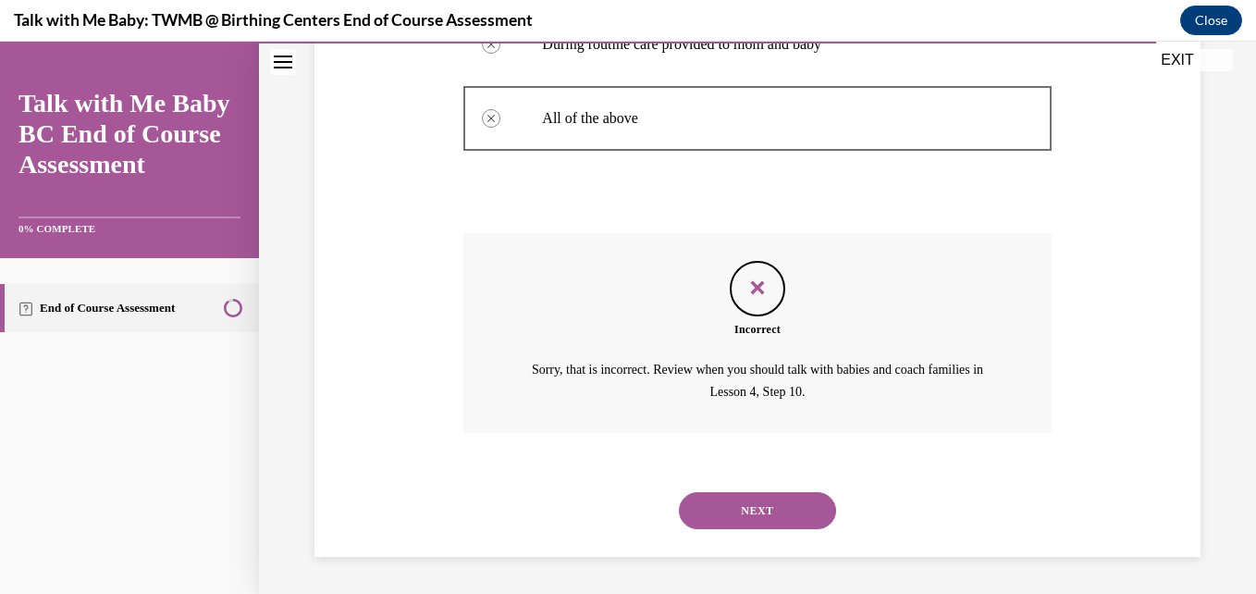
click at [728, 519] on button "NEXT" at bounding box center [757, 510] width 157 height 37
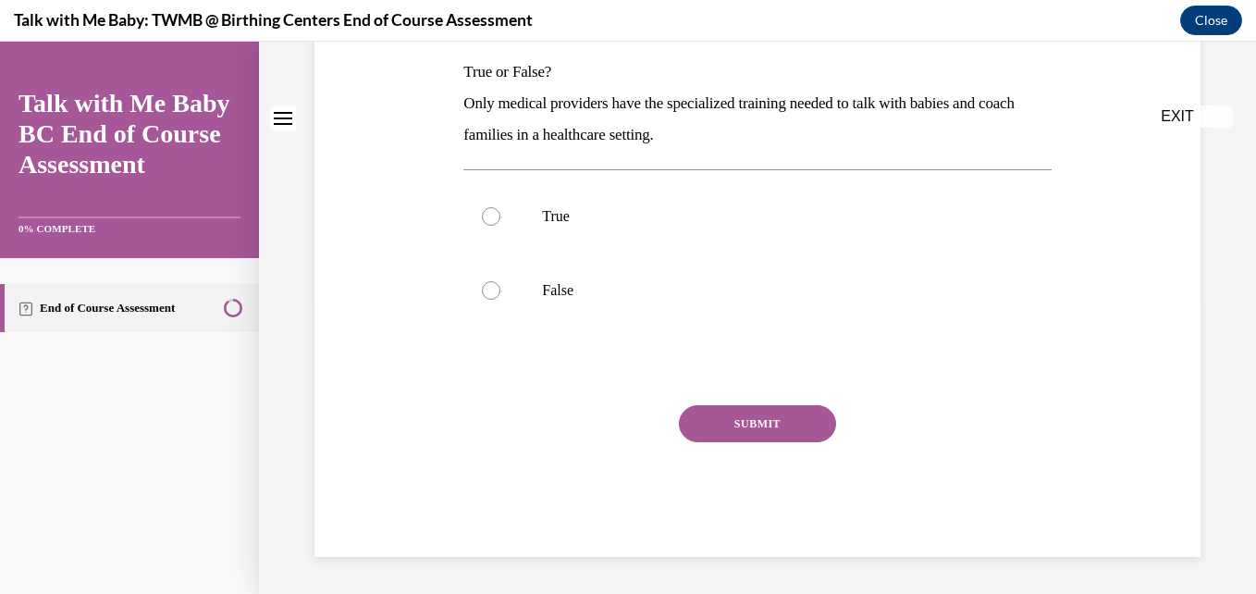
scroll to position [0, 0]
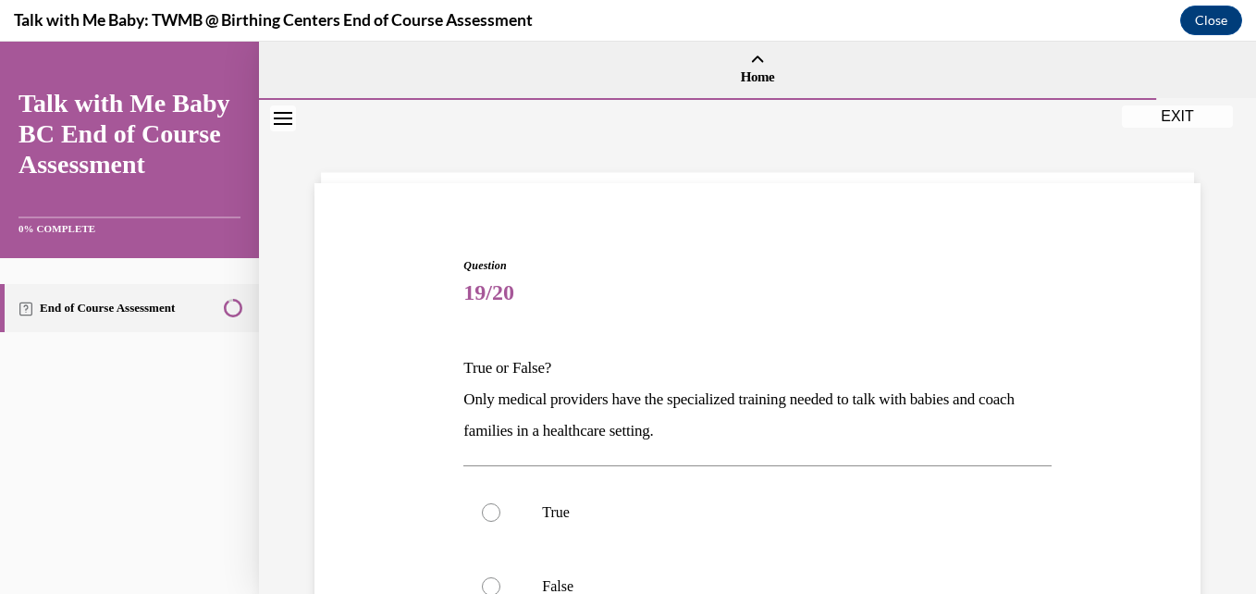
click at [728, 519] on p "True" at bounding box center [773, 512] width 462 height 18
click at [500, 519] on input "True" at bounding box center [491, 512] width 18 height 18
radio input "true"
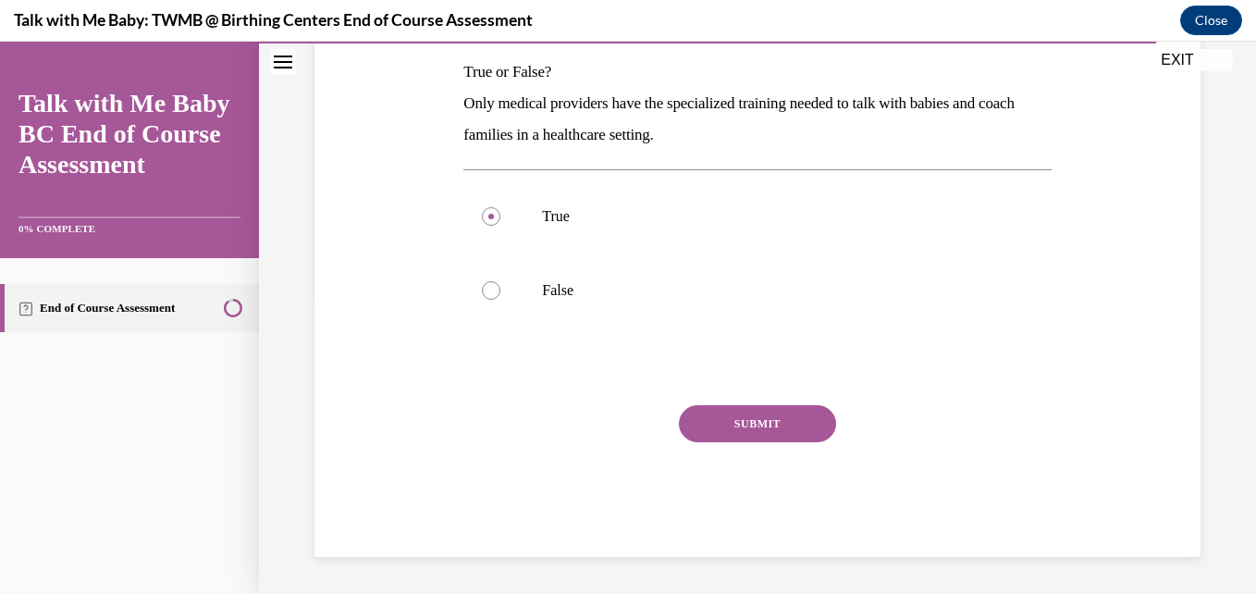
click at [792, 413] on button "SUBMIT" at bounding box center [757, 423] width 157 height 37
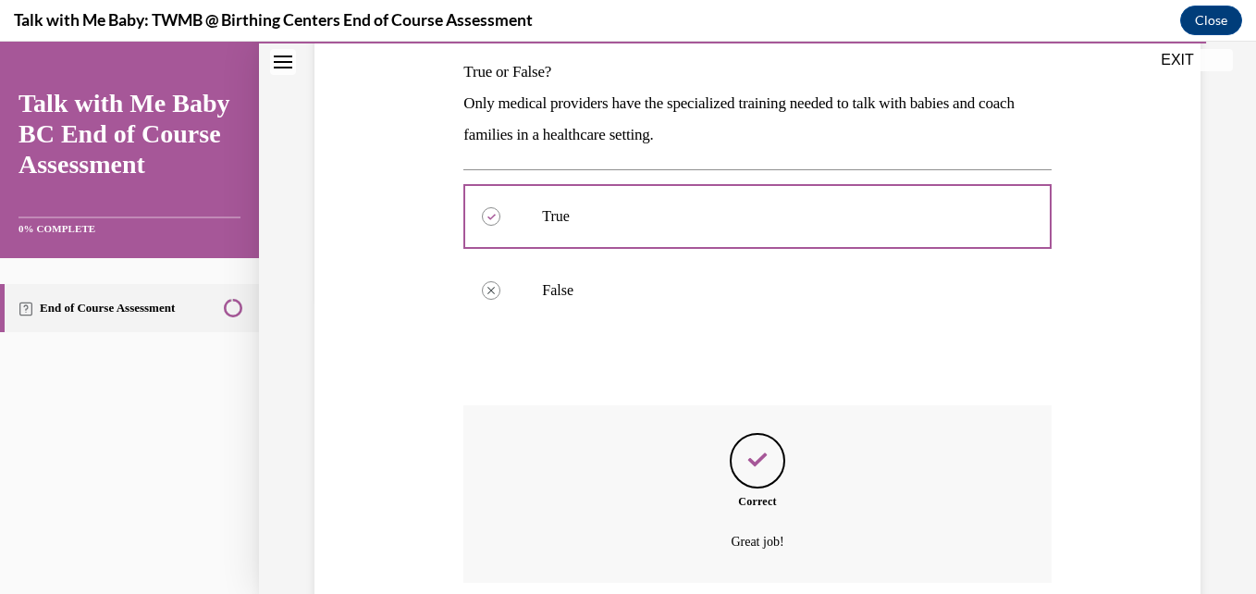
scroll to position [446, 0]
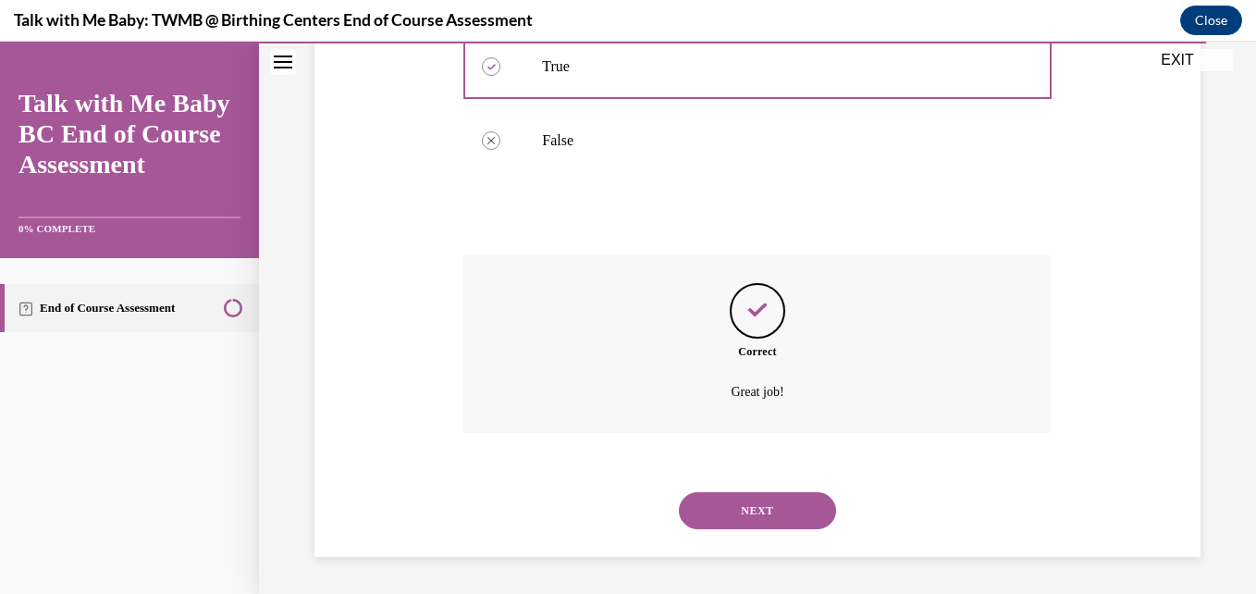
click at [784, 513] on button "NEXT" at bounding box center [757, 510] width 157 height 37
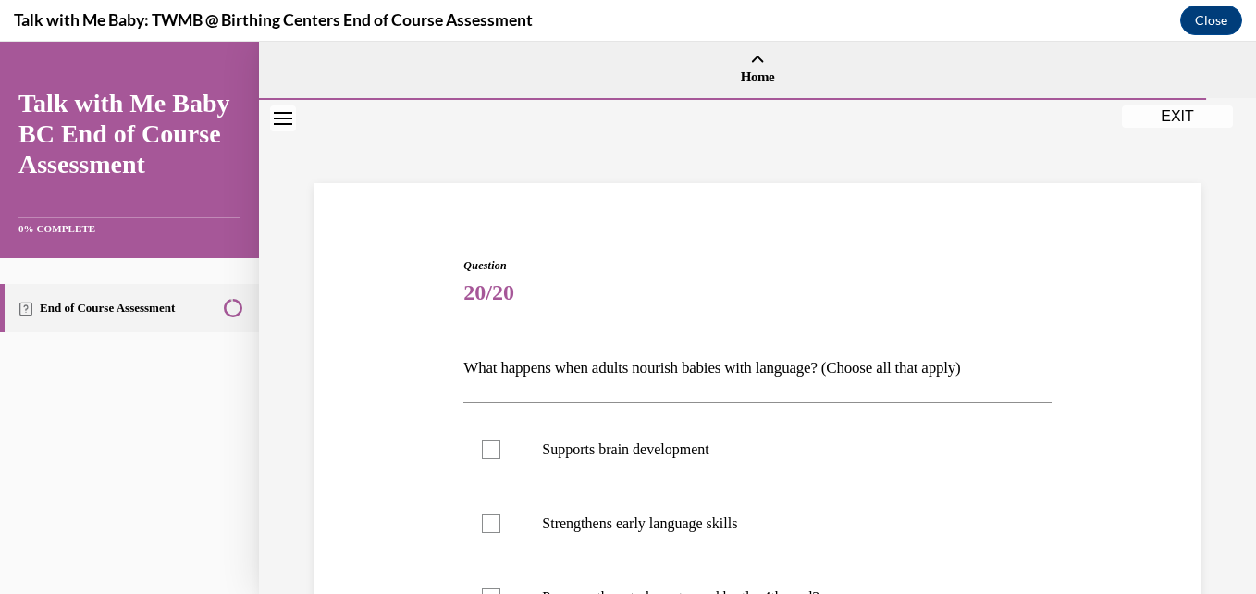
scroll to position [381, 0]
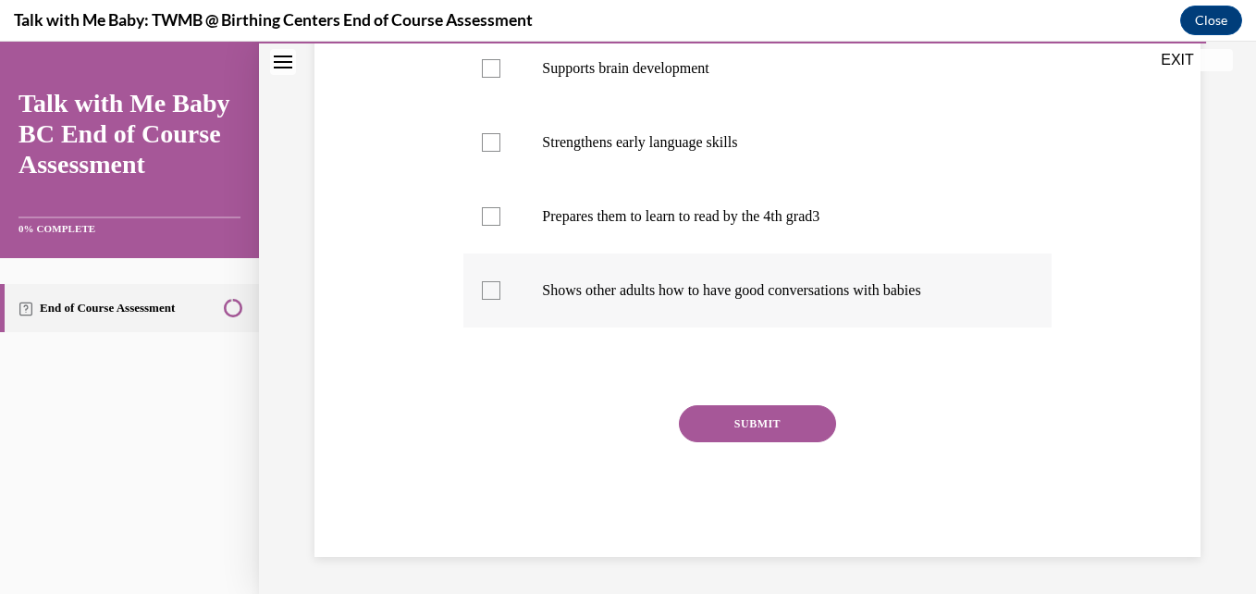
click at [727, 268] on label "Shows other adults how to have good conversations with babies" at bounding box center [756, 290] width 587 height 74
click at [500, 281] on input "Shows other adults how to have good conversations with babies" at bounding box center [491, 290] width 18 height 18
checkbox input "true"
click at [705, 217] on p "Prepares them to learn to read by the 4th grad3" at bounding box center [773, 216] width 462 height 18
click at [500, 217] on input "Prepares them to learn to read by the 4th grad3" at bounding box center [491, 216] width 18 height 18
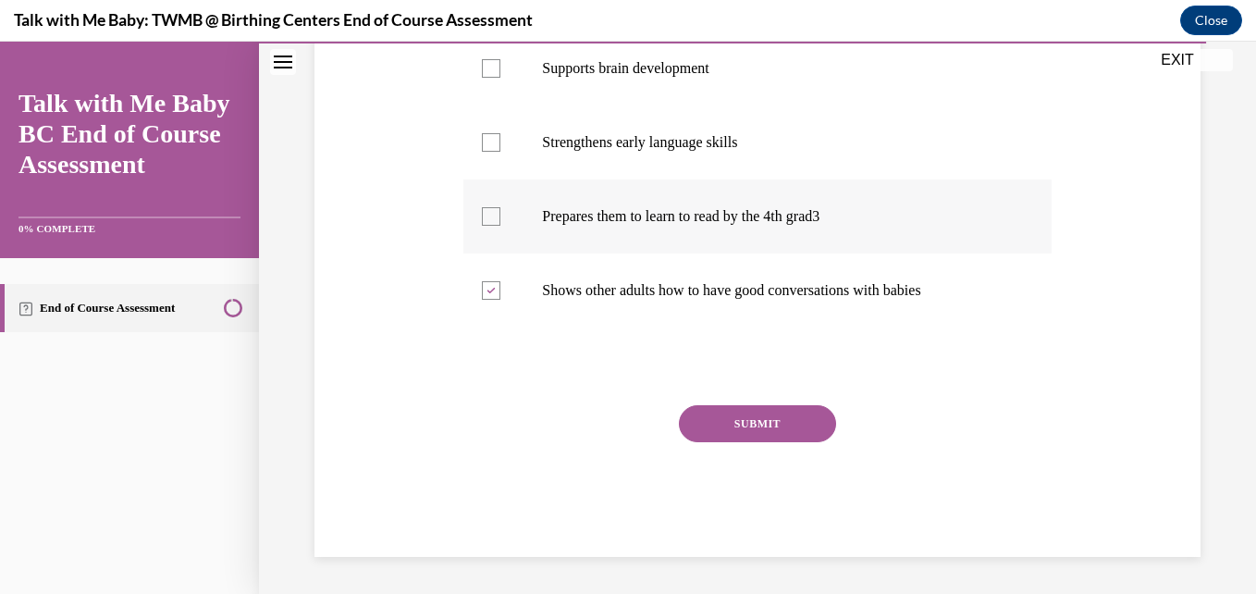
checkbox input "true"
click at [739, 438] on button "SUBMIT" at bounding box center [757, 423] width 157 height 37
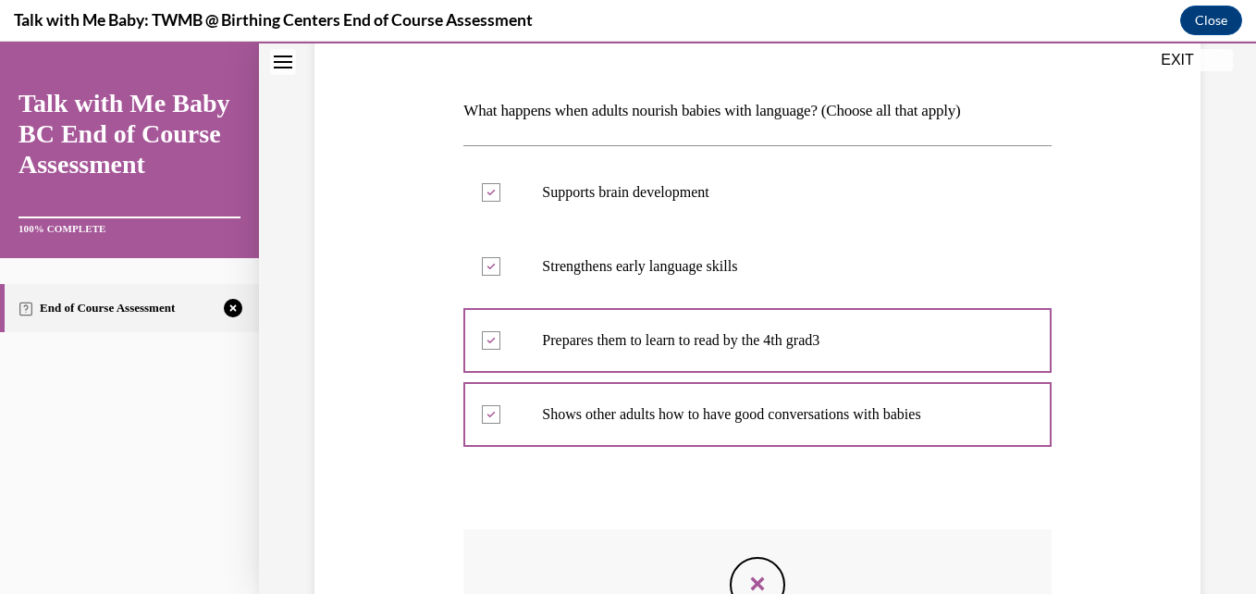
scroll to position [553, 0]
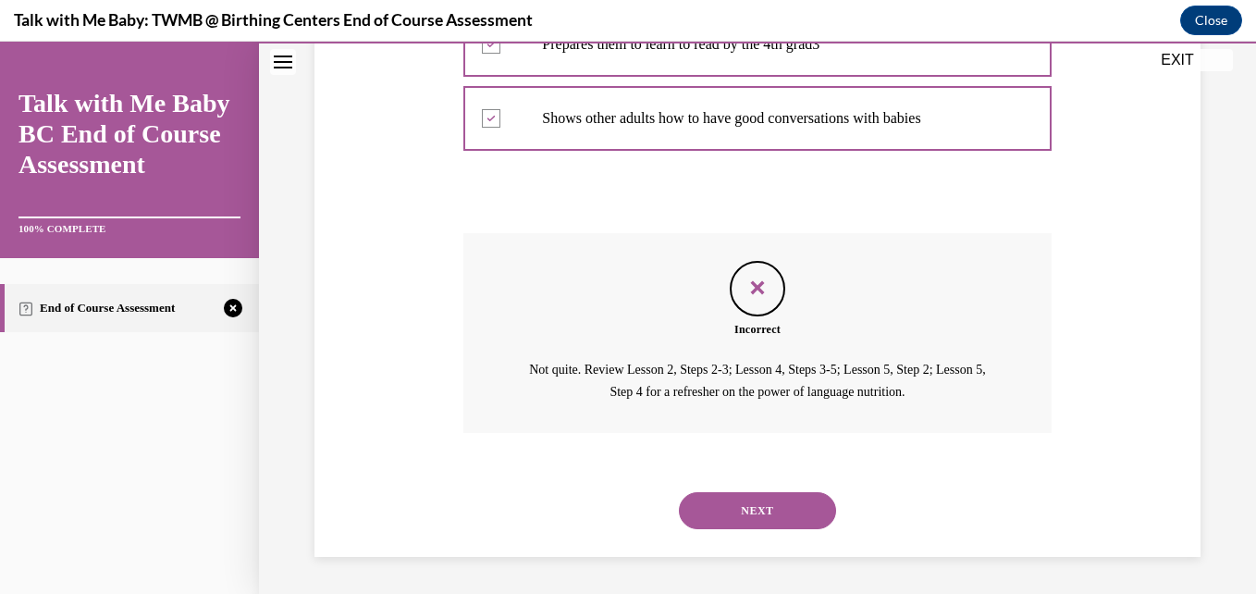
click at [787, 516] on button "NEXT" at bounding box center [757, 510] width 157 height 37
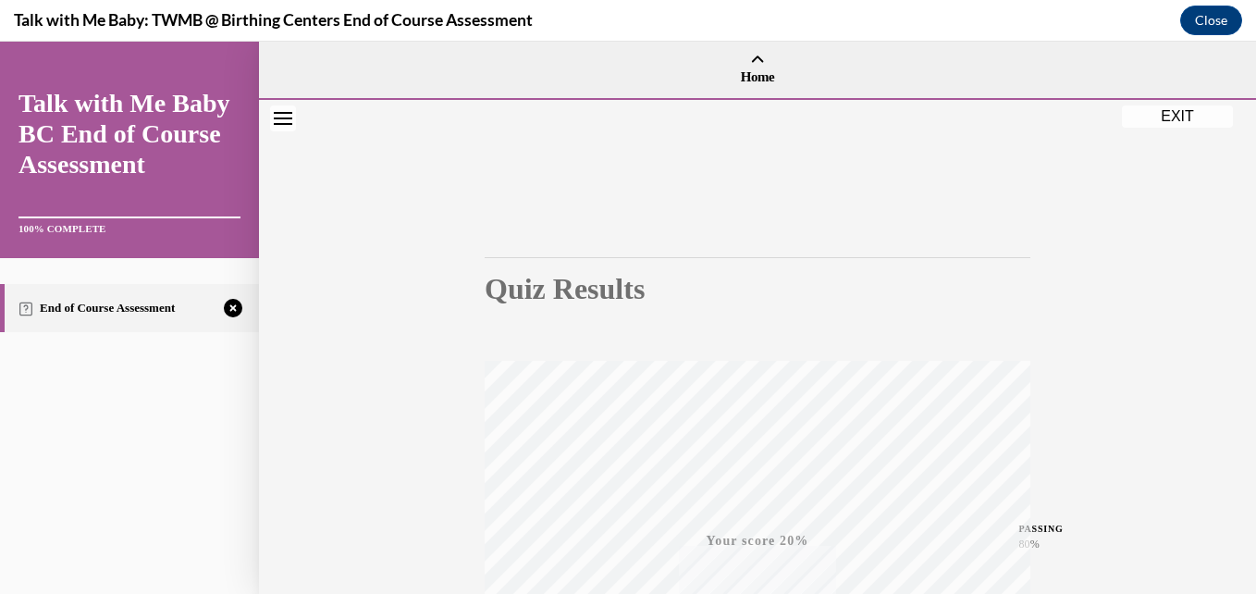
scroll to position [167, 0]
